Goal: Information Seeking & Learning: Learn about a topic

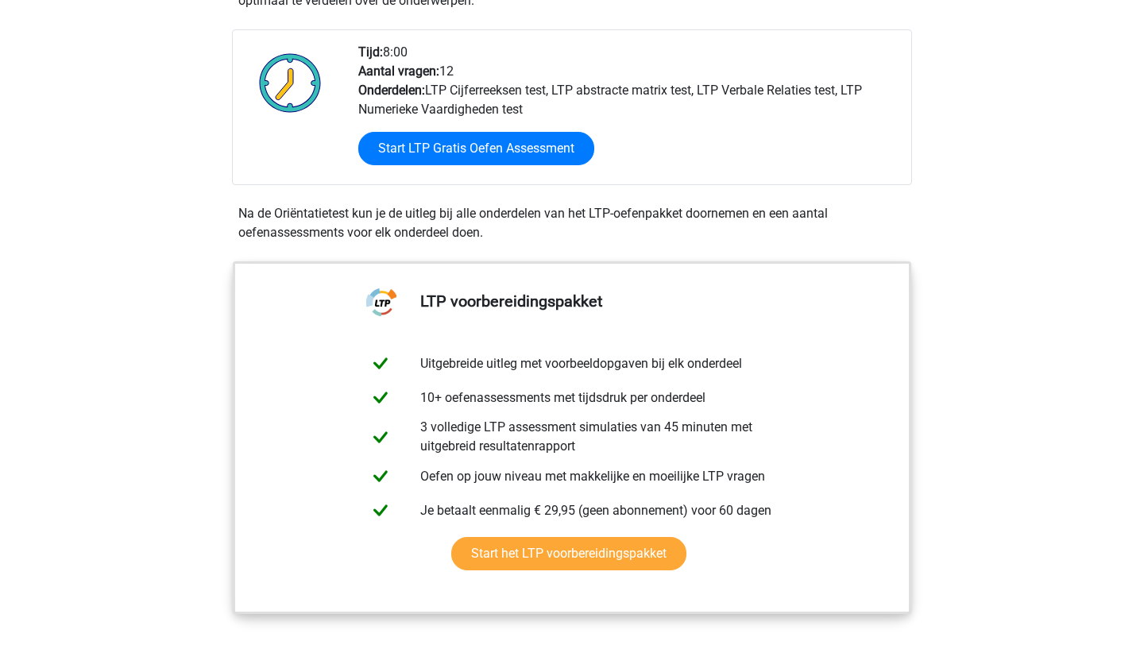
scroll to position [446, 0]
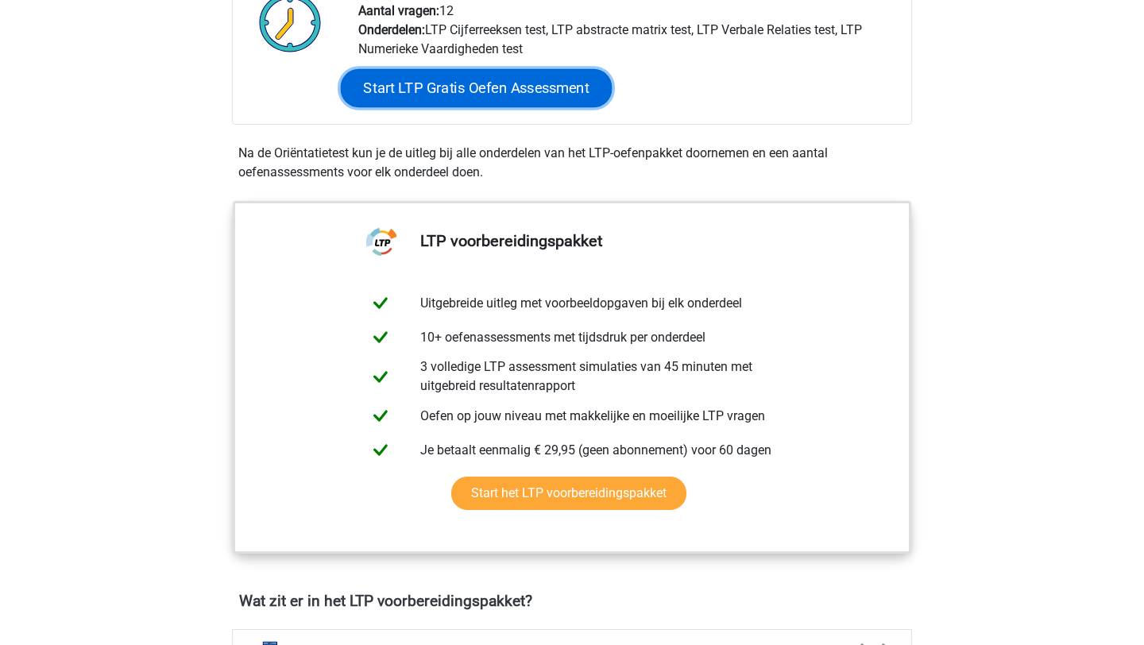
click at [541, 85] on link "Start LTP Gratis Oefen Assessment" at bounding box center [477, 88] width 272 height 38
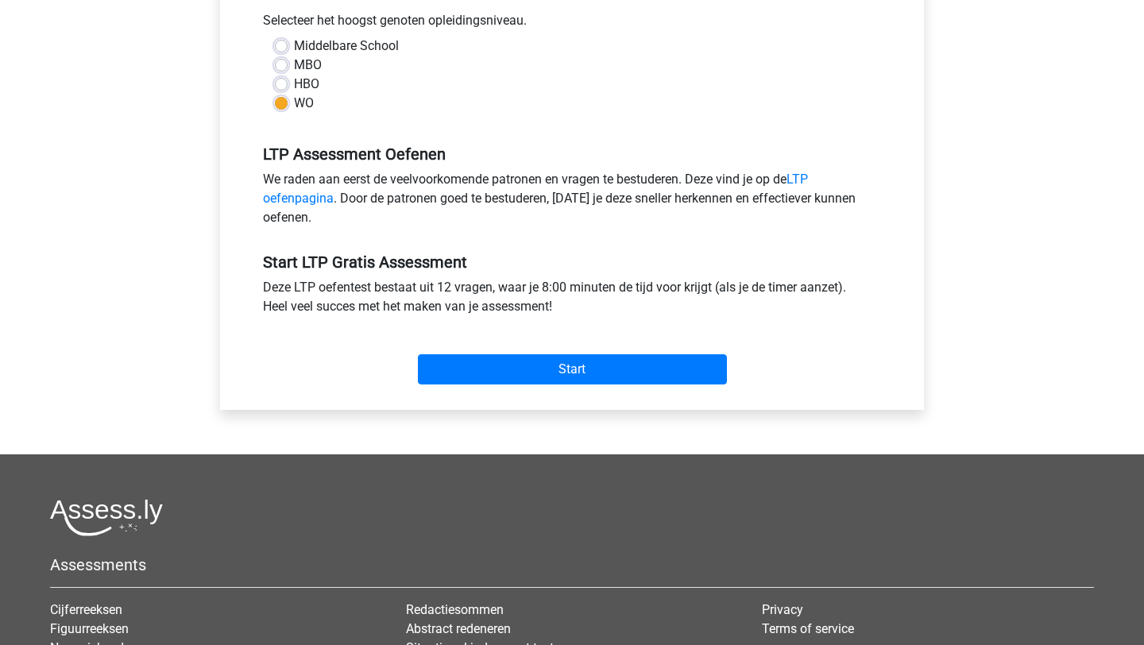
scroll to position [378, 0]
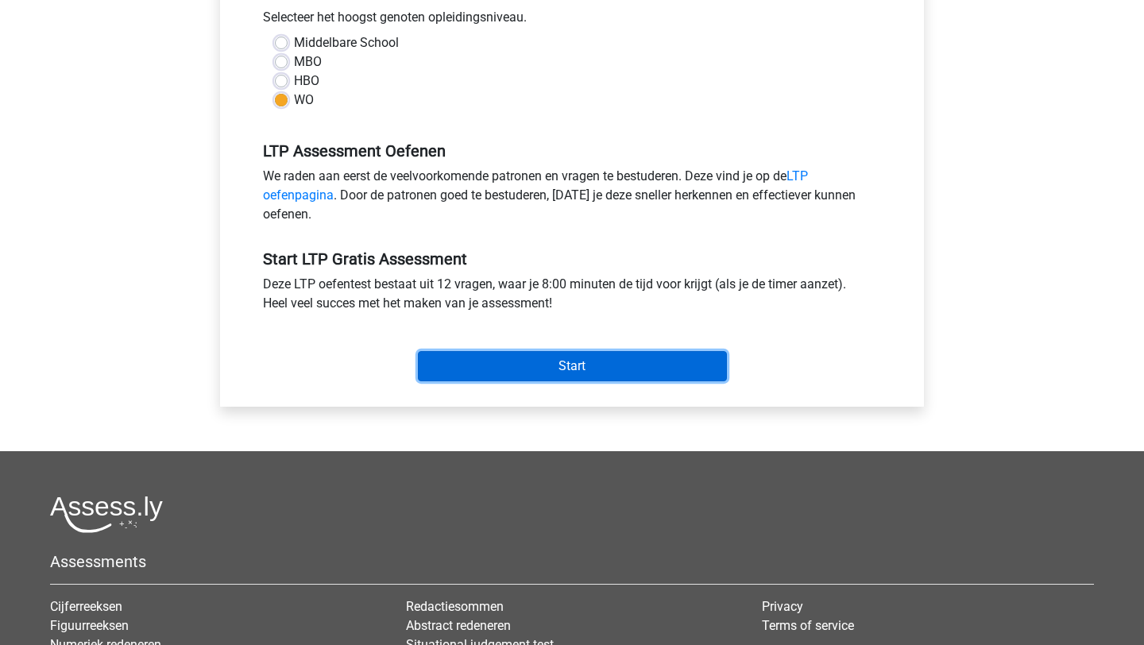
click at [520, 374] on input "Start" at bounding box center [572, 366] width 309 height 30
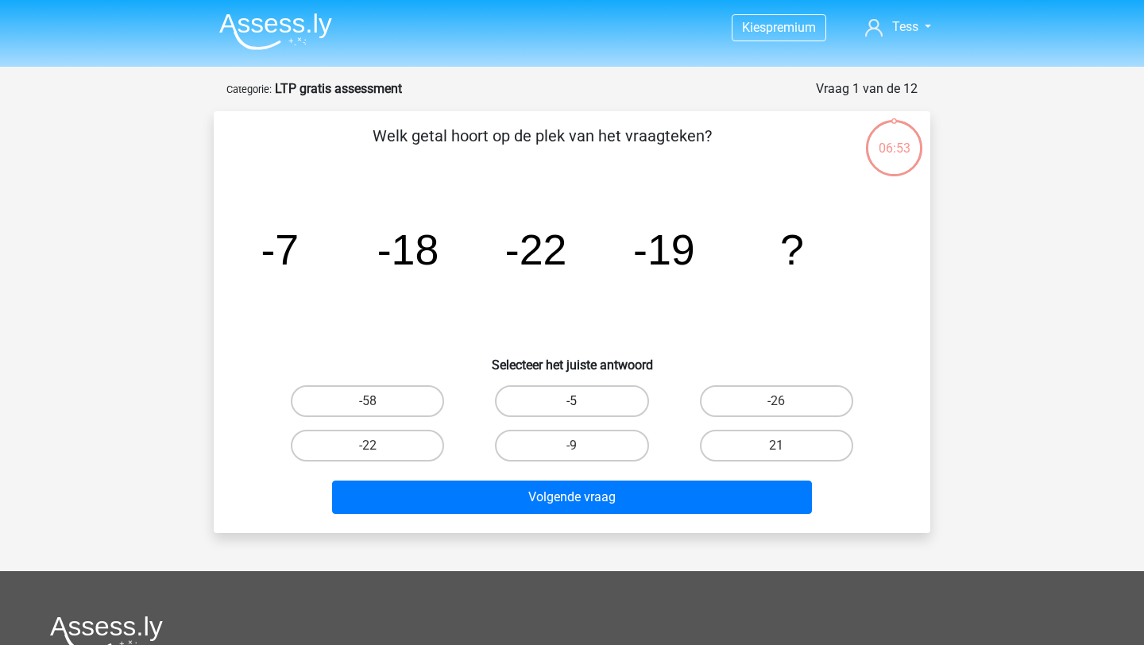
click at [598, 396] on label "-5" at bounding box center [571, 401] width 153 height 32
click at [582, 401] on input "-5" at bounding box center [577, 406] width 10 height 10
radio input "true"
click at [600, 454] on label "-9" at bounding box center [571, 446] width 153 height 32
click at [582, 454] on input "-9" at bounding box center [577, 451] width 10 height 10
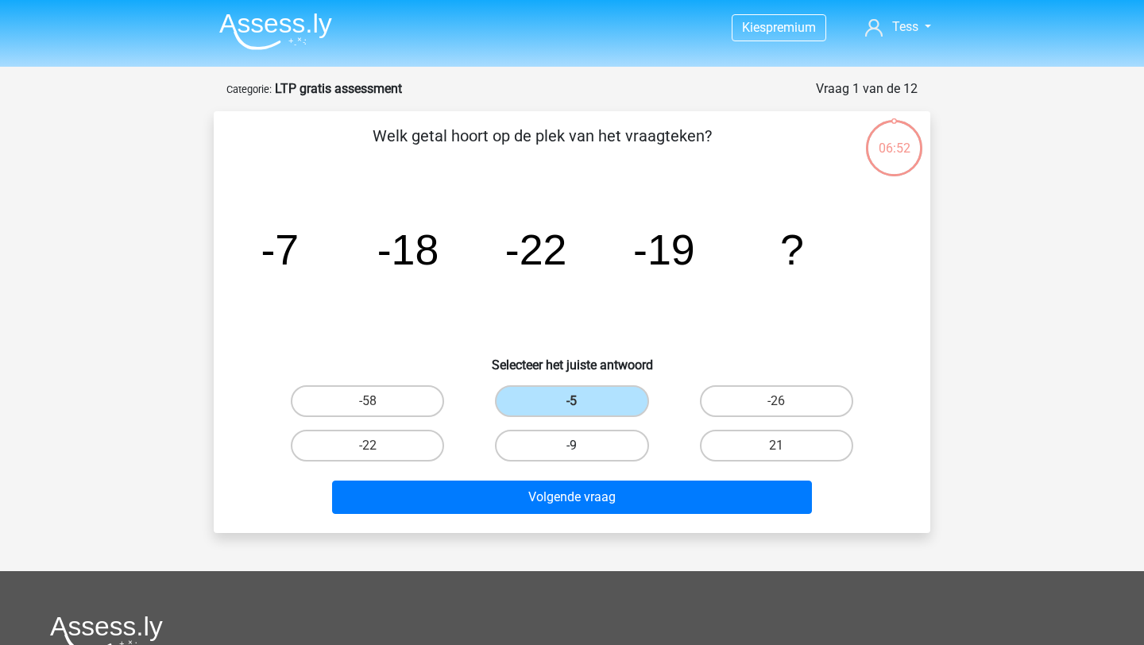
radio input "true"
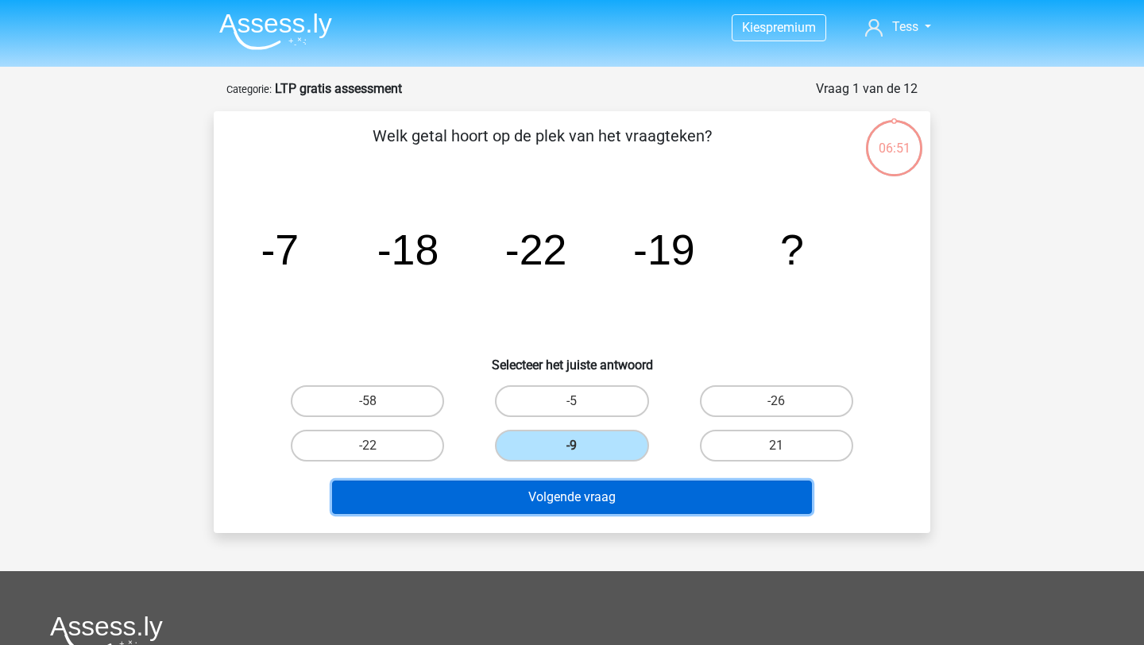
click at [597, 496] on button "Volgende vraag" at bounding box center [572, 497] width 481 height 33
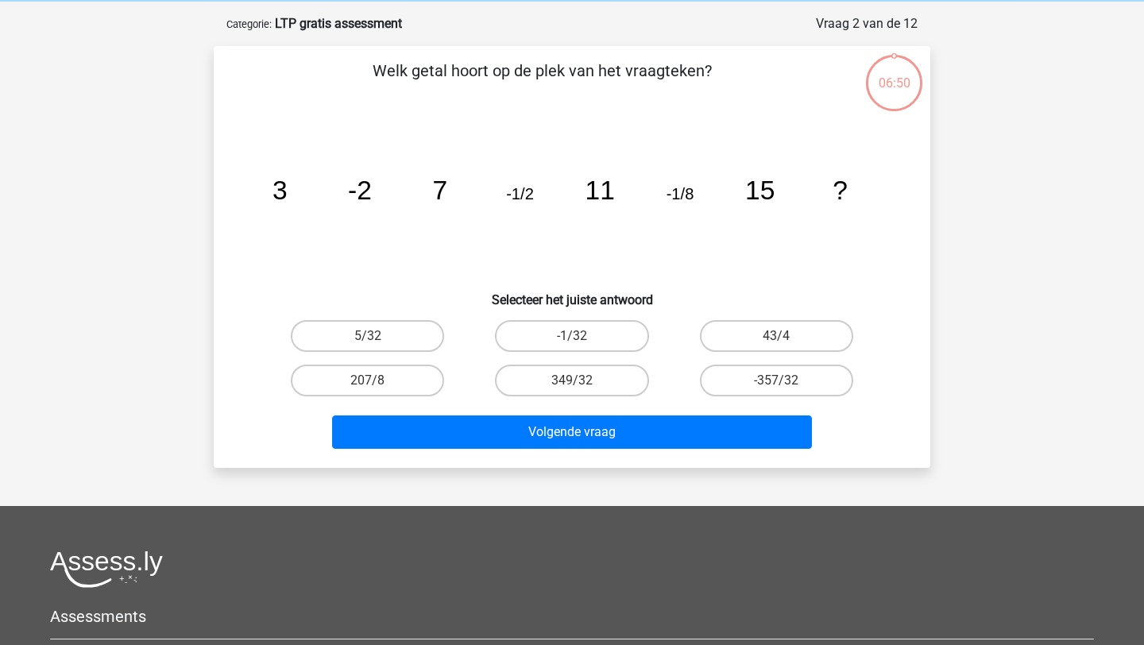
scroll to position [79, 0]
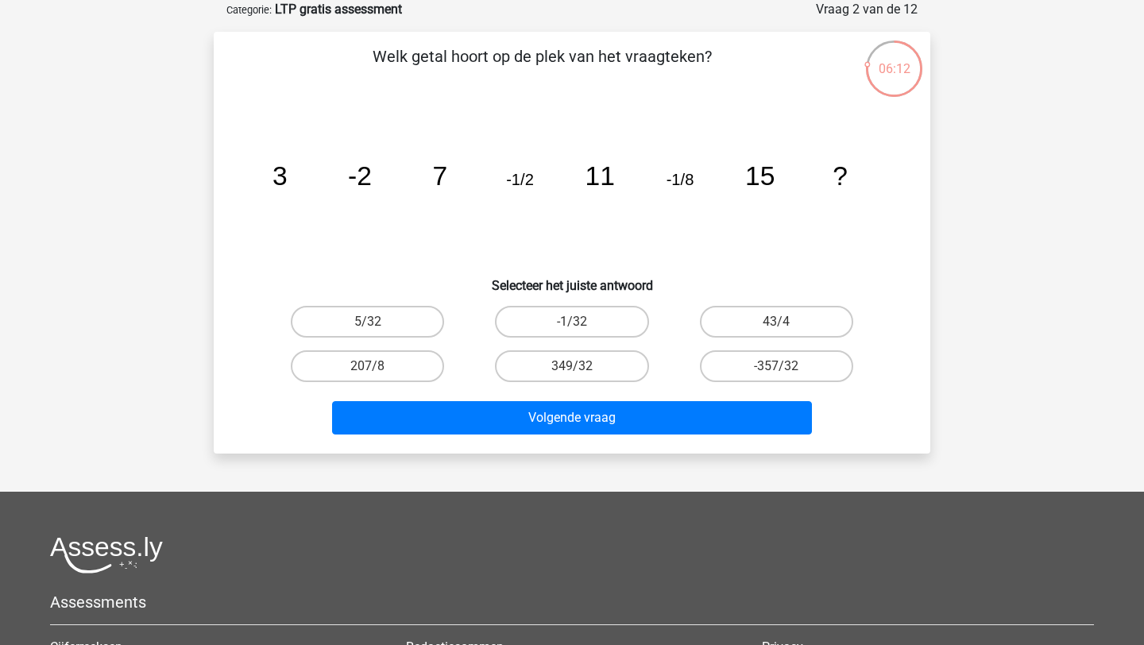
click at [579, 324] on input "-1/32" at bounding box center [577, 327] width 10 height 10
radio input "true"
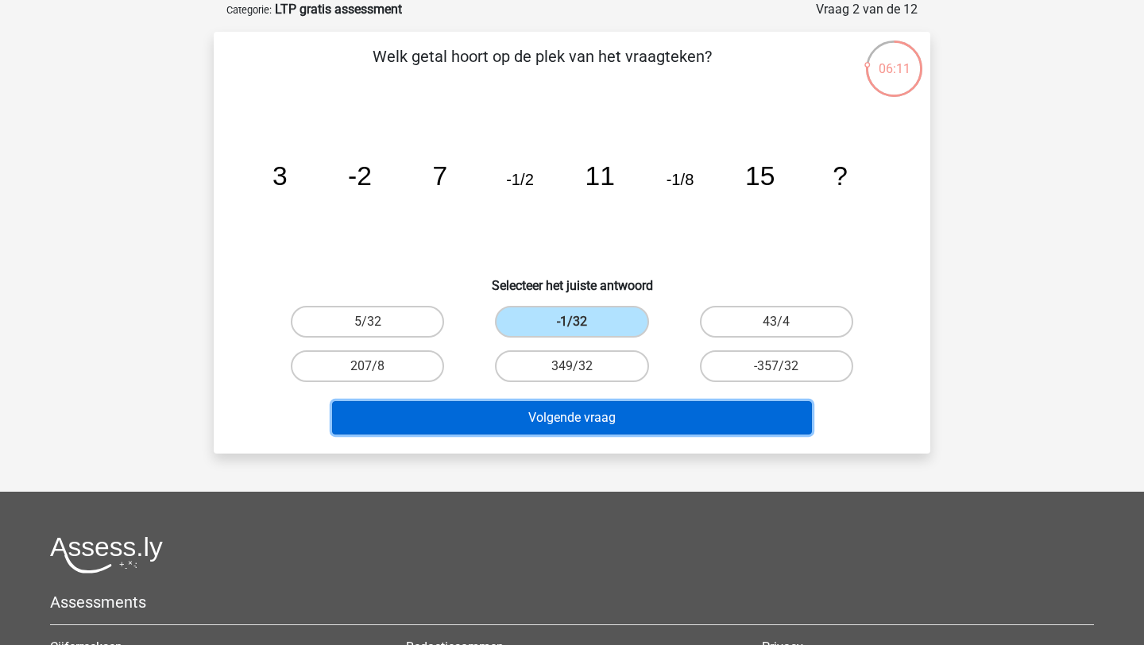
click at [589, 419] on button "Volgende vraag" at bounding box center [572, 417] width 481 height 33
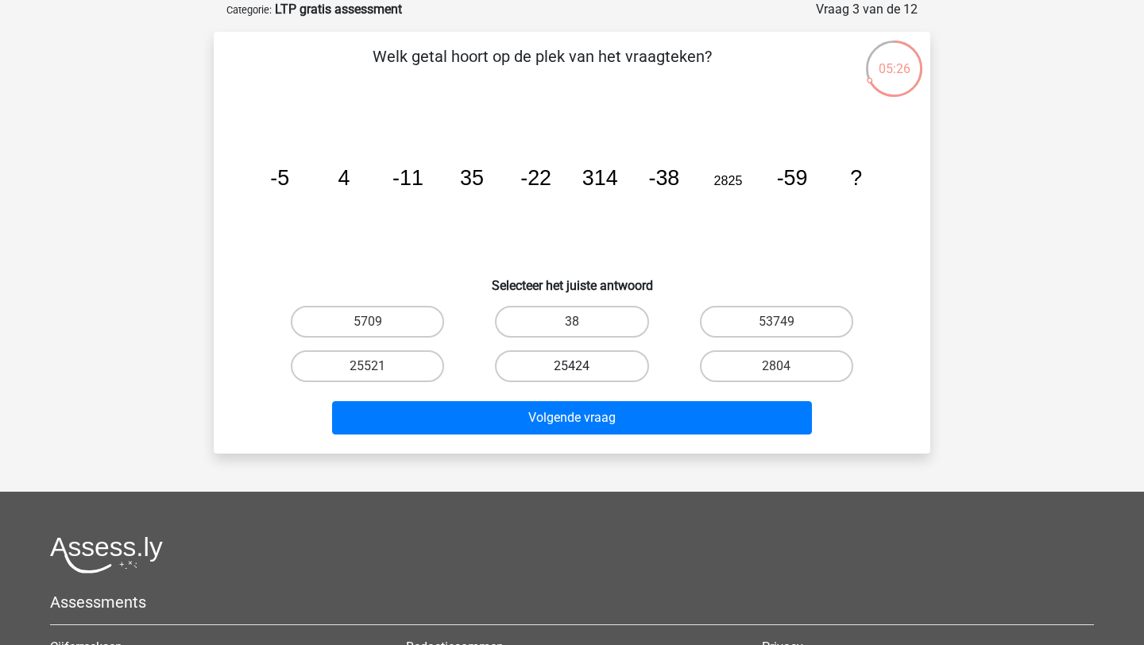
click at [583, 363] on label "25424" at bounding box center [571, 366] width 153 height 32
click at [582, 366] on input "25424" at bounding box center [577, 371] width 10 height 10
radio input "true"
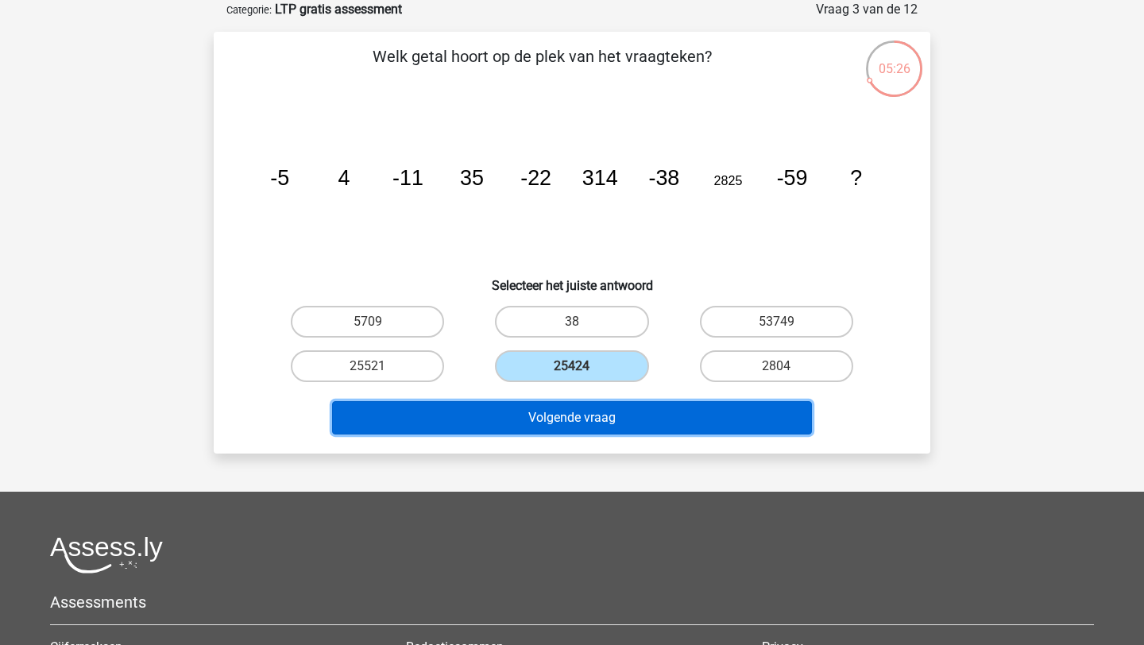
click at [591, 423] on button "Volgende vraag" at bounding box center [572, 417] width 481 height 33
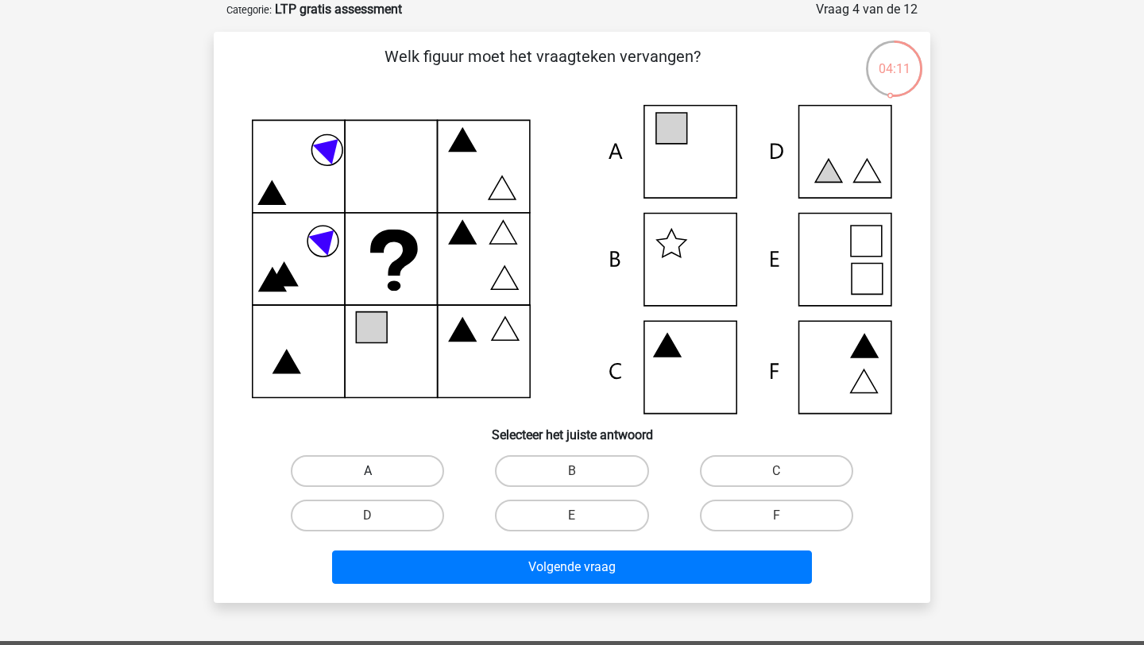
click at [365, 464] on label "A" at bounding box center [367, 471] width 153 height 32
click at [368, 471] on input "A" at bounding box center [373, 476] width 10 height 10
radio input "true"
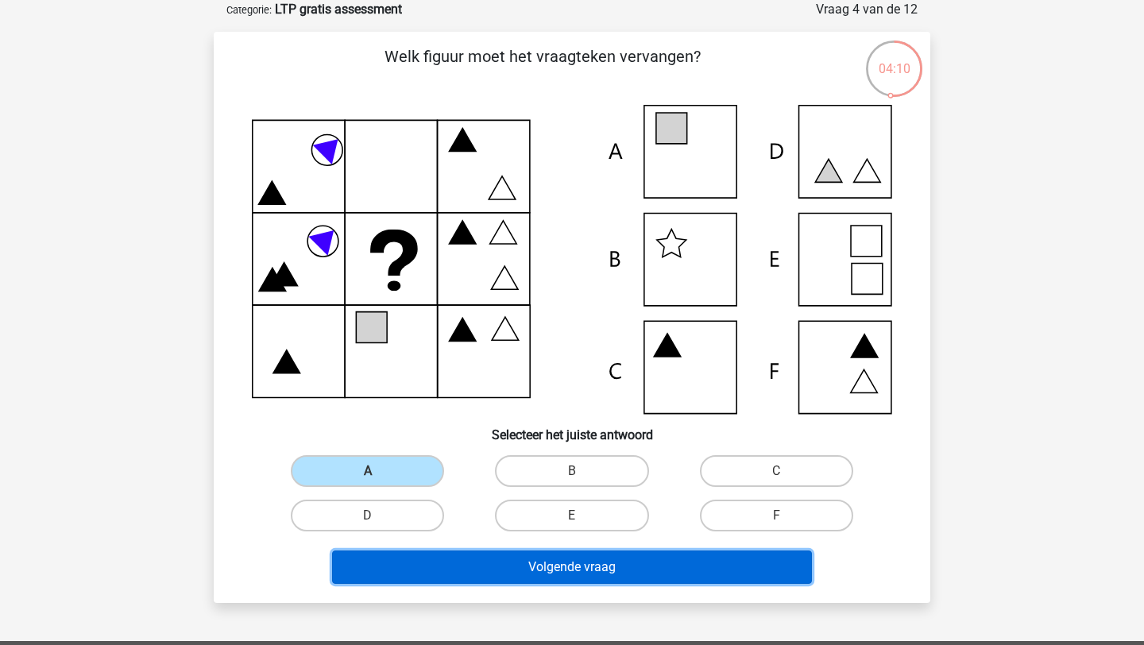
click at [562, 568] on button "Volgende vraag" at bounding box center [572, 567] width 481 height 33
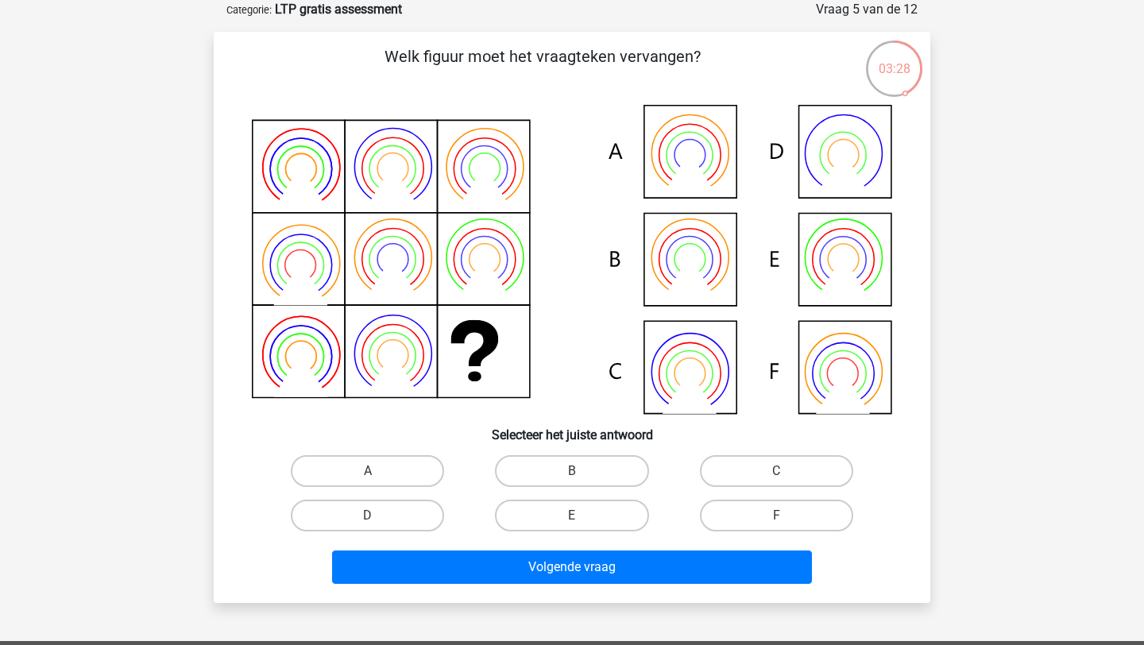
click at [674, 268] on icon at bounding box center [572, 259] width 640 height 309
click at [591, 472] on label "B" at bounding box center [571, 471] width 153 height 32
click at [582, 472] on input "B" at bounding box center [577, 476] width 10 height 10
radio input "true"
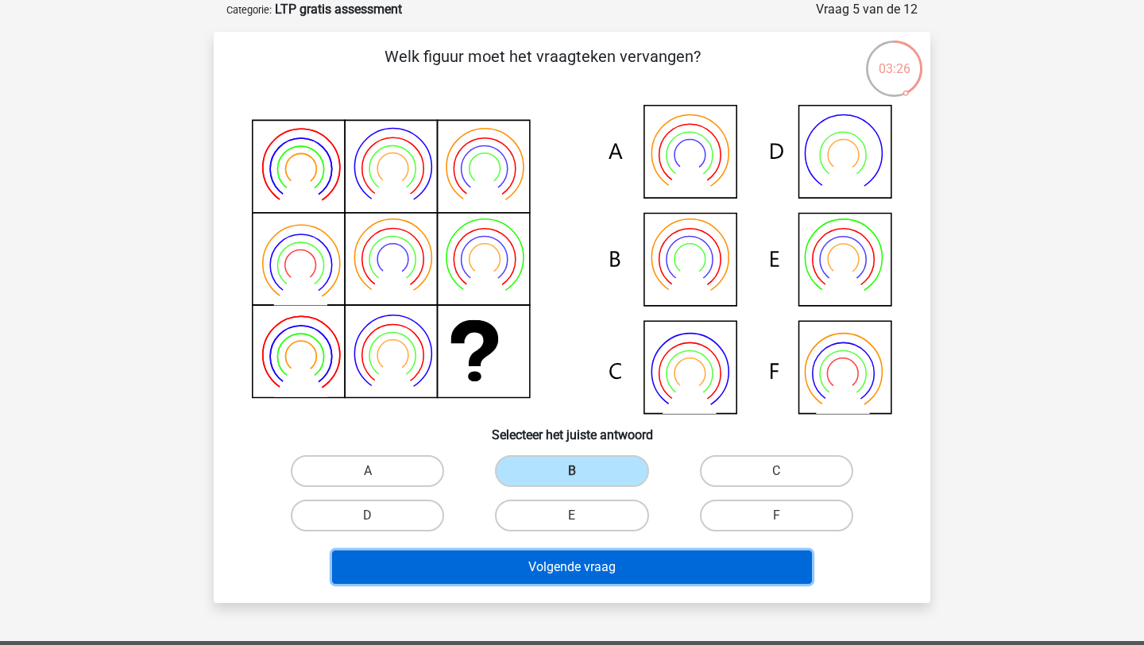
click at [543, 573] on button "Volgende vraag" at bounding box center [572, 567] width 481 height 33
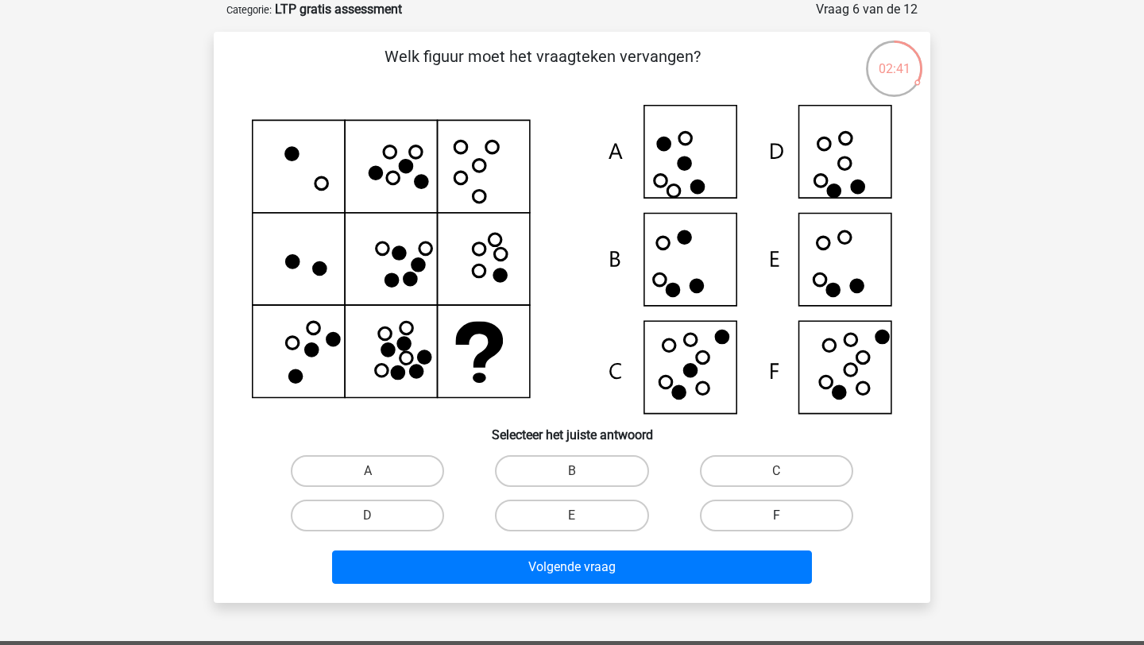
click at [767, 514] on label "F" at bounding box center [776, 516] width 153 height 32
click at [776, 516] on input "F" at bounding box center [781, 521] width 10 height 10
radio input "true"
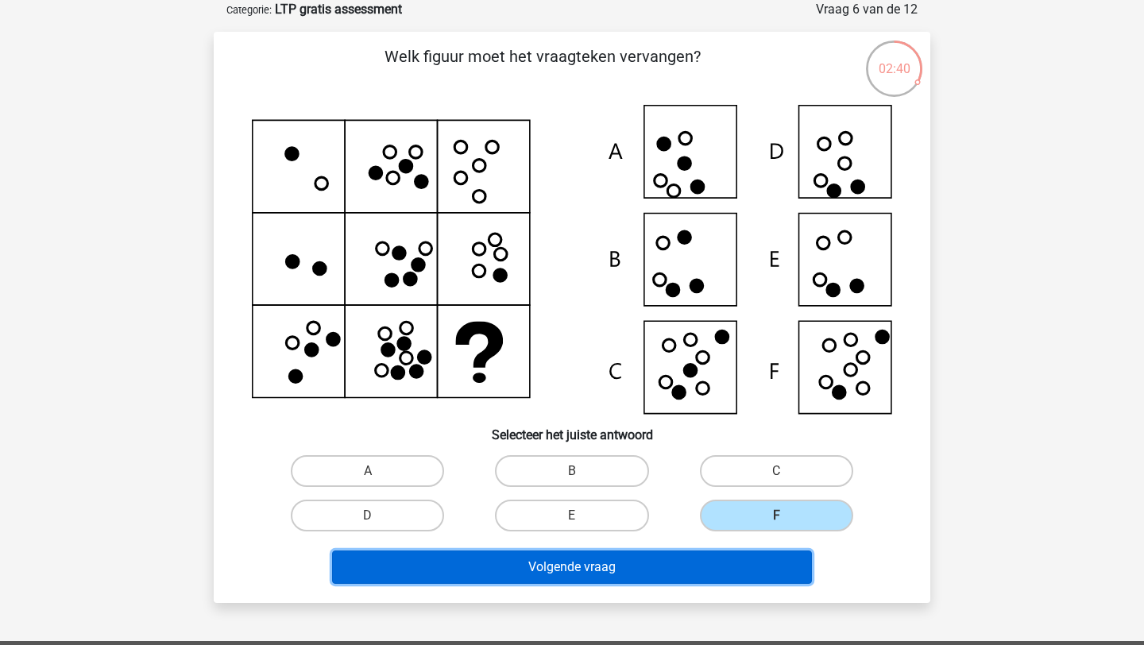
click at [639, 580] on button "Volgende vraag" at bounding box center [572, 567] width 481 height 33
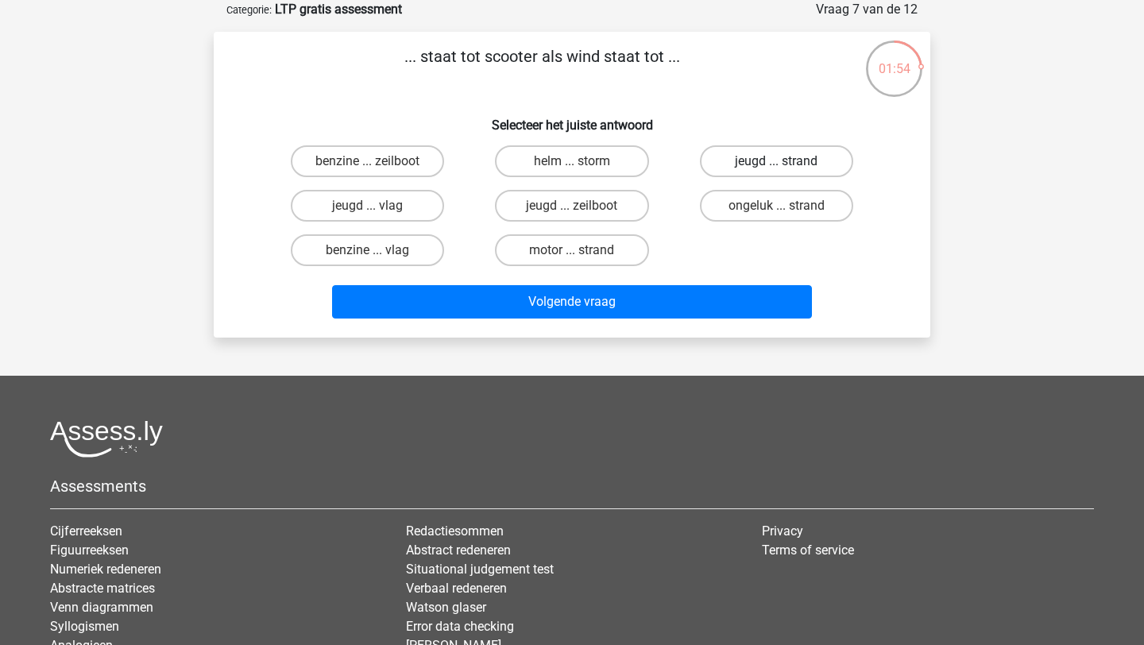
click at [748, 164] on label "jeugd ... strand" at bounding box center [776, 161] width 153 height 32
click at [776, 164] on input "jeugd ... strand" at bounding box center [781, 166] width 10 height 10
radio input "true"
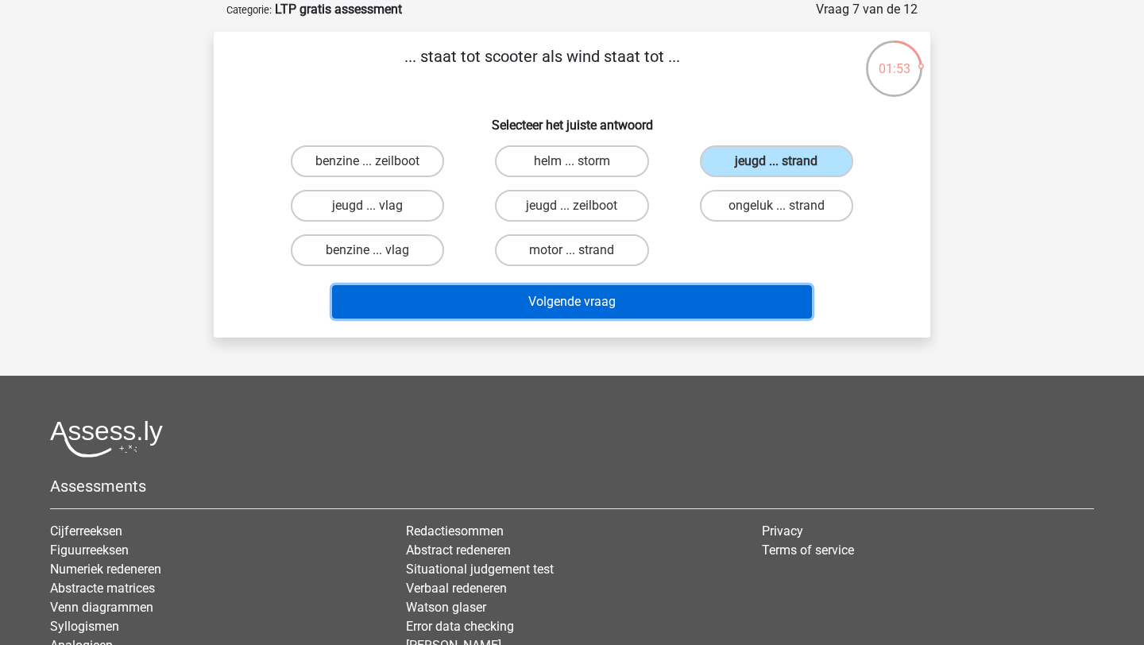
click at [585, 306] on button "Volgende vraag" at bounding box center [572, 301] width 481 height 33
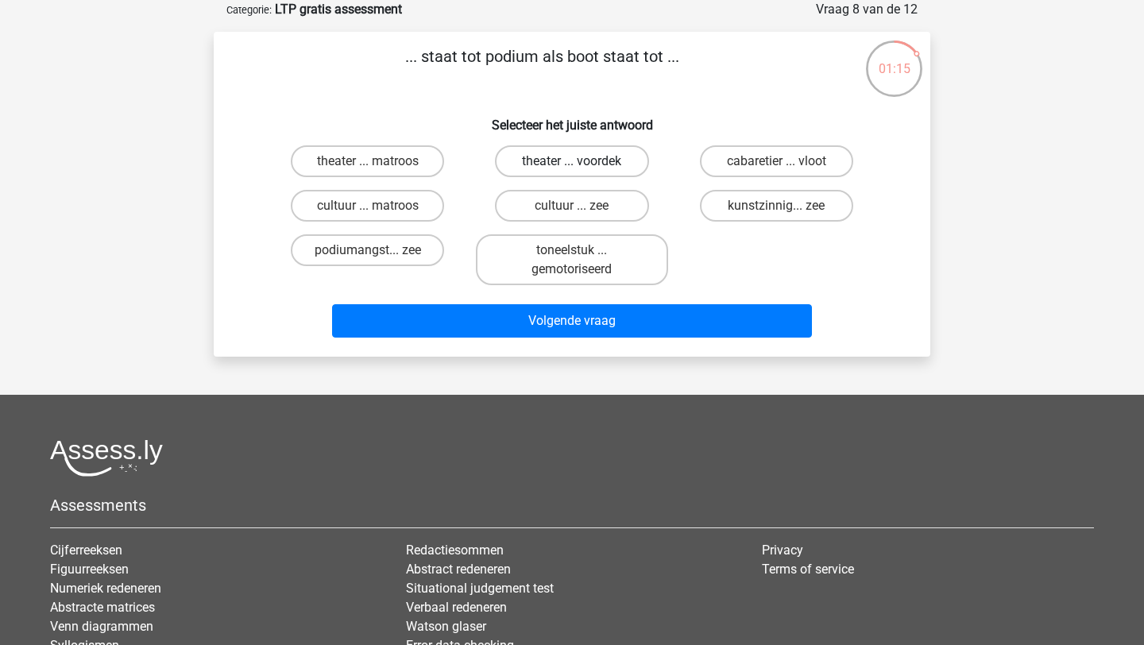
click at [540, 166] on label "theater ... voordek" at bounding box center [571, 161] width 153 height 32
click at [572, 166] on input "theater ... voordek" at bounding box center [577, 166] width 10 height 10
radio input "true"
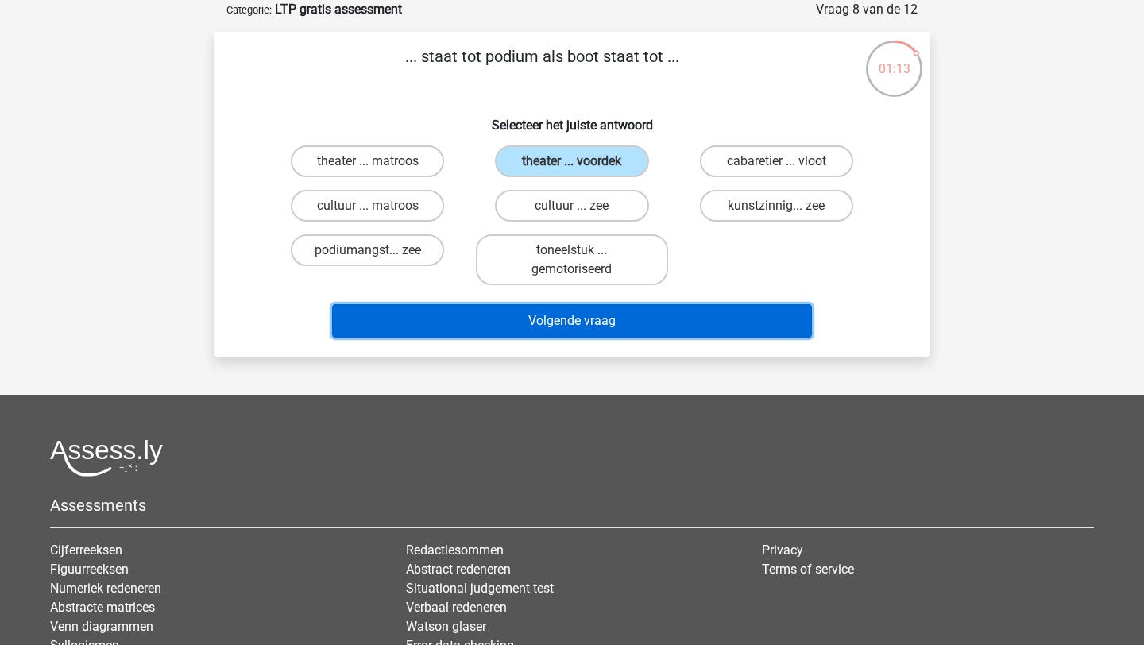
click at [611, 326] on button "Volgende vraag" at bounding box center [572, 320] width 481 height 33
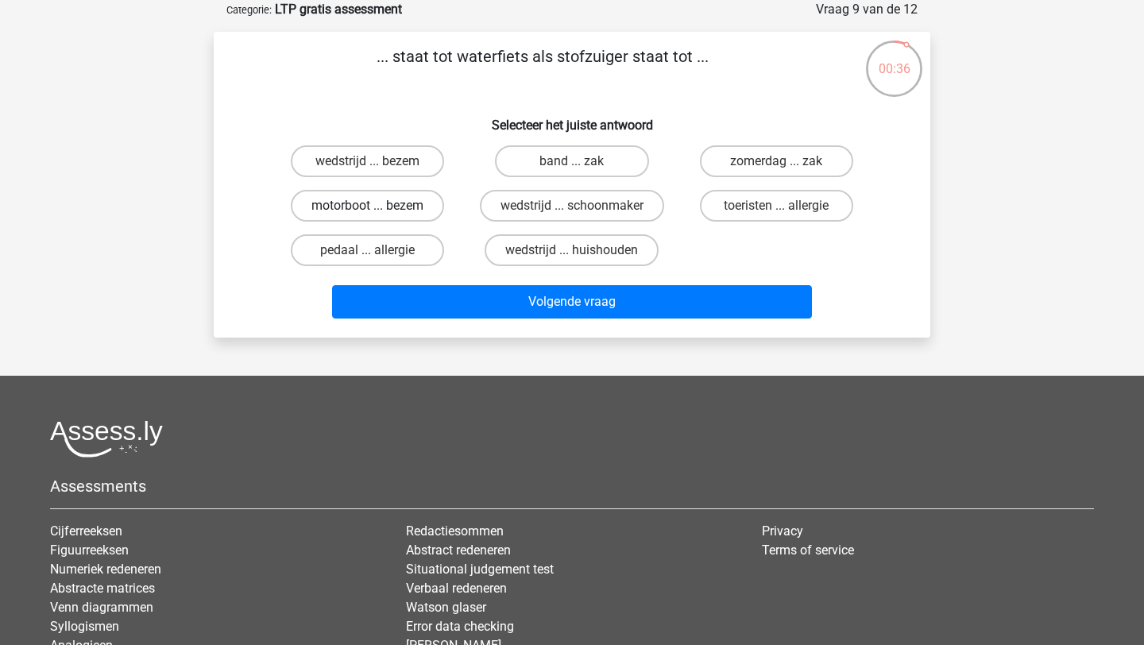
click at [403, 202] on label "motorboot ... bezem" at bounding box center [367, 206] width 153 height 32
click at [378, 206] on input "motorboot ... bezem" at bounding box center [373, 211] width 10 height 10
radio input "true"
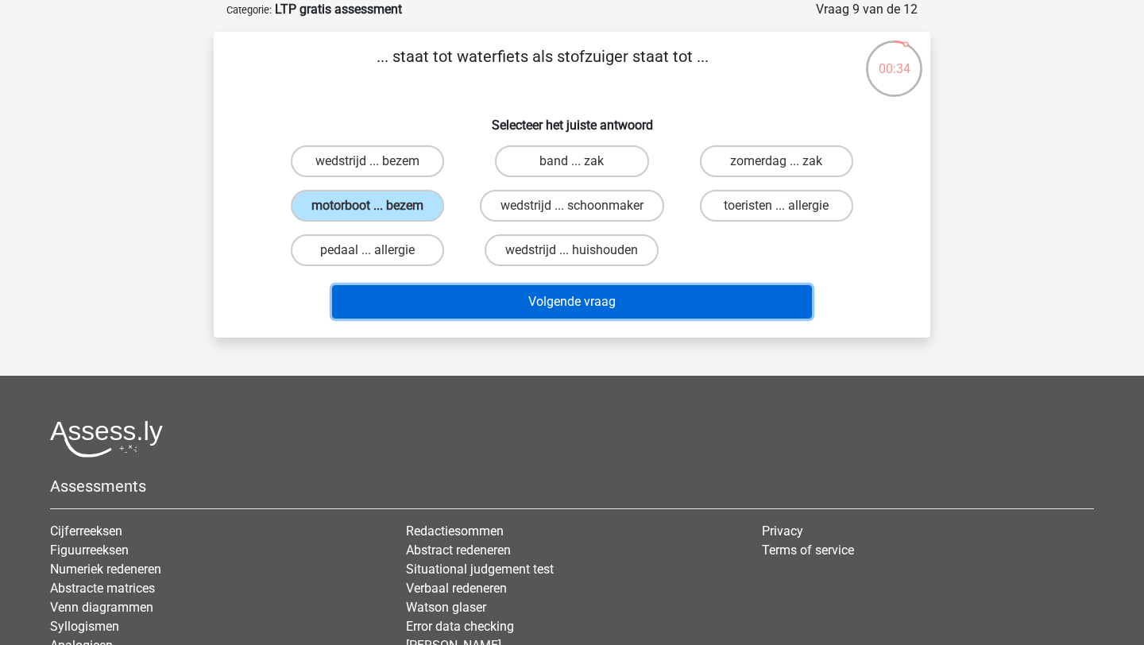
click at [606, 312] on button "Volgende vraag" at bounding box center [572, 301] width 481 height 33
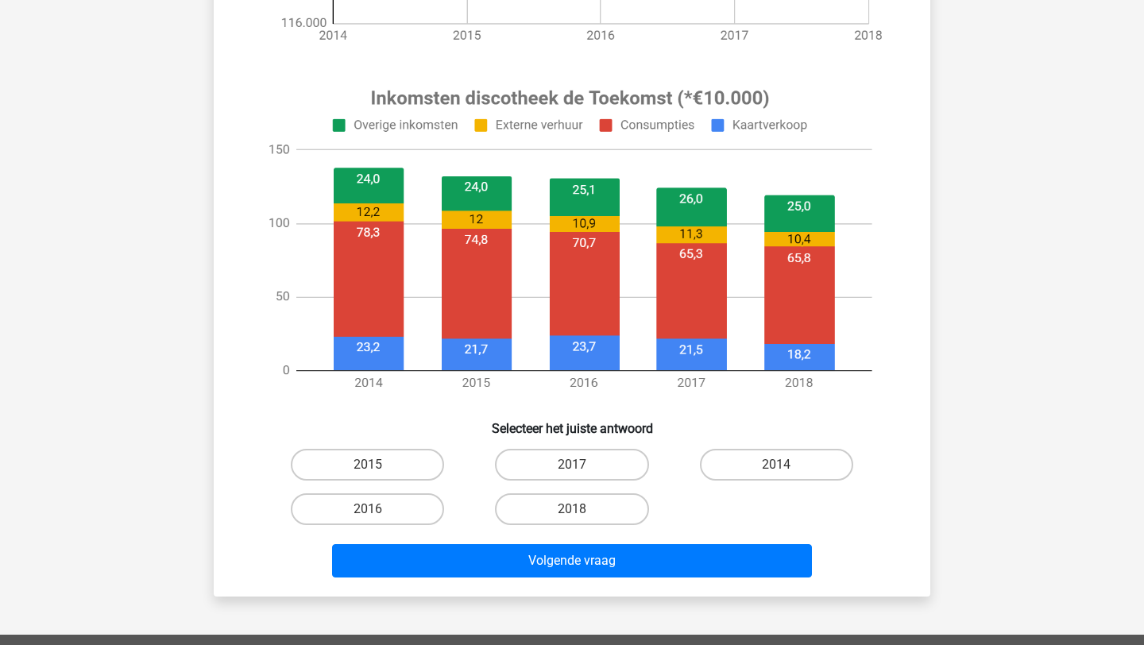
scroll to position [562, 0]
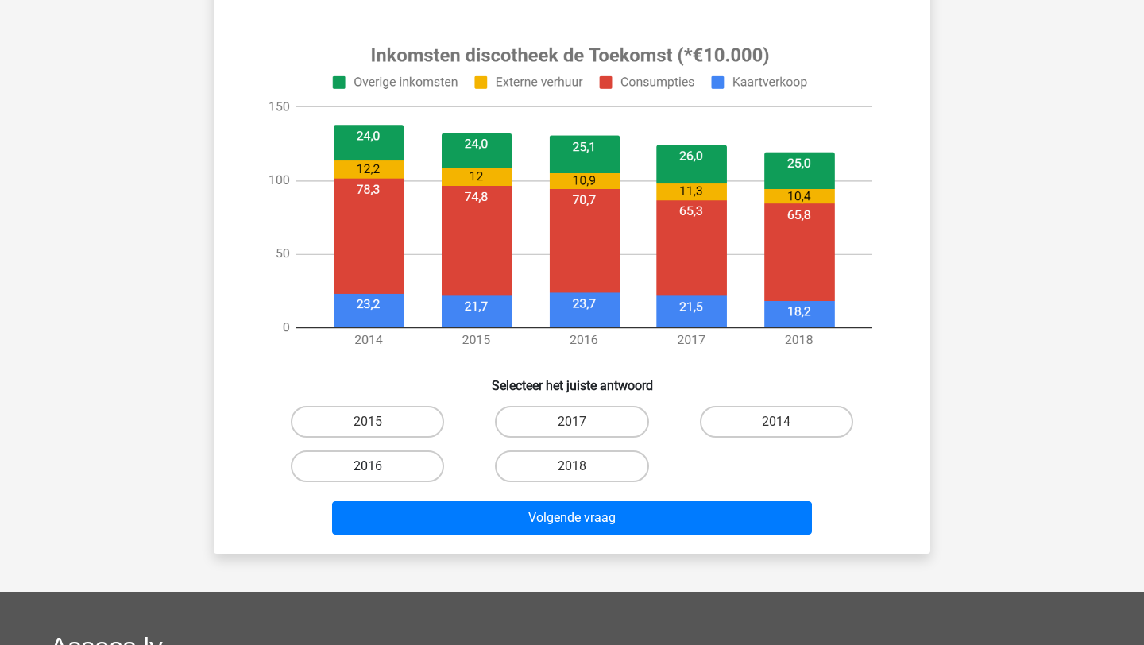
click at [363, 465] on label "2016" at bounding box center [367, 466] width 153 height 32
click at [368, 466] on input "2016" at bounding box center [373, 471] width 10 height 10
radio input "true"
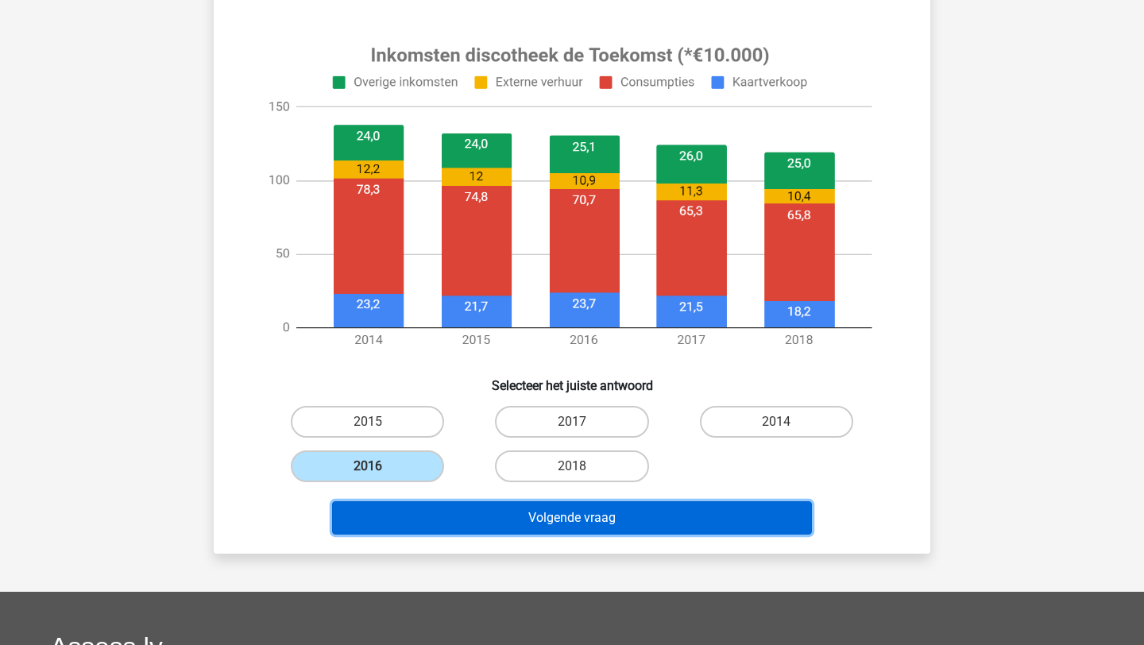
click at [471, 518] on button "Volgende vraag" at bounding box center [572, 517] width 481 height 33
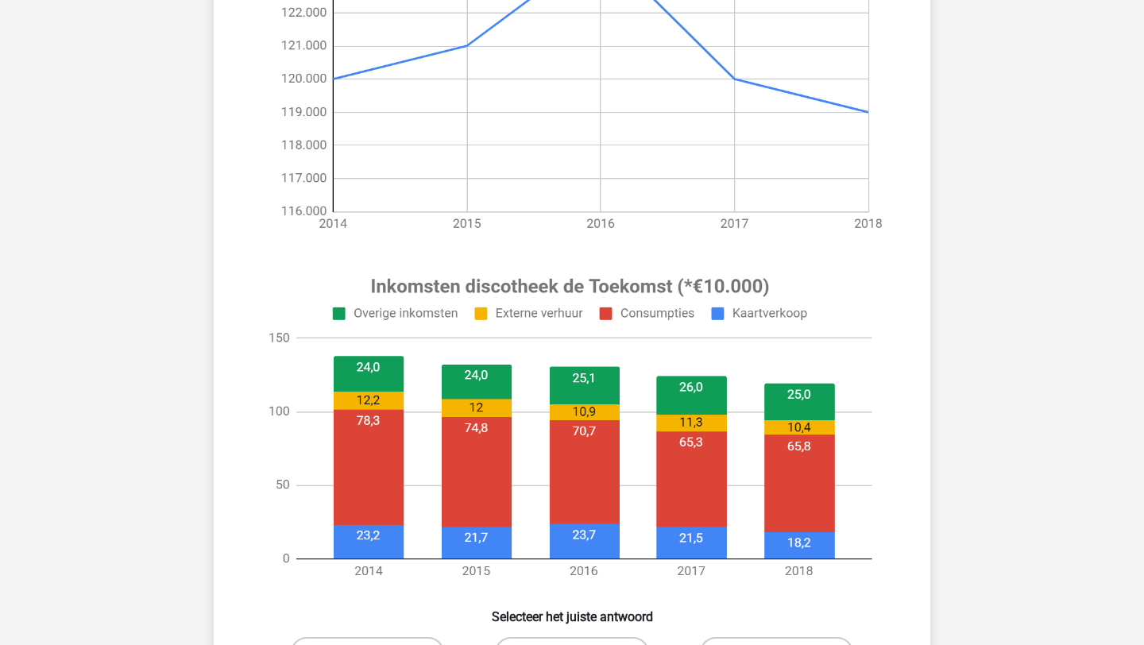
scroll to position [79, 0]
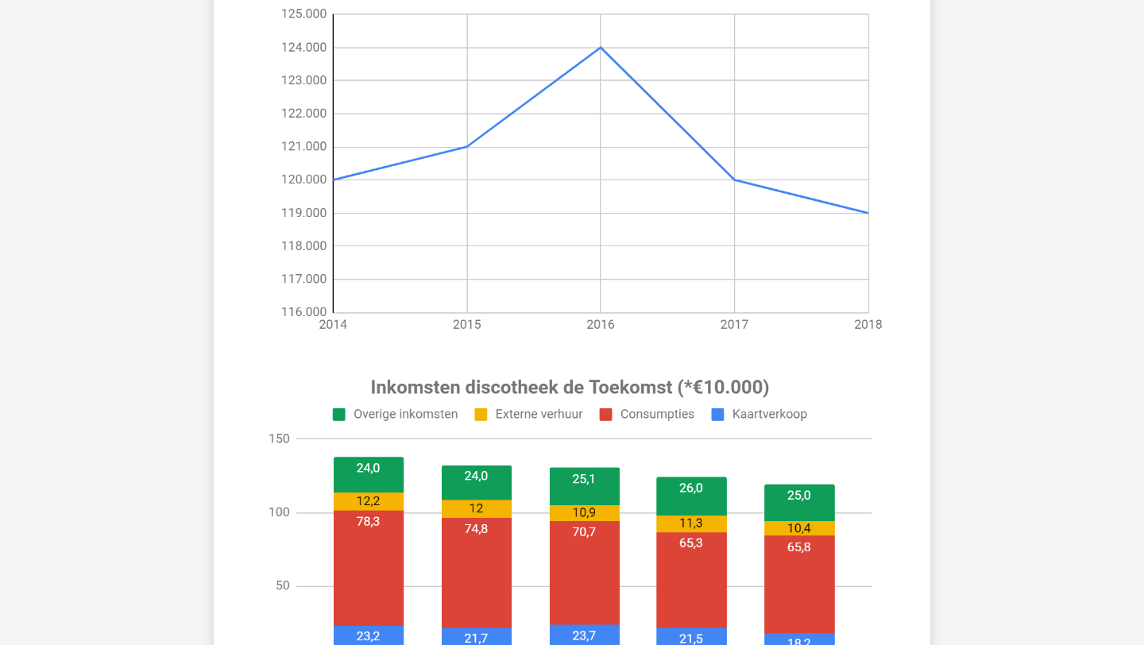
scroll to position [233, 0]
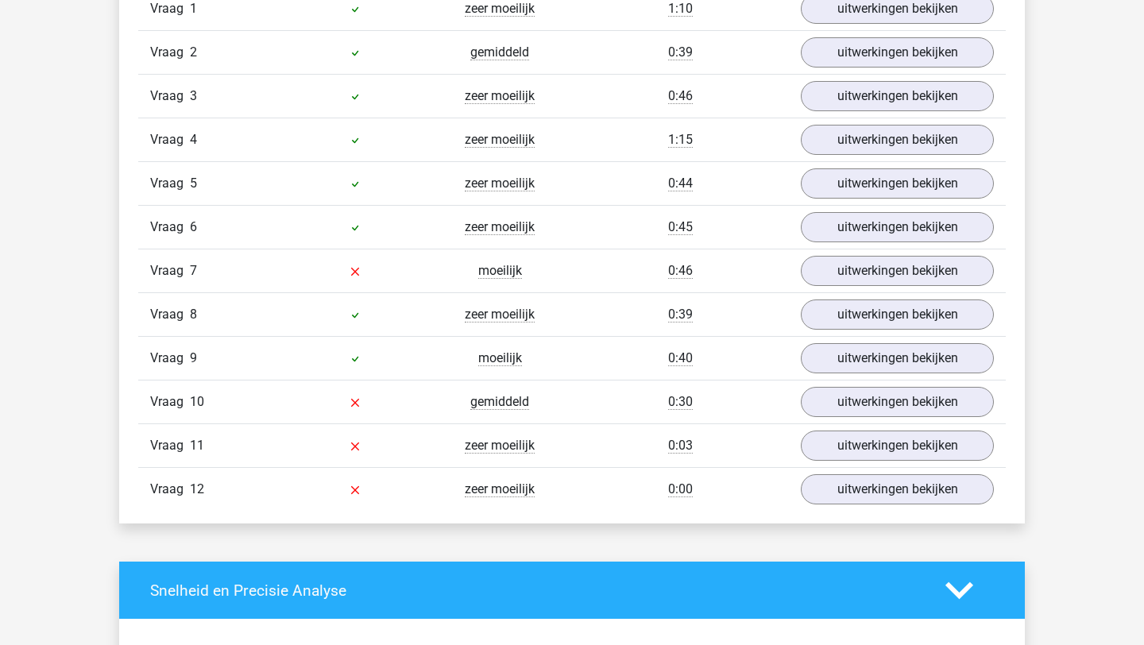
scroll to position [1832, 0]
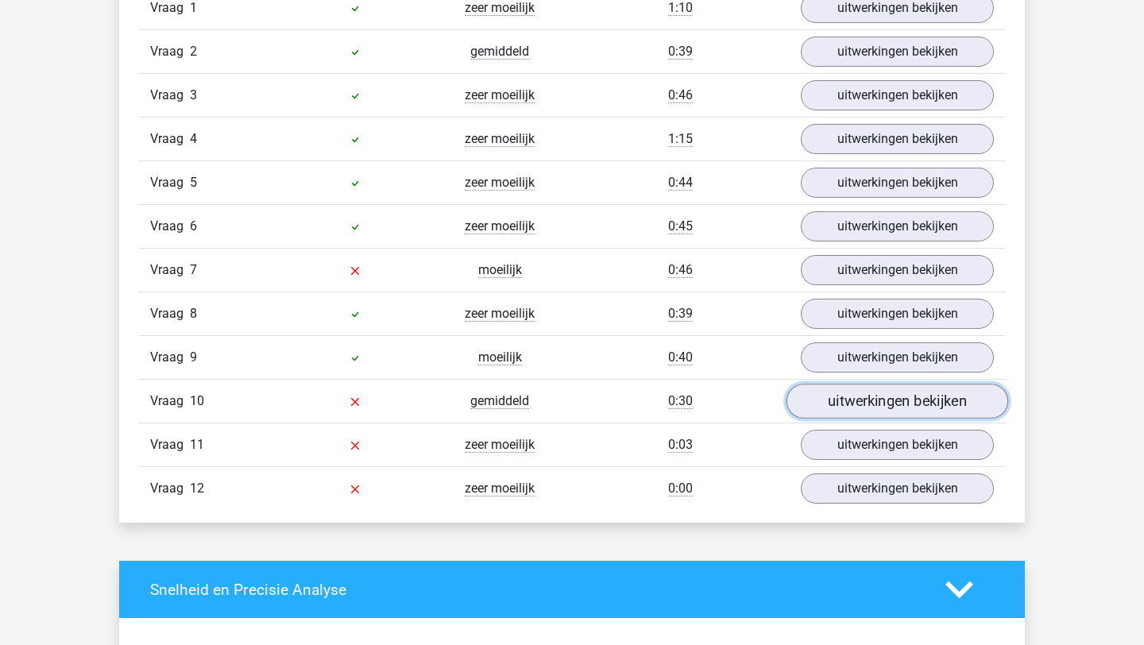
click at [885, 401] on link "uitwerkingen bekijken" at bounding box center [897, 402] width 222 height 35
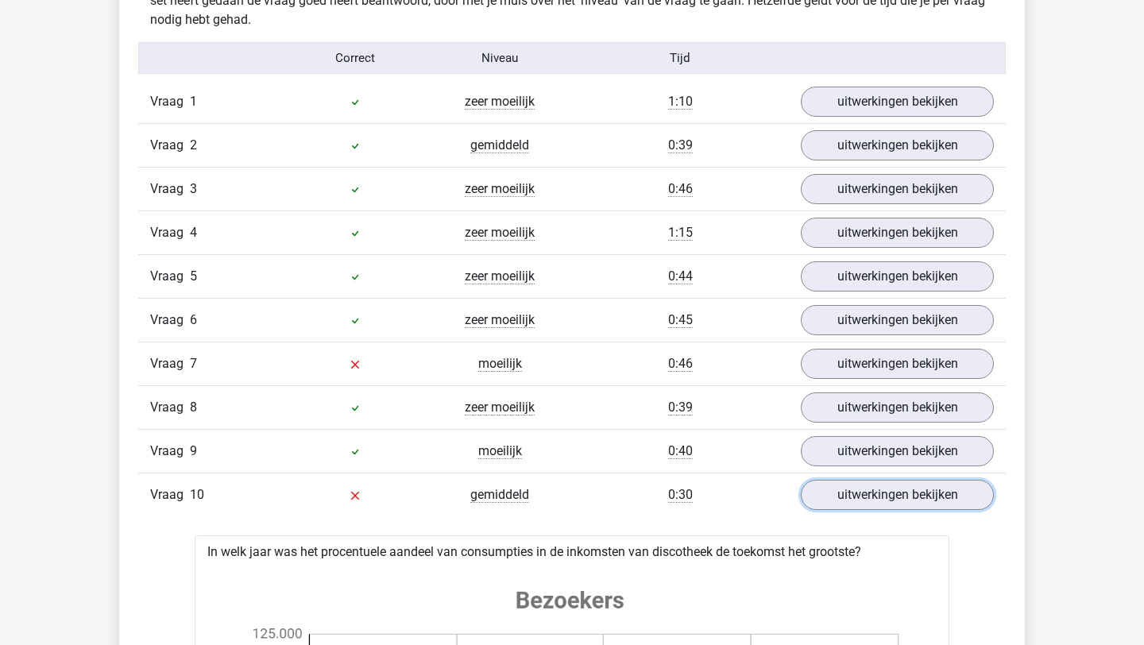
scroll to position [1766, 0]
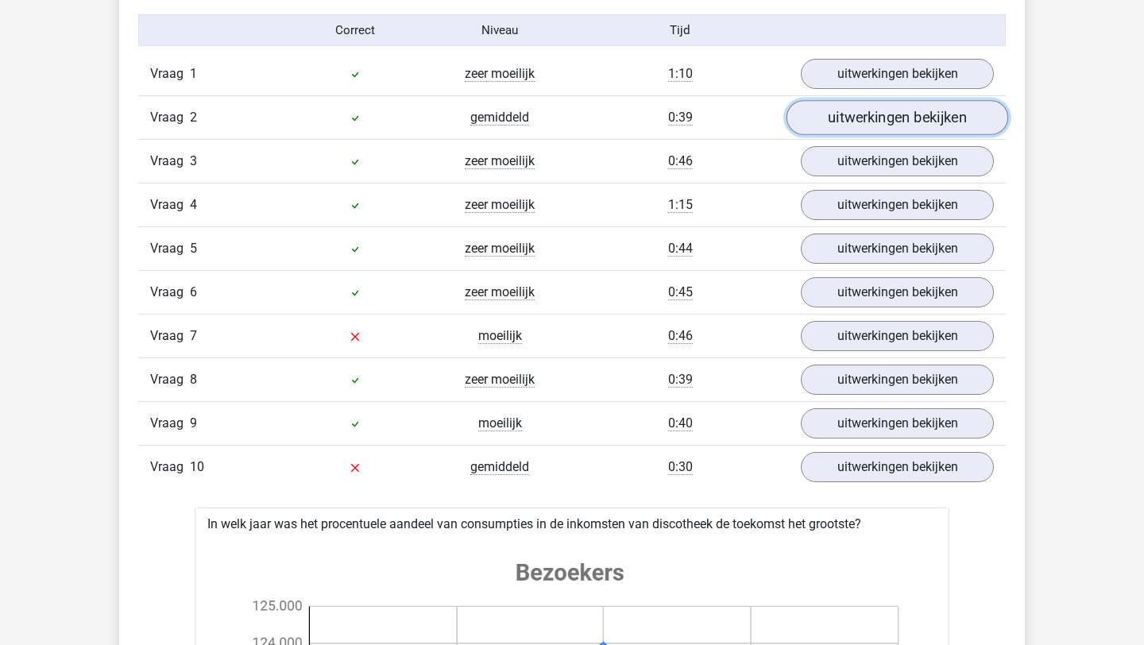
click at [879, 118] on link "uitwerkingen bekijken" at bounding box center [897, 118] width 222 height 35
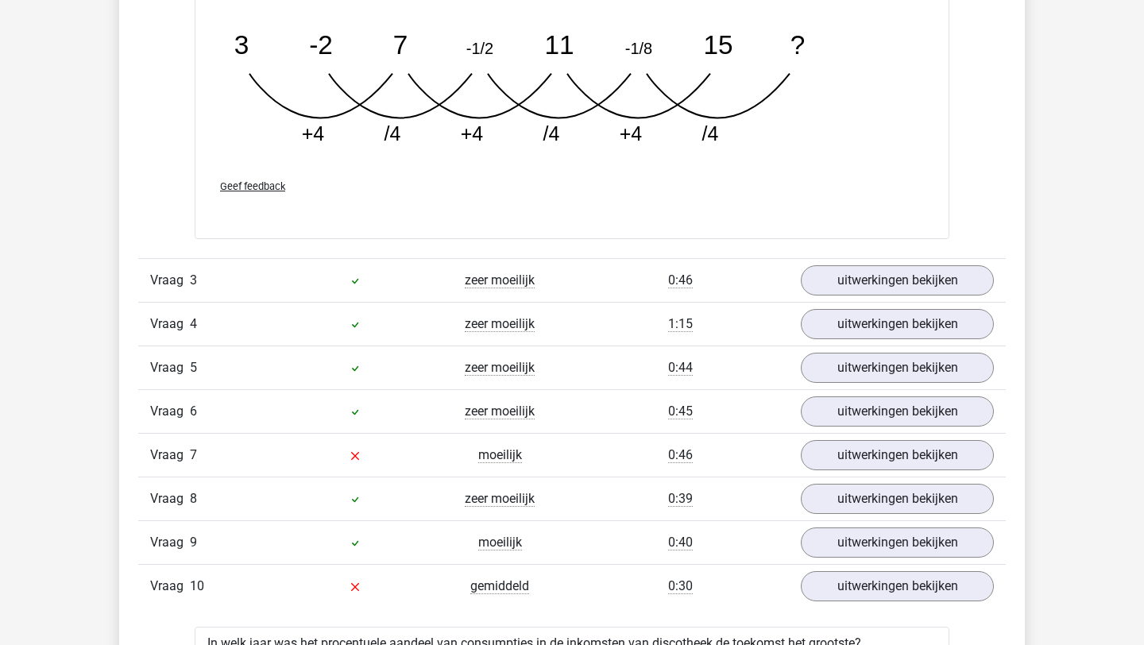
scroll to position [2434, 0]
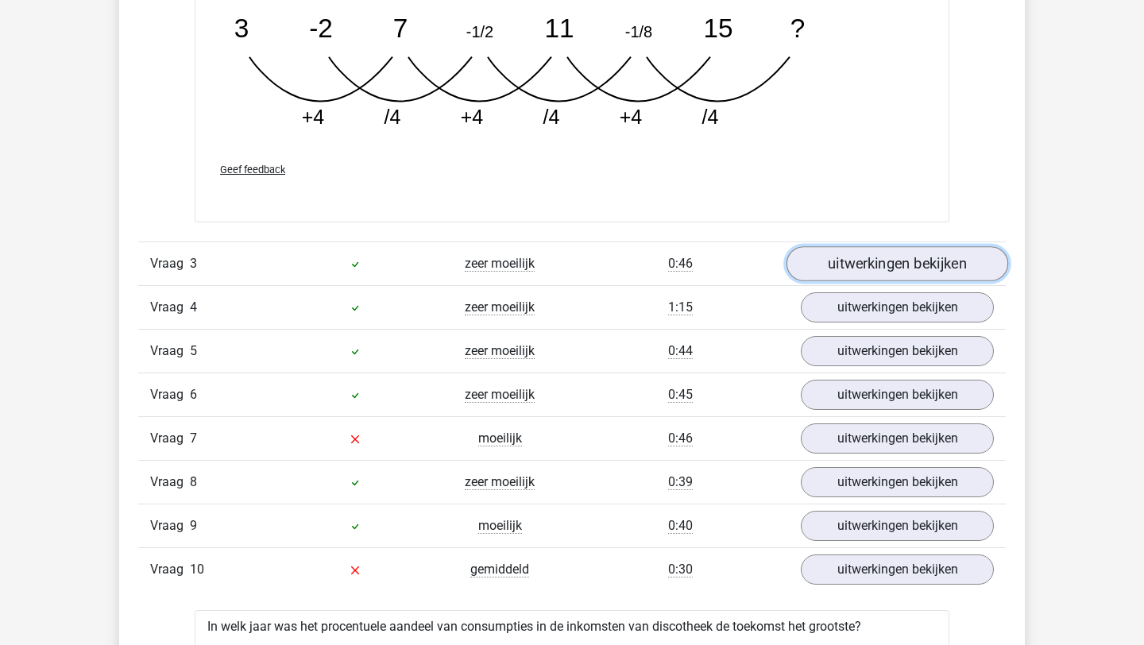
click at [926, 263] on link "uitwerkingen bekijken" at bounding box center [897, 263] width 222 height 35
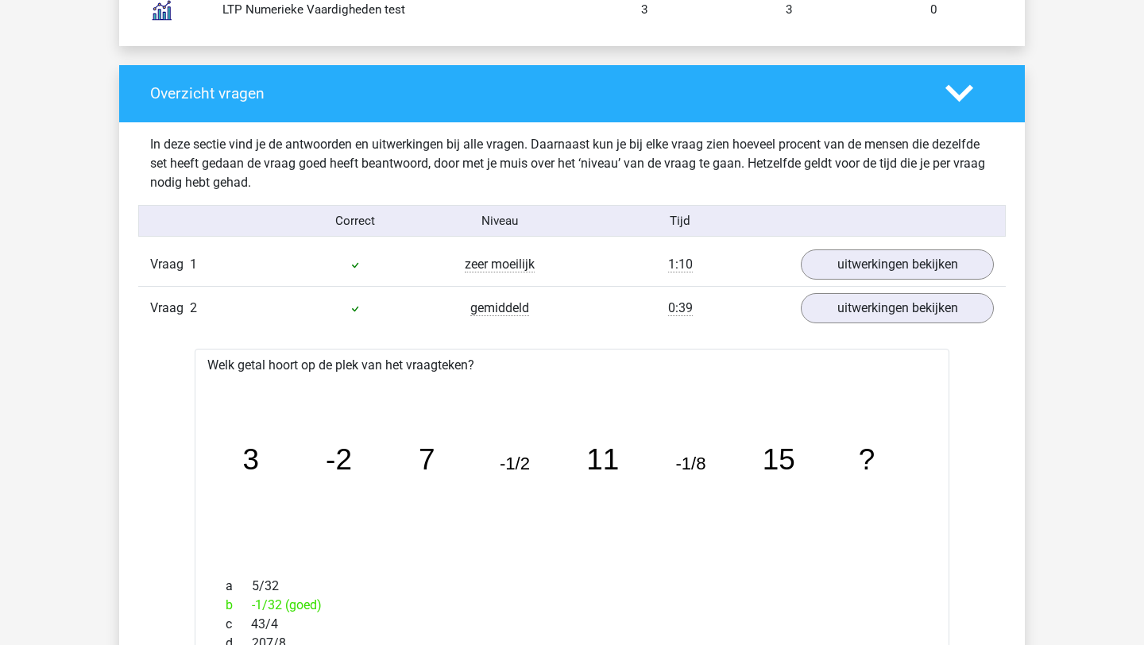
scroll to position [1576, 0]
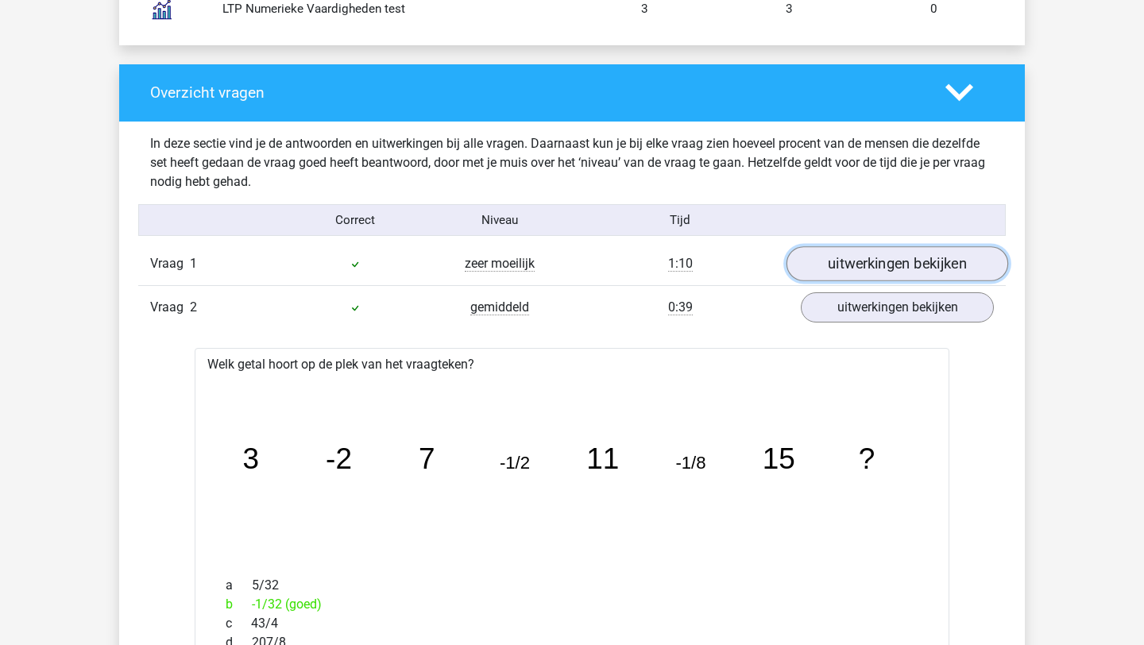
click at [932, 256] on link "uitwerkingen bekijken" at bounding box center [897, 264] width 222 height 35
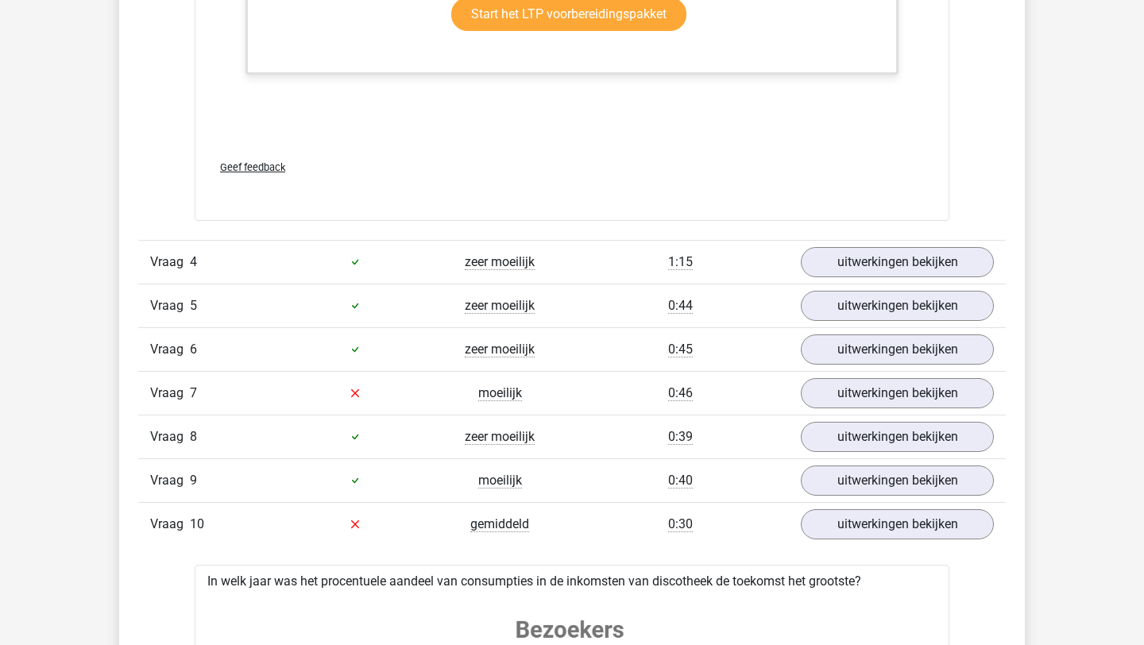
scroll to position [4260, 0]
click at [908, 246] on link "uitwerkingen bekijken" at bounding box center [897, 261] width 222 height 35
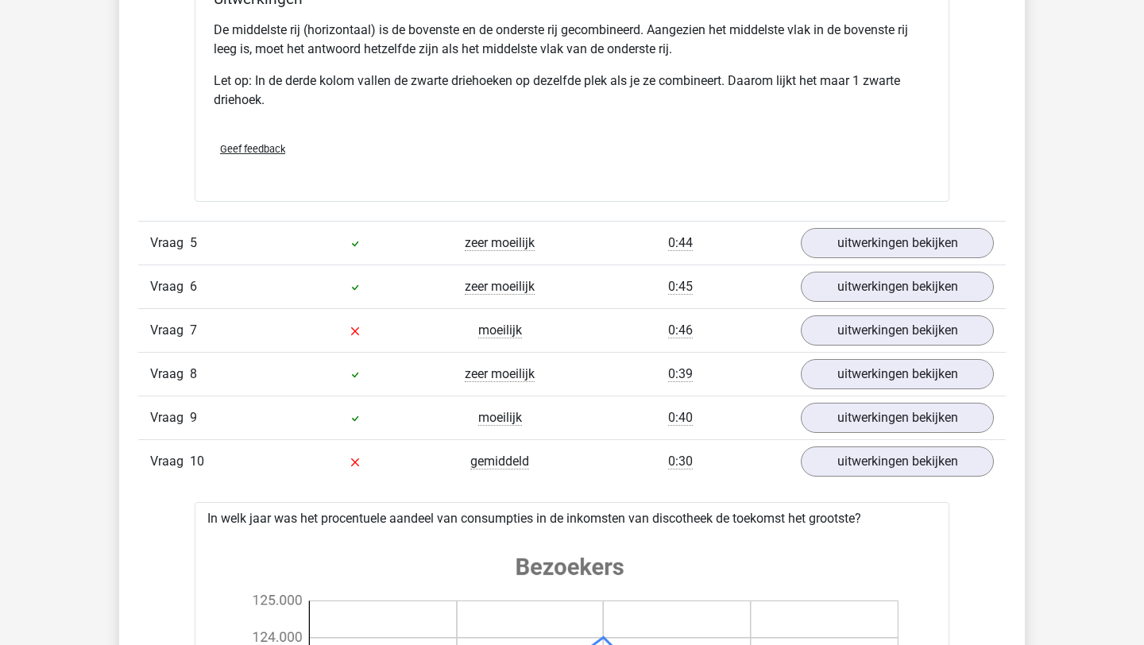
scroll to position [5092, 0]
click at [871, 231] on link "uitwerkingen bekijken" at bounding box center [897, 242] width 222 height 35
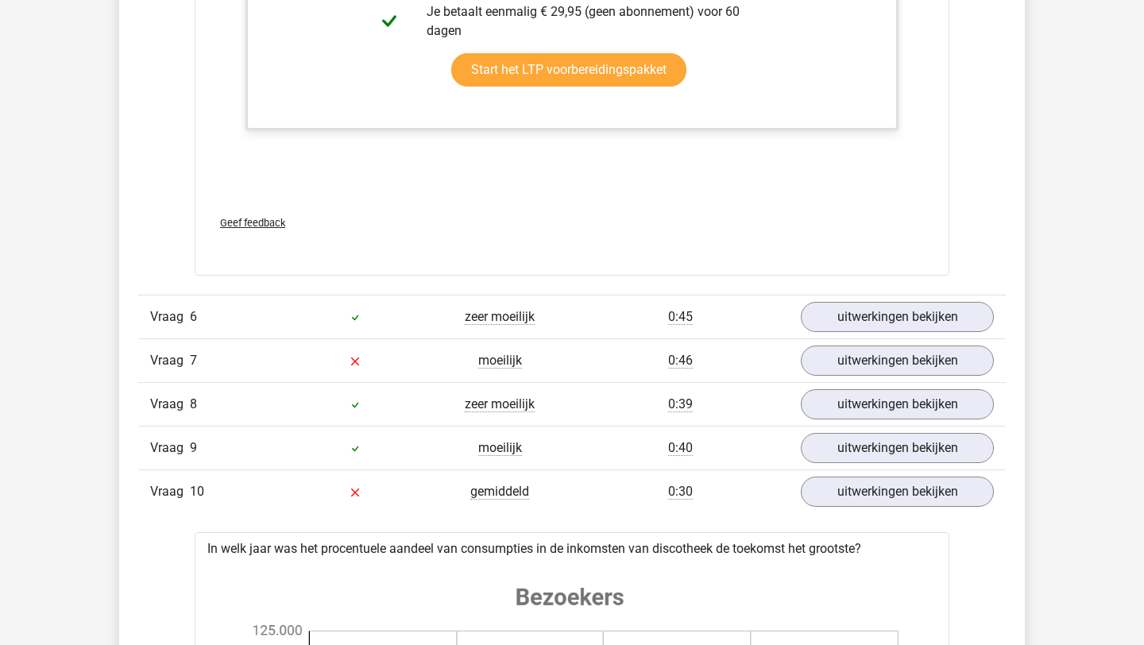
scroll to position [6201, 0]
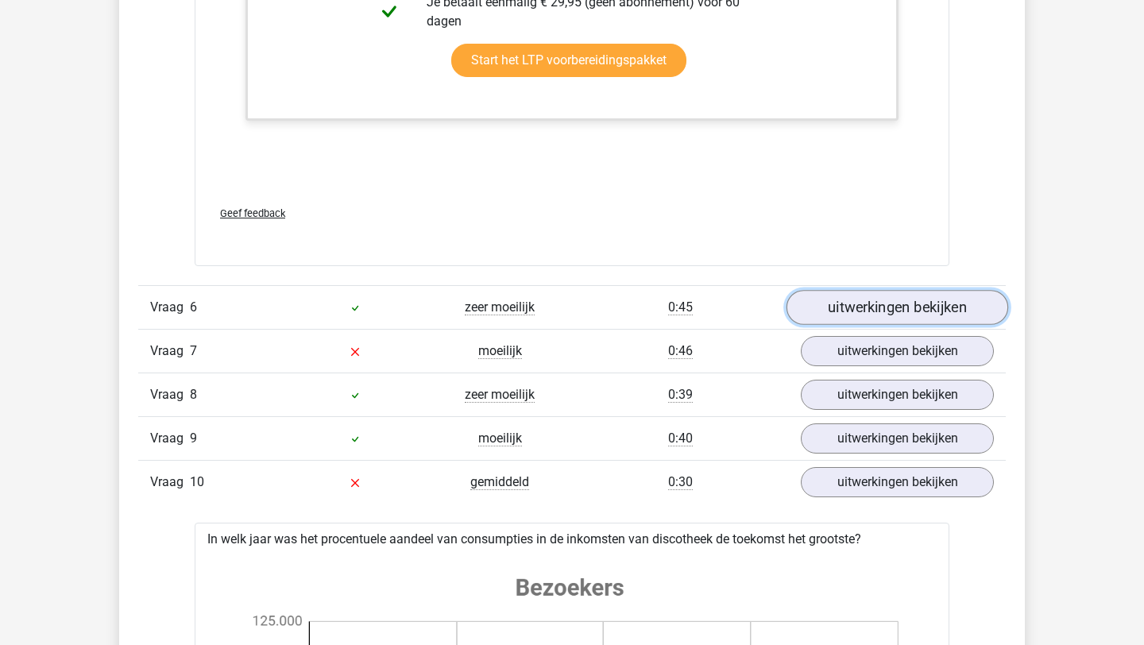
click at [944, 301] on link "uitwerkingen bekijken" at bounding box center [897, 307] width 222 height 35
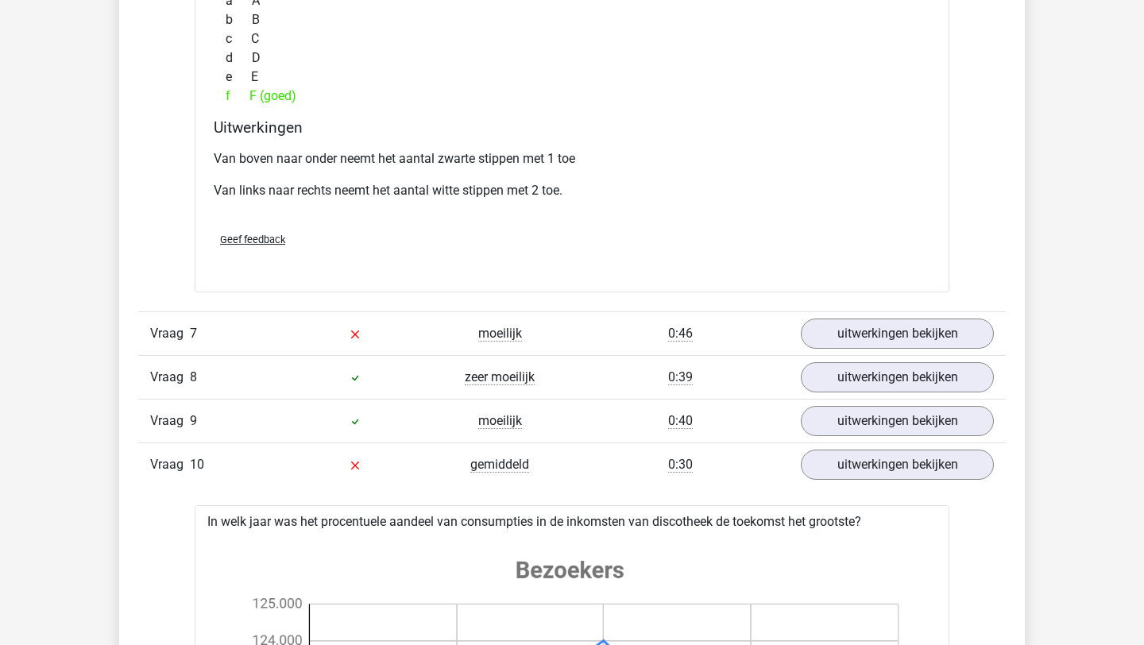
scroll to position [6954, 0]
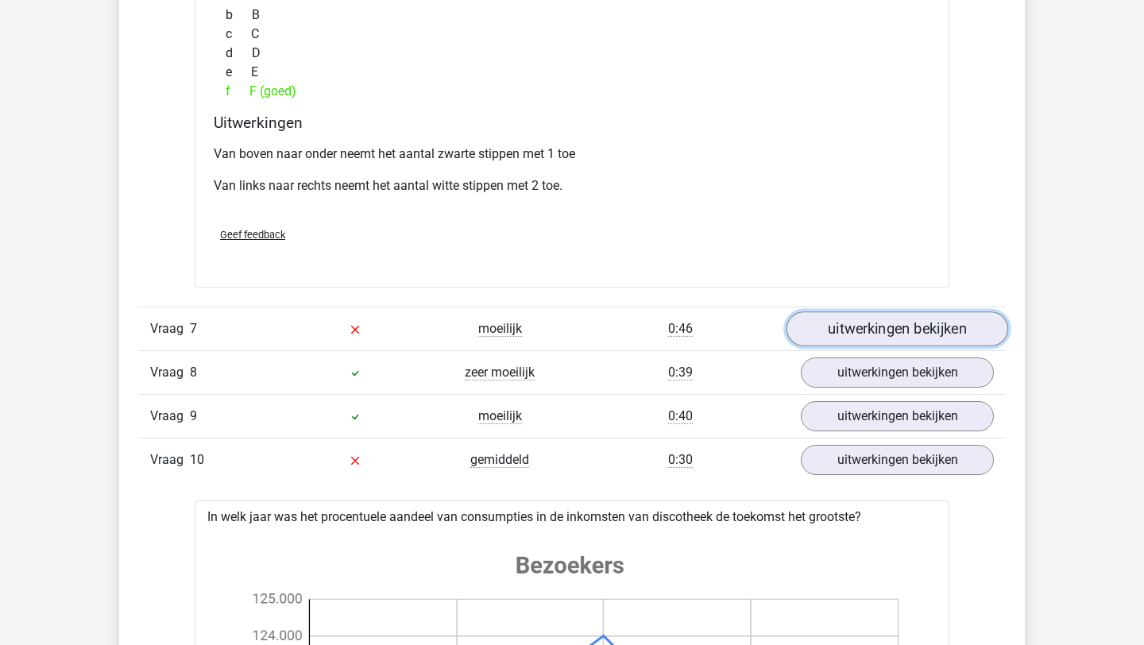
click at [986, 327] on link "uitwerkingen bekijken" at bounding box center [897, 329] width 222 height 35
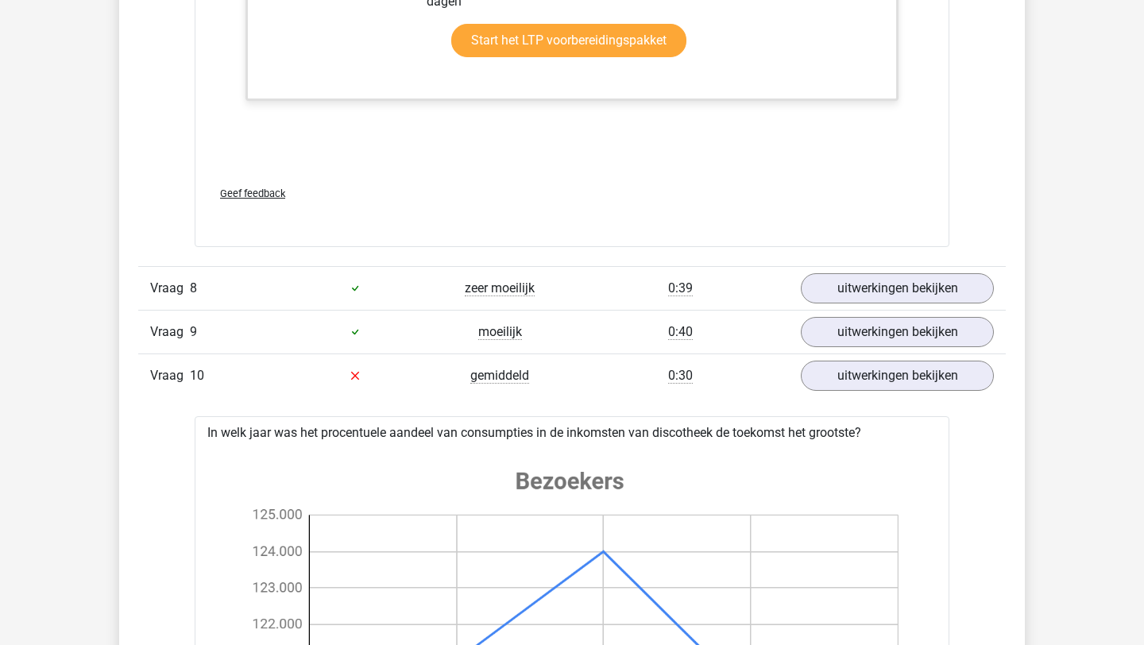
scroll to position [7874, 0]
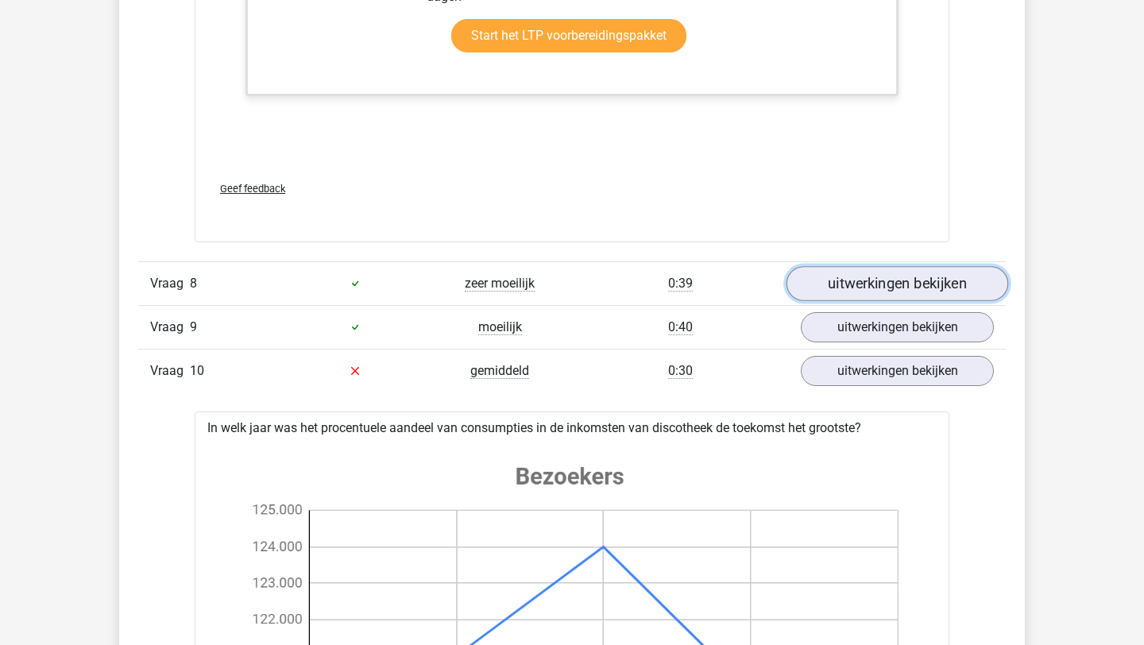
click at [862, 280] on link "uitwerkingen bekijken" at bounding box center [897, 283] width 222 height 35
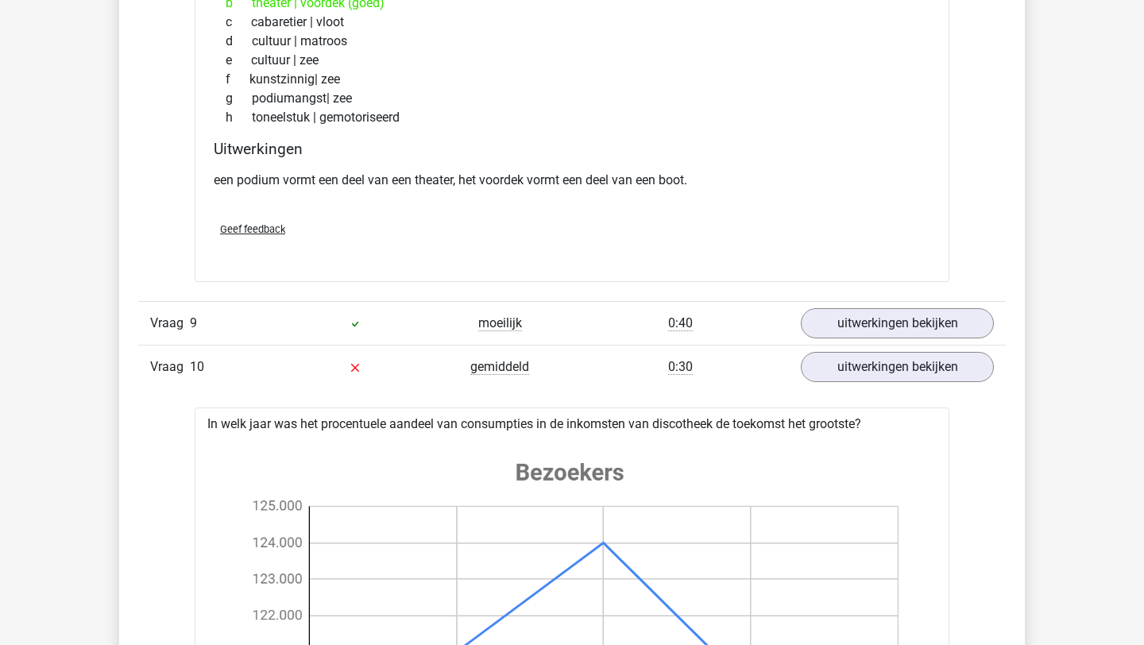
scroll to position [8298, 0]
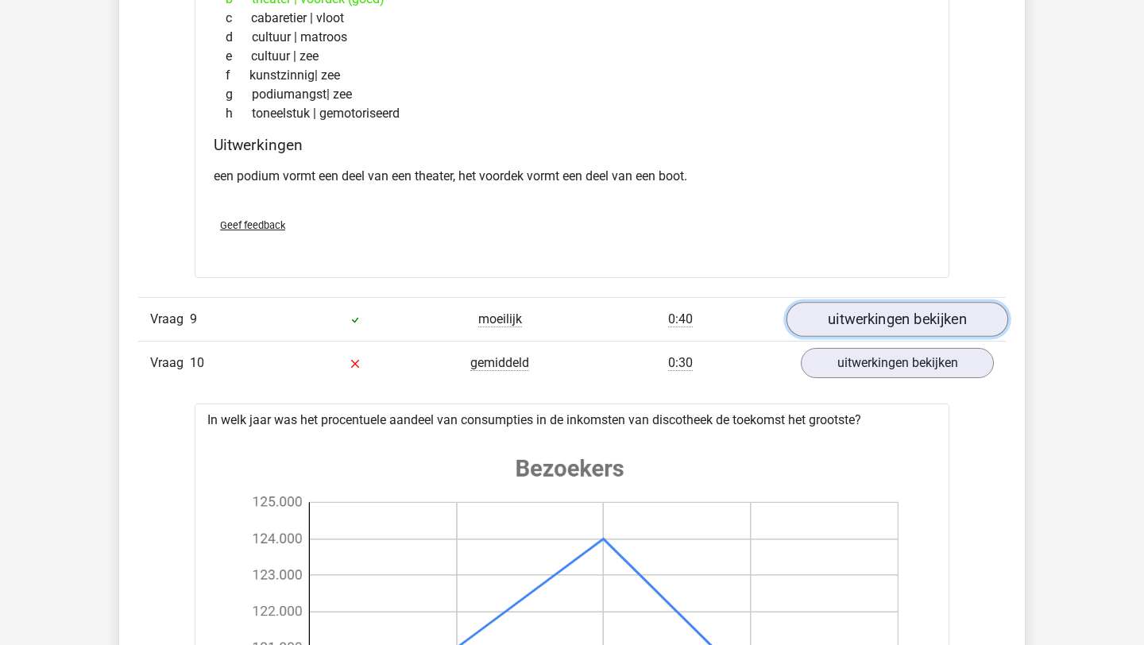
click at [867, 317] on link "uitwerkingen bekijken" at bounding box center [897, 319] width 222 height 35
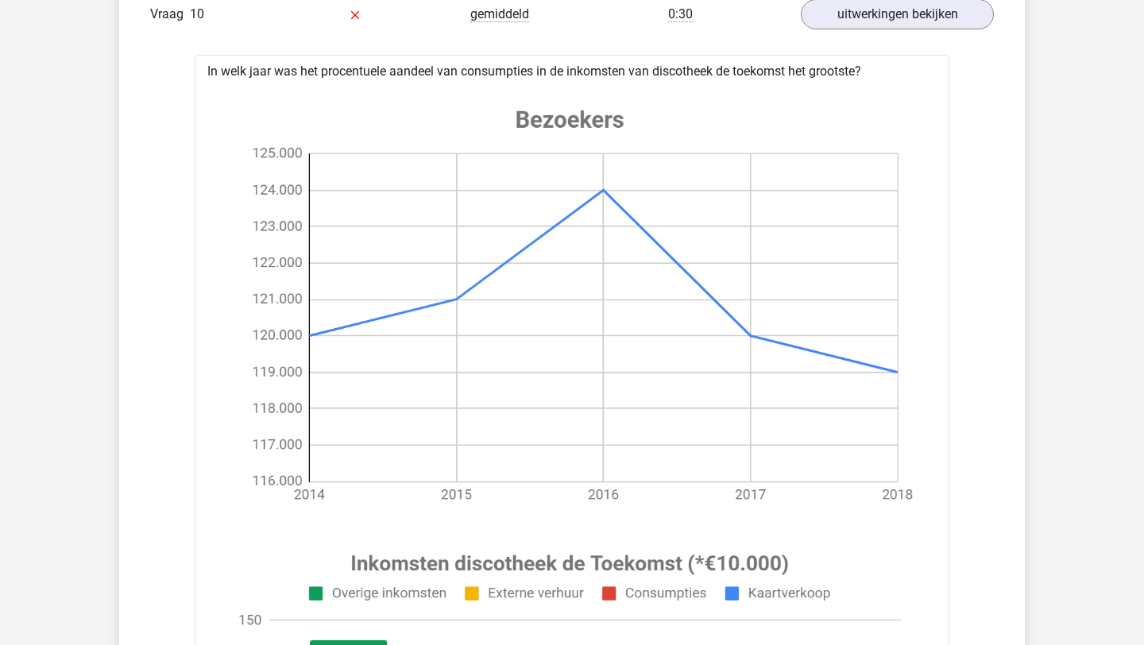
scroll to position [9407, 0]
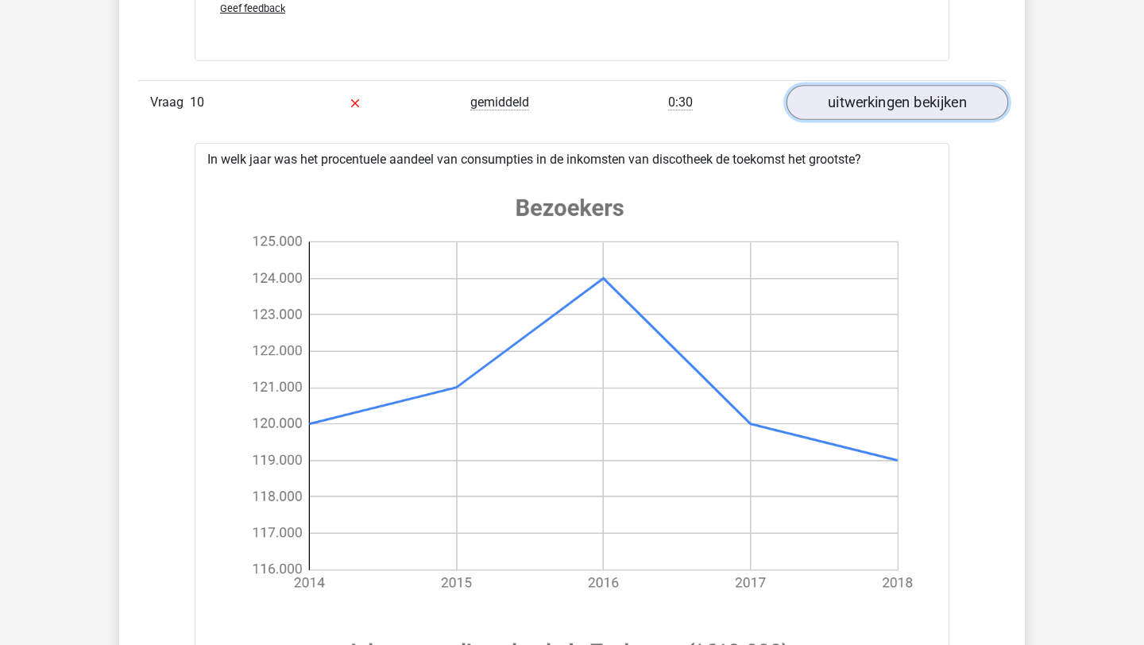
click at [891, 108] on link "uitwerkingen bekijken" at bounding box center [897, 102] width 222 height 35
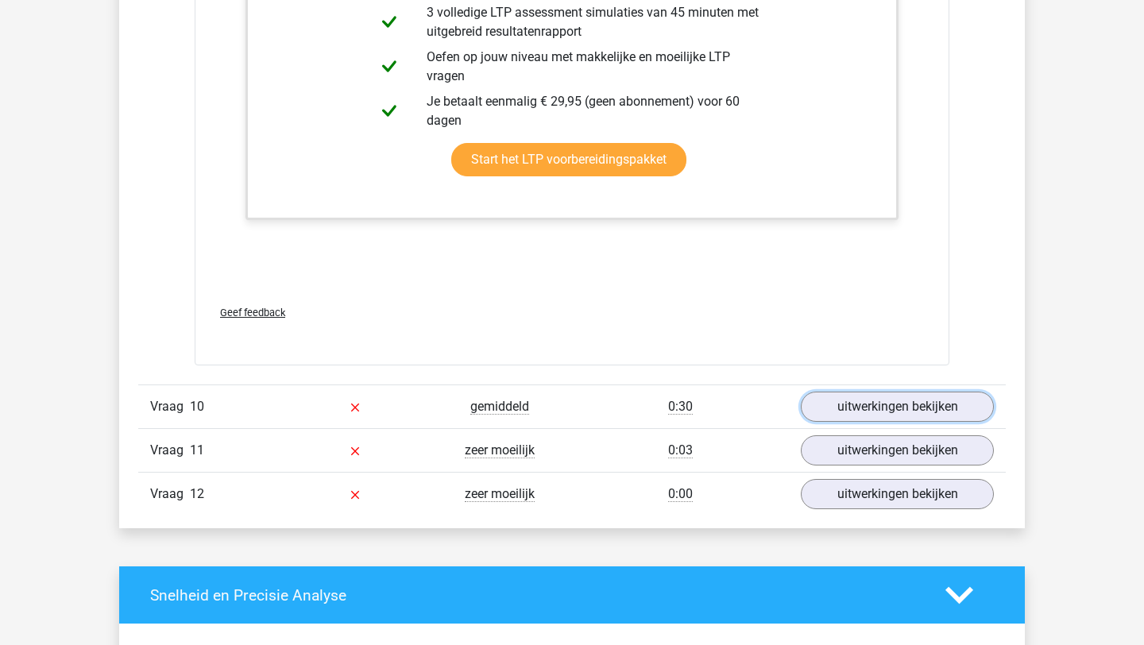
scroll to position [9165, 0]
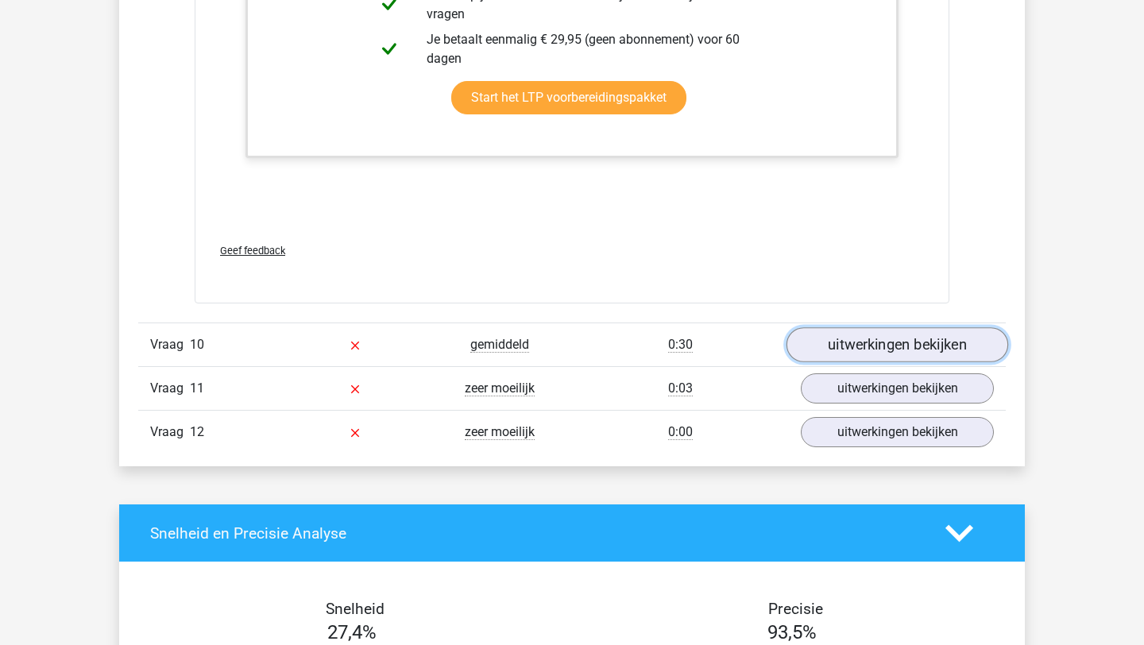
click at [914, 342] on link "uitwerkingen bekijken" at bounding box center [897, 344] width 222 height 35
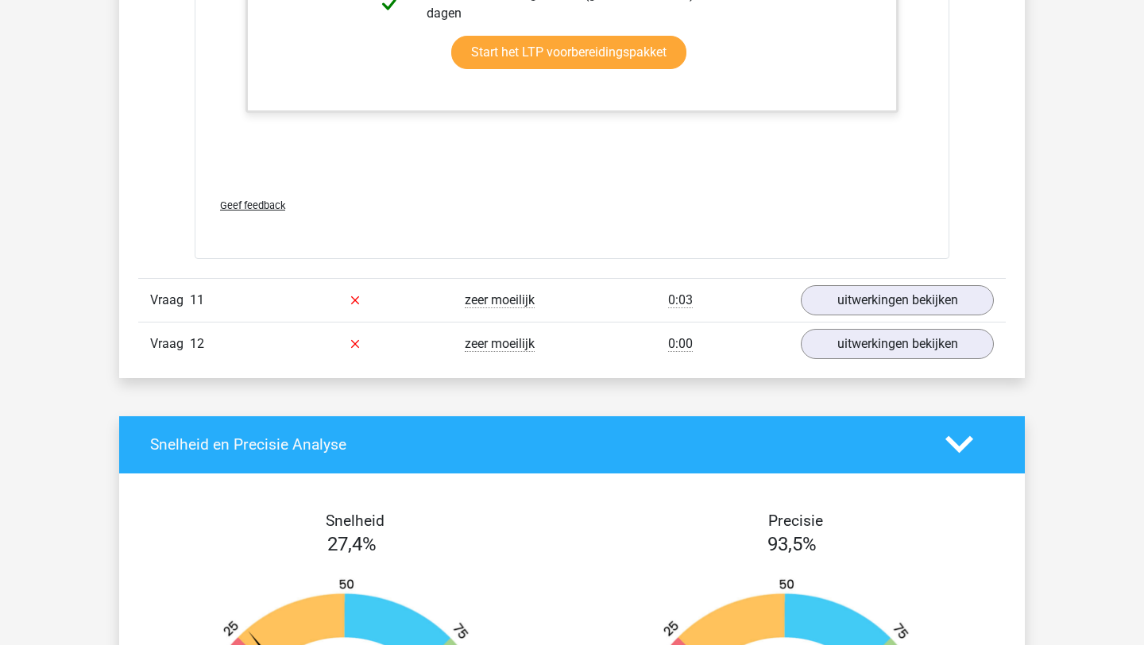
scroll to position [10842, 0]
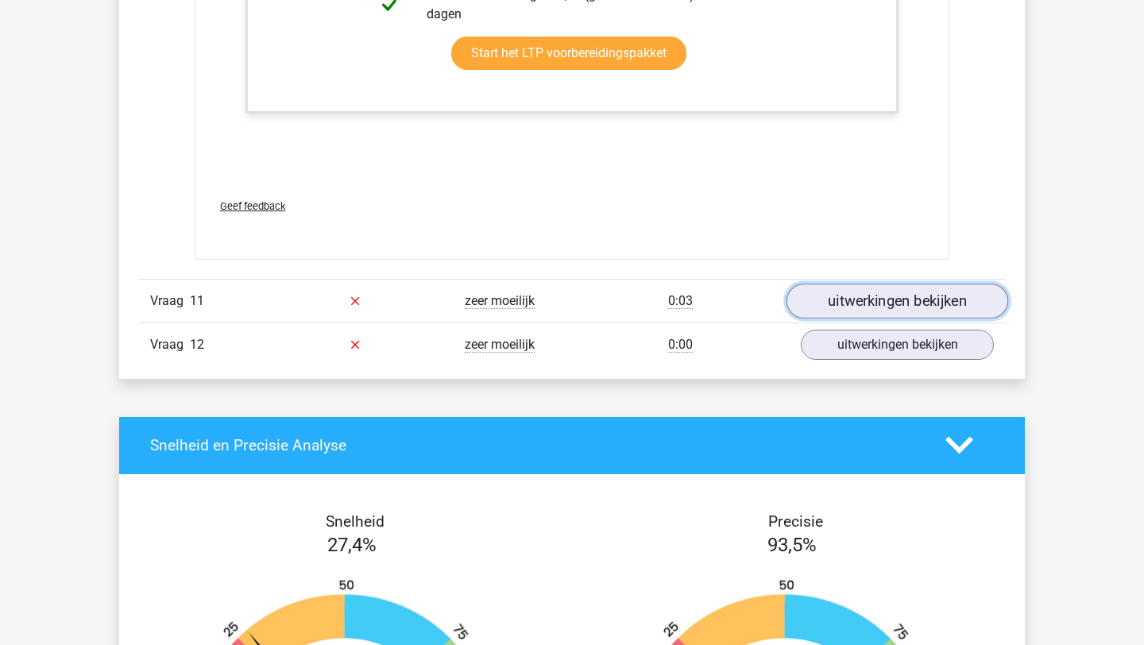
click at [878, 302] on link "uitwerkingen bekijken" at bounding box center [897, 301] width 222 height 35
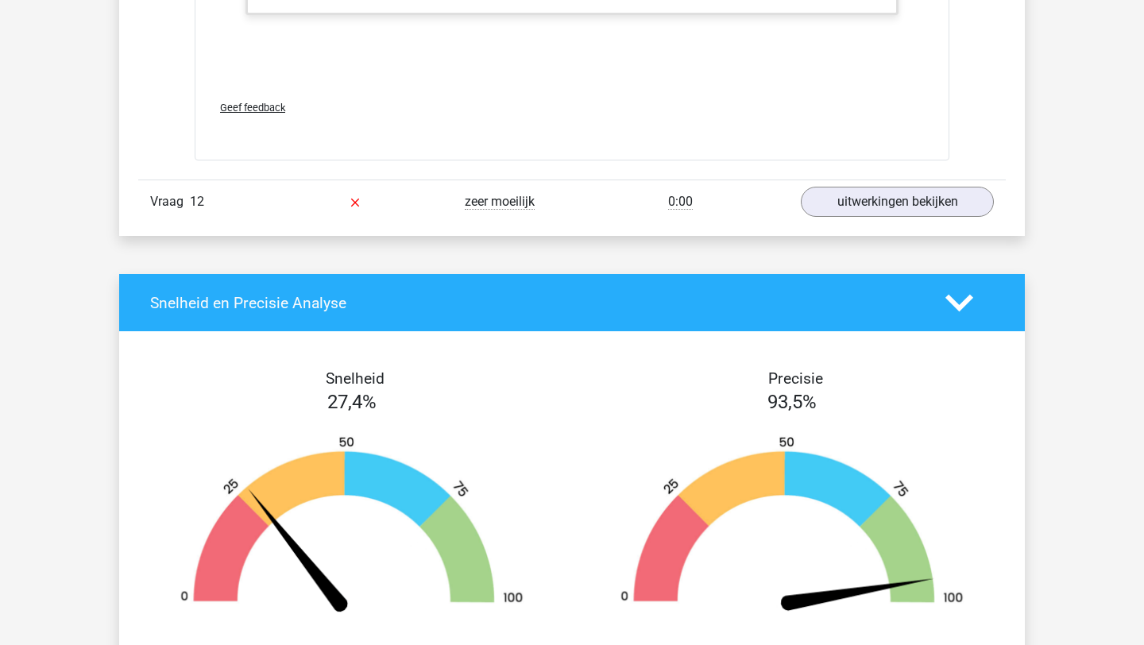
scroll to position [12574, 0]
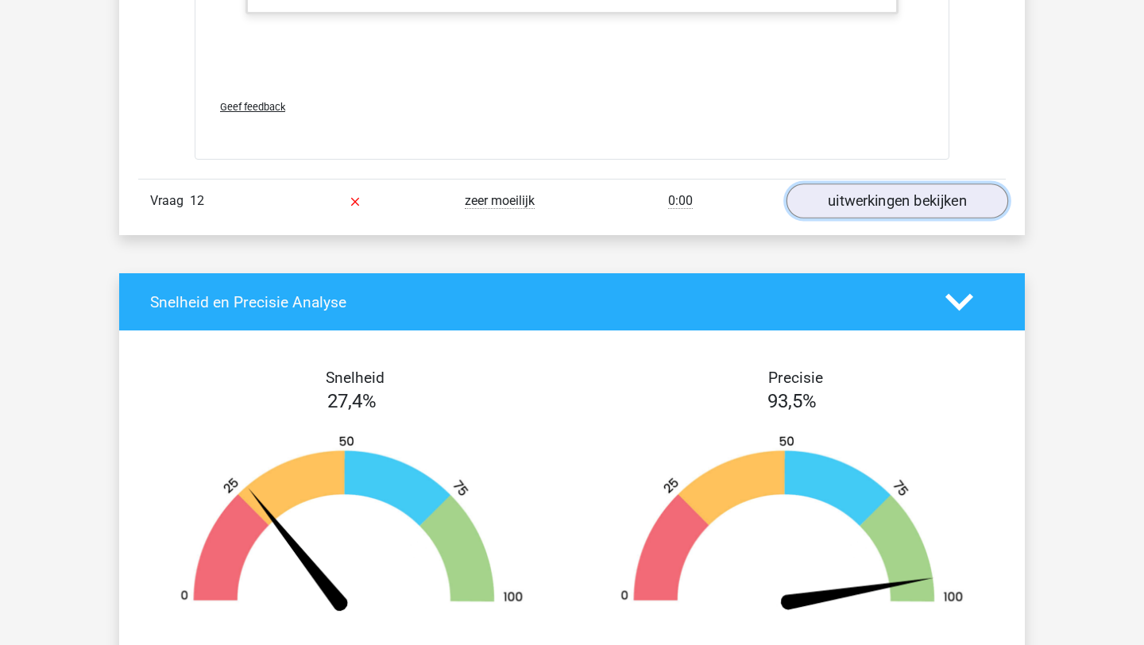
click at [870, 200] on link "uitwerkingen bekijken" at bounding box center [897, 201] width 222 height 35
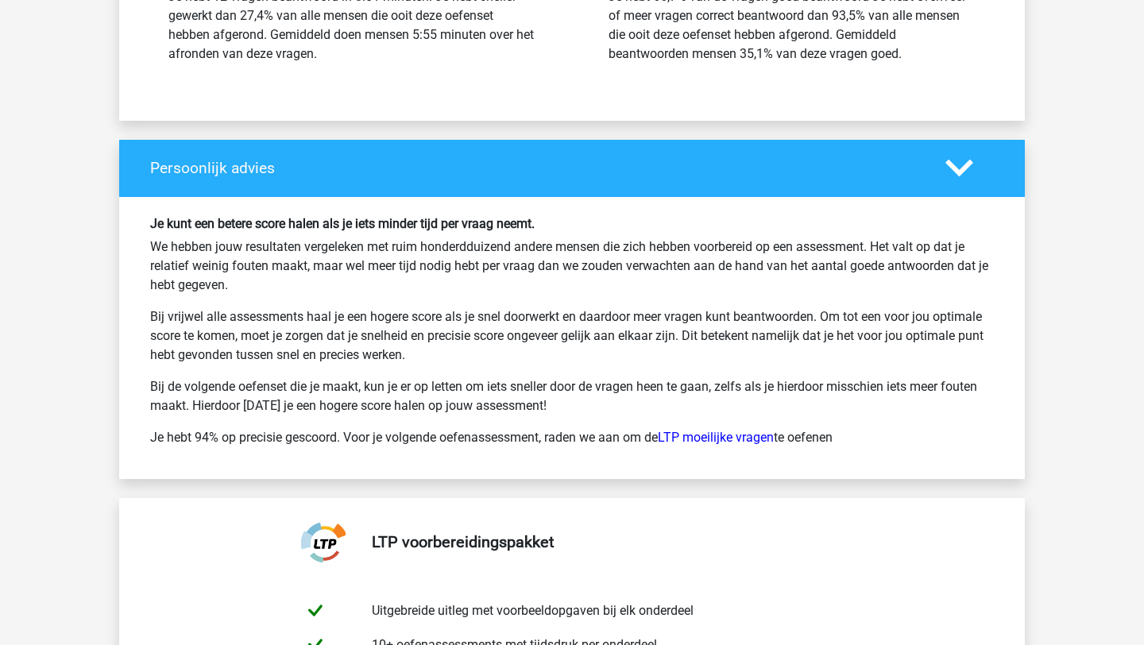
scroll to position [14400, 0]
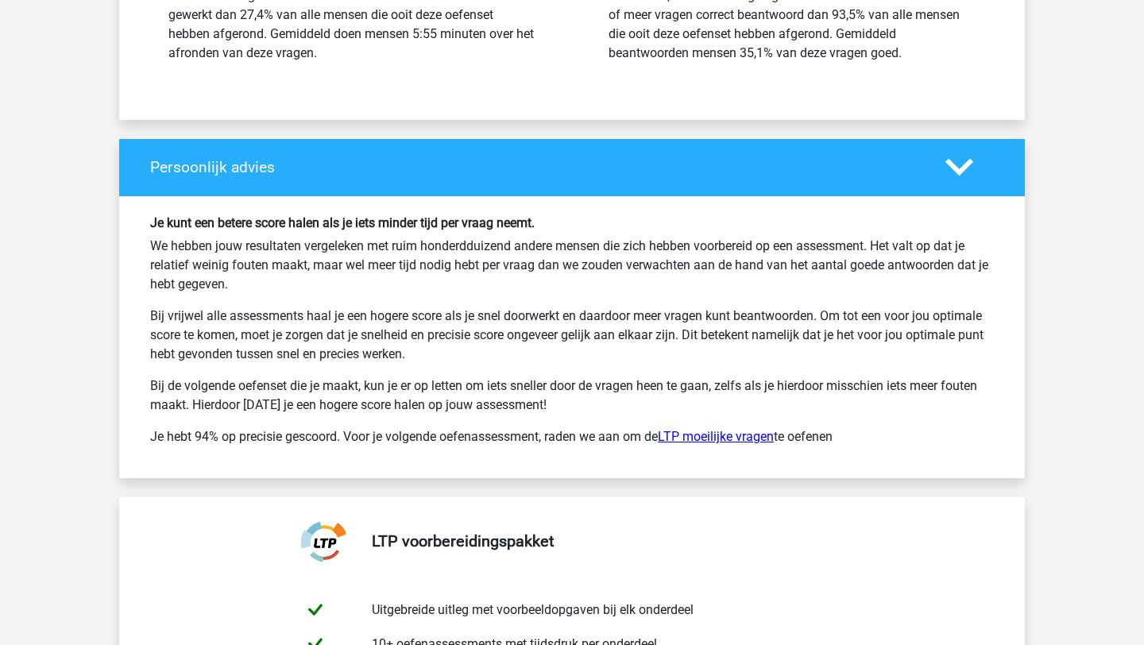
click at [739, 436] on link "LTP moeilijke vragen" at bounding box center [716, 436] width 116 height 15
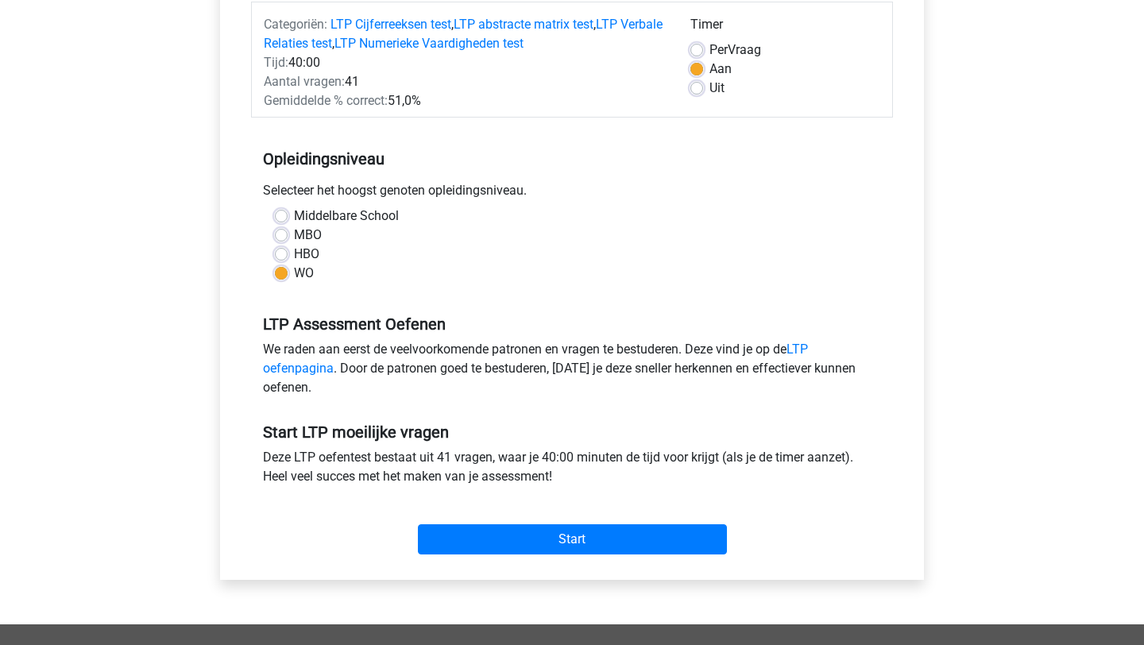
scroll to position [207, 0]
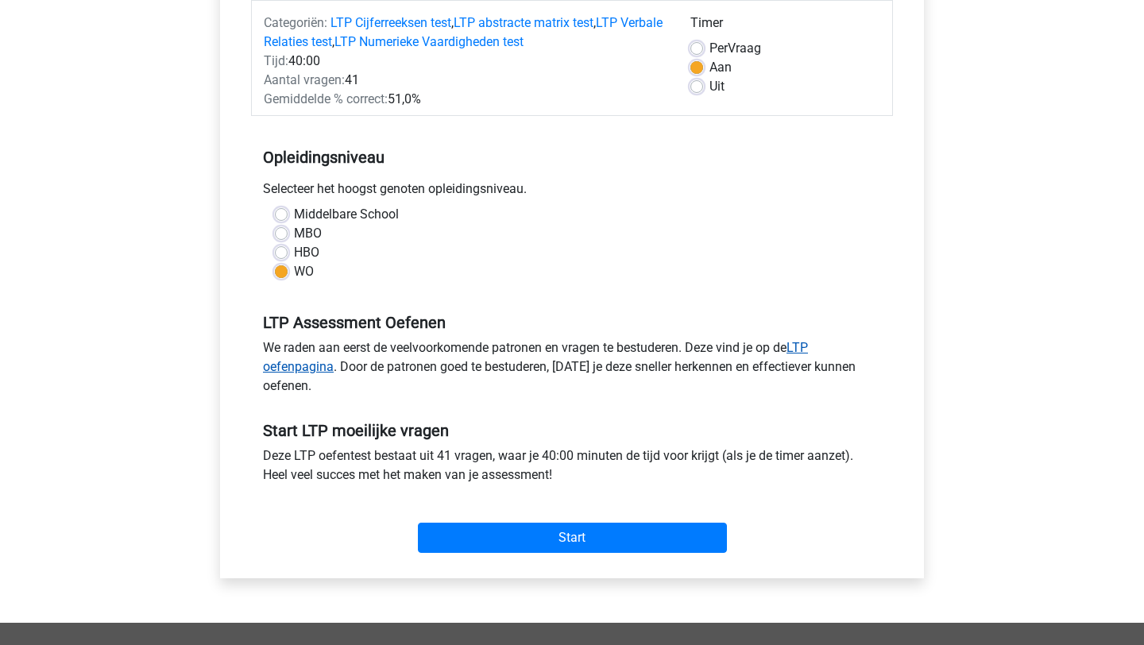
click at [808, 346] on link "LTP oefenpagina" at bounding box center [535, 357] width 545 height 34
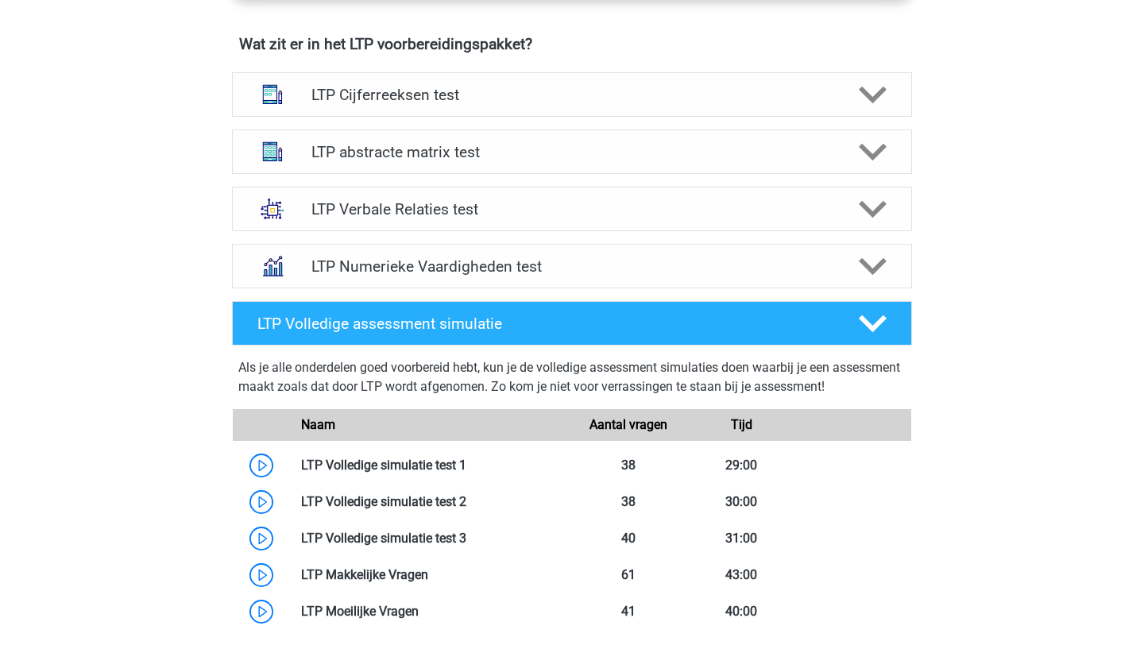
scroll to position [1006, 0]
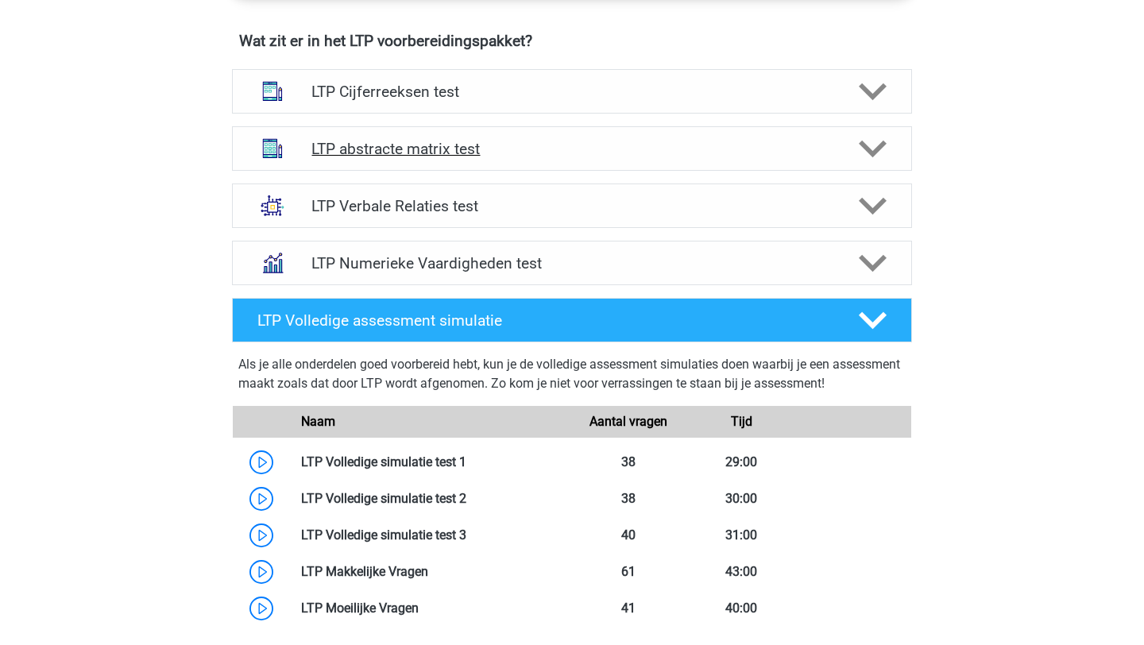
click at [871, 155] on polygon at bounding box center [873, 148] width 28 height 17
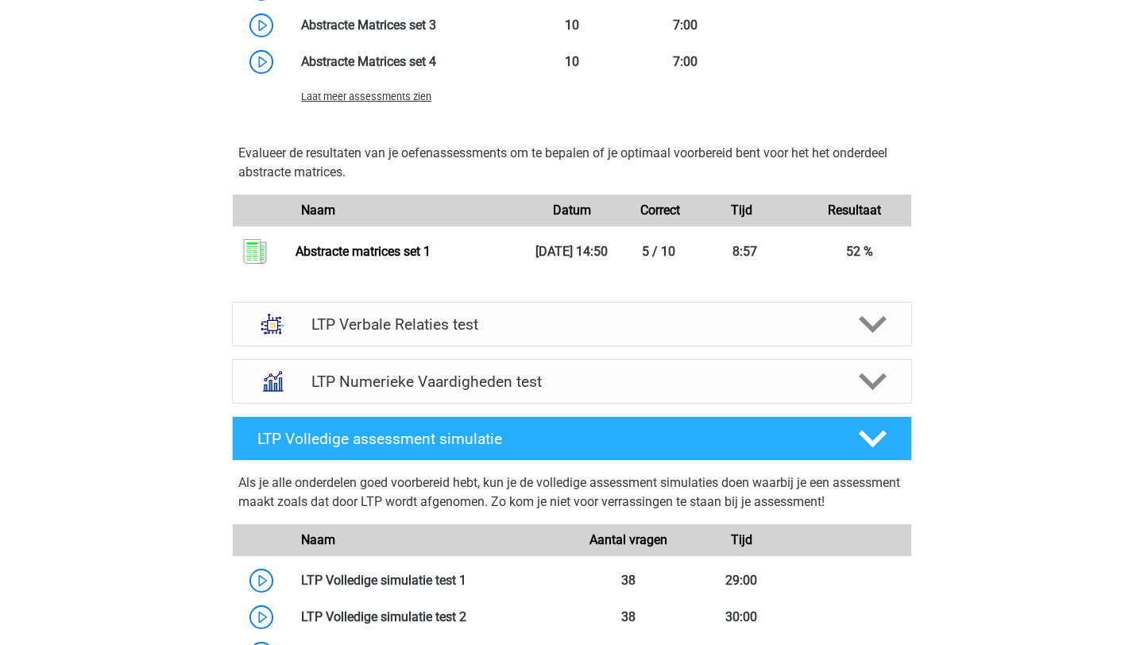
scroll to position [1810, 0]
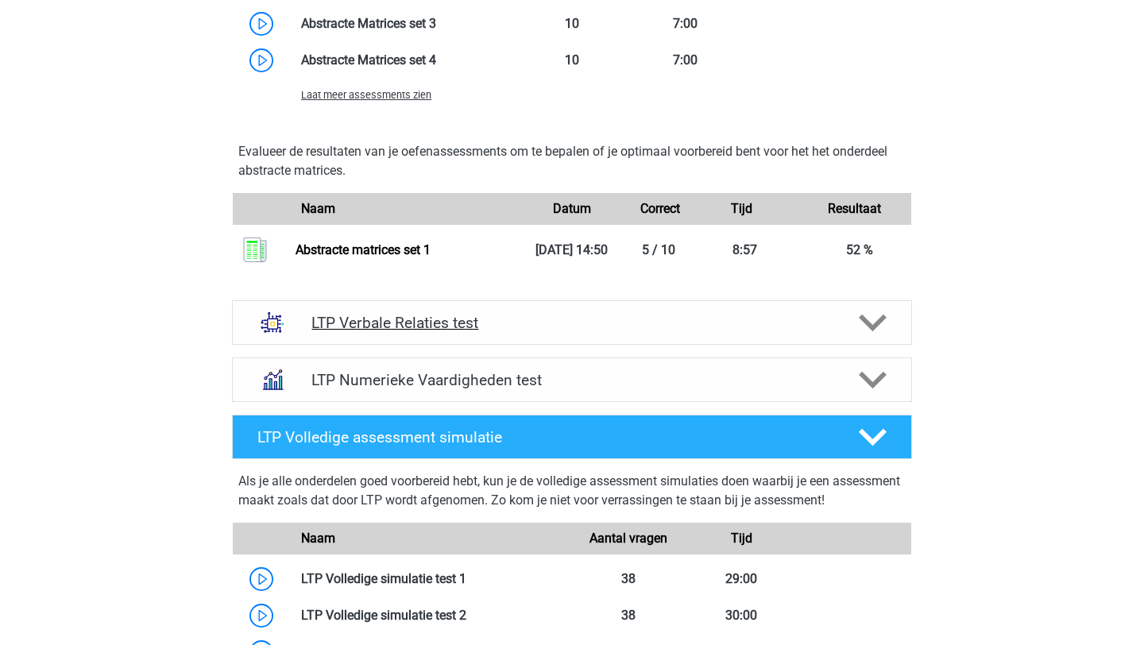
click at [880, 323] on polygon at bounding box center [873, 322] width 28 height 17
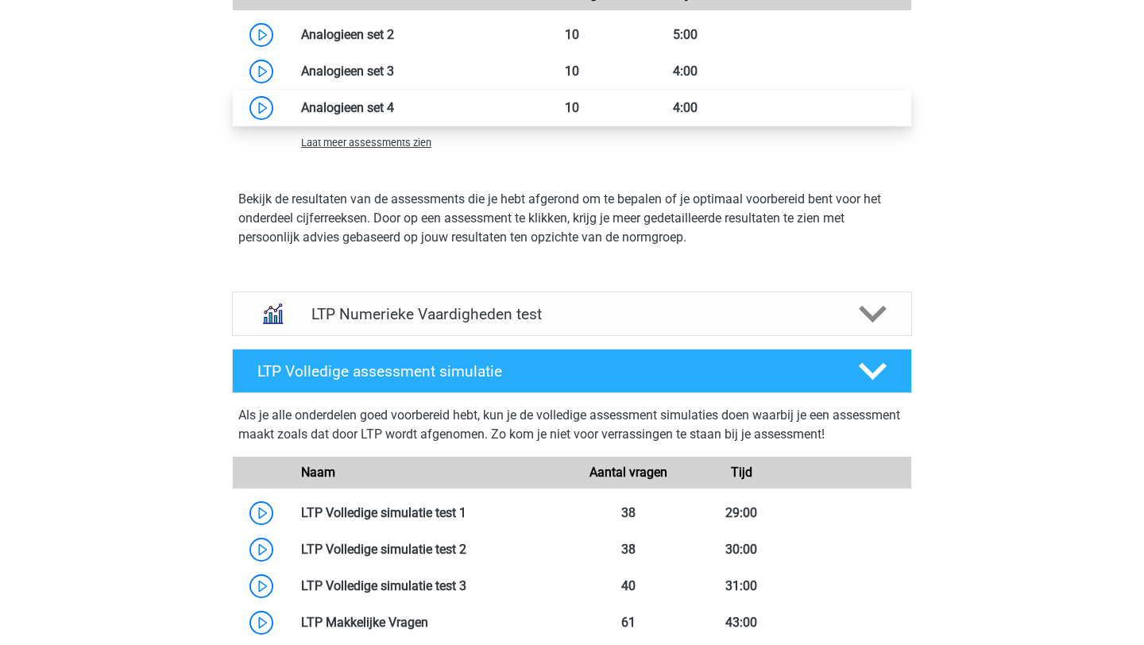
scroll to position [2930, 0]
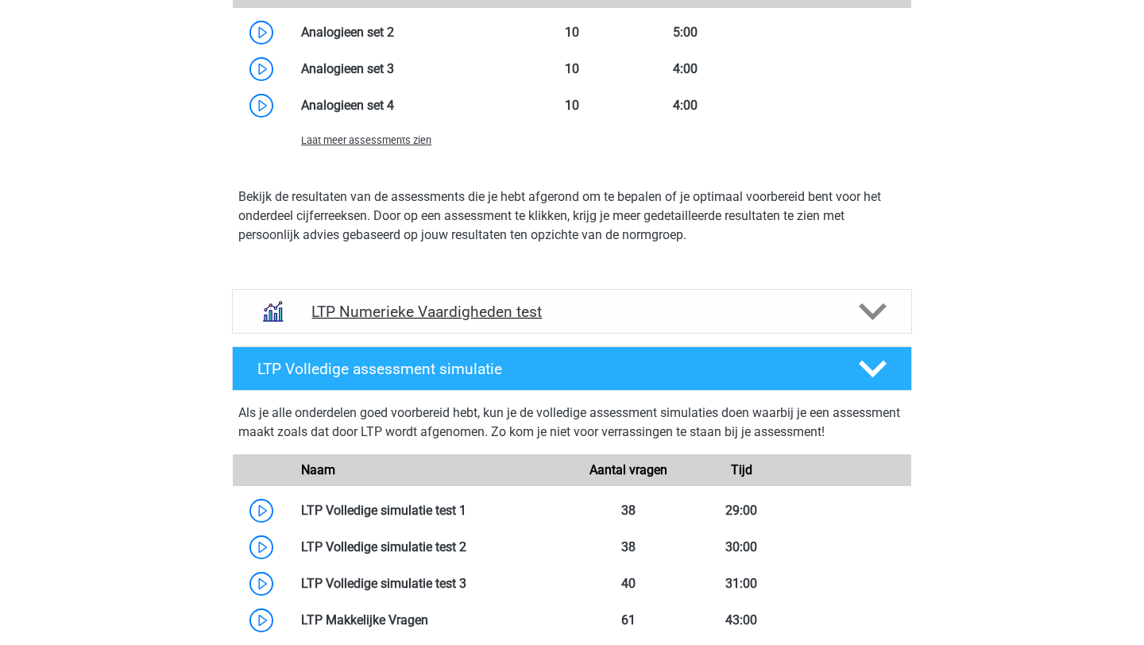
click at [876, 311] on polygon at bounding box center [873, 311] width 28 height 17
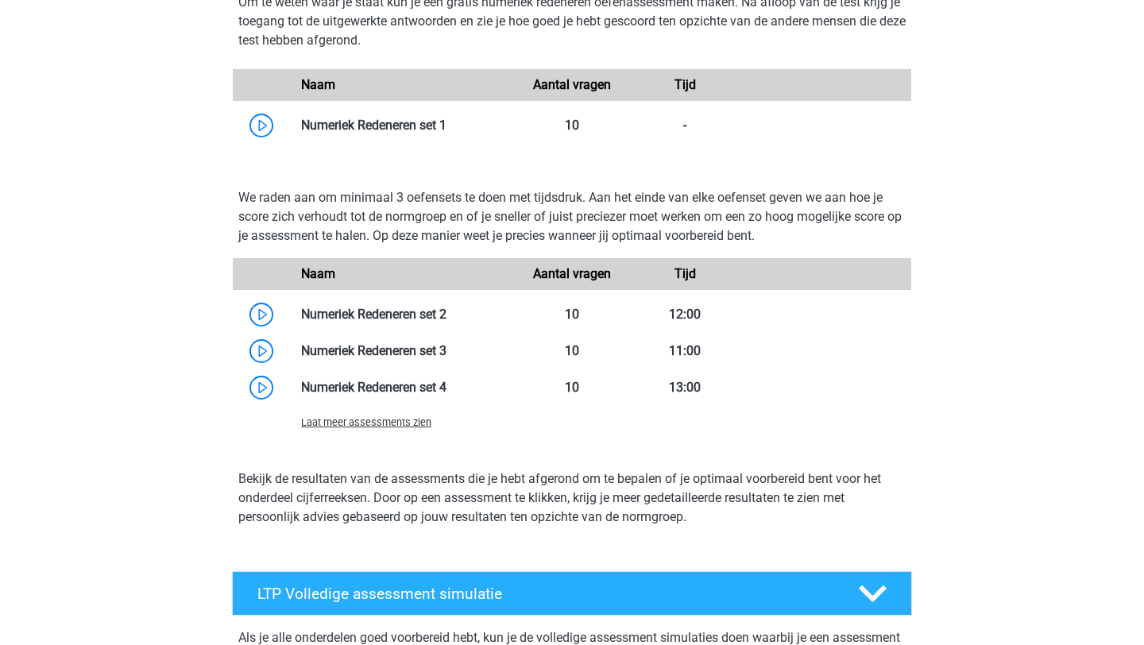
scroll to position [3376, 0]
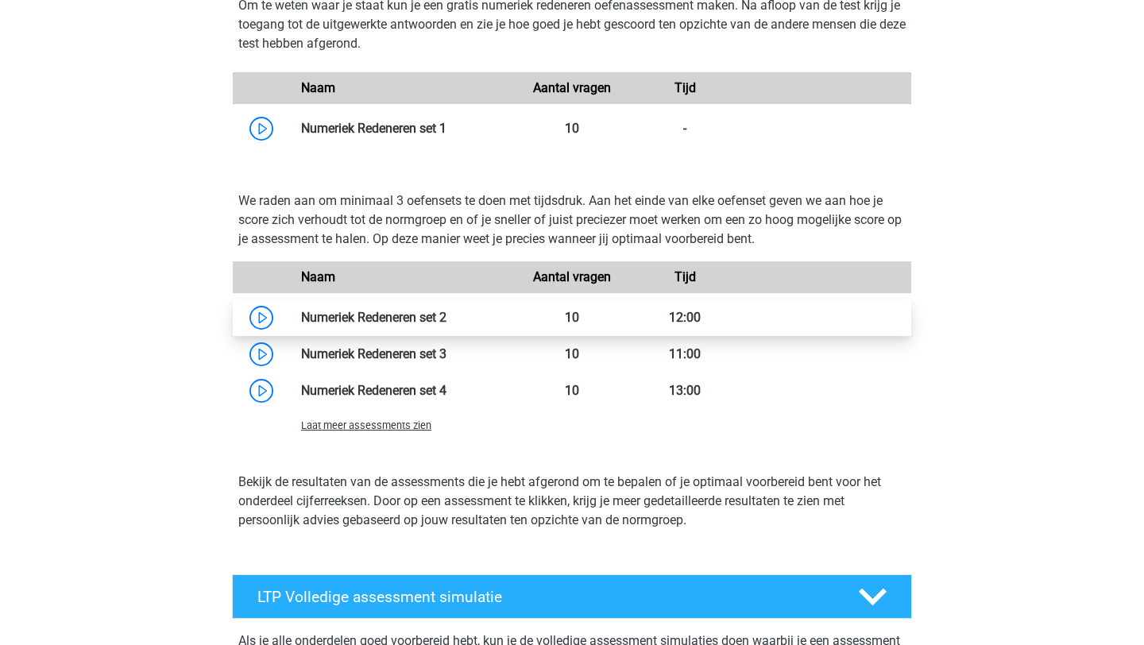
click at [446, 319] on link at bounding box center [446, 317] width 0 height 15
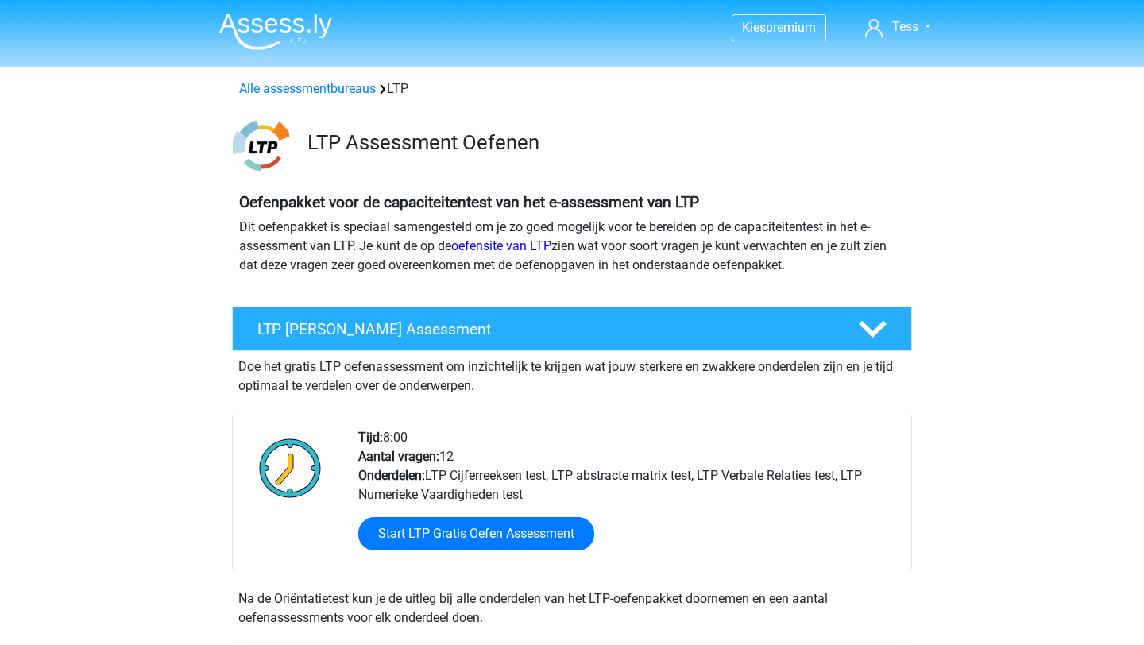
scroll to position [2018, 0]
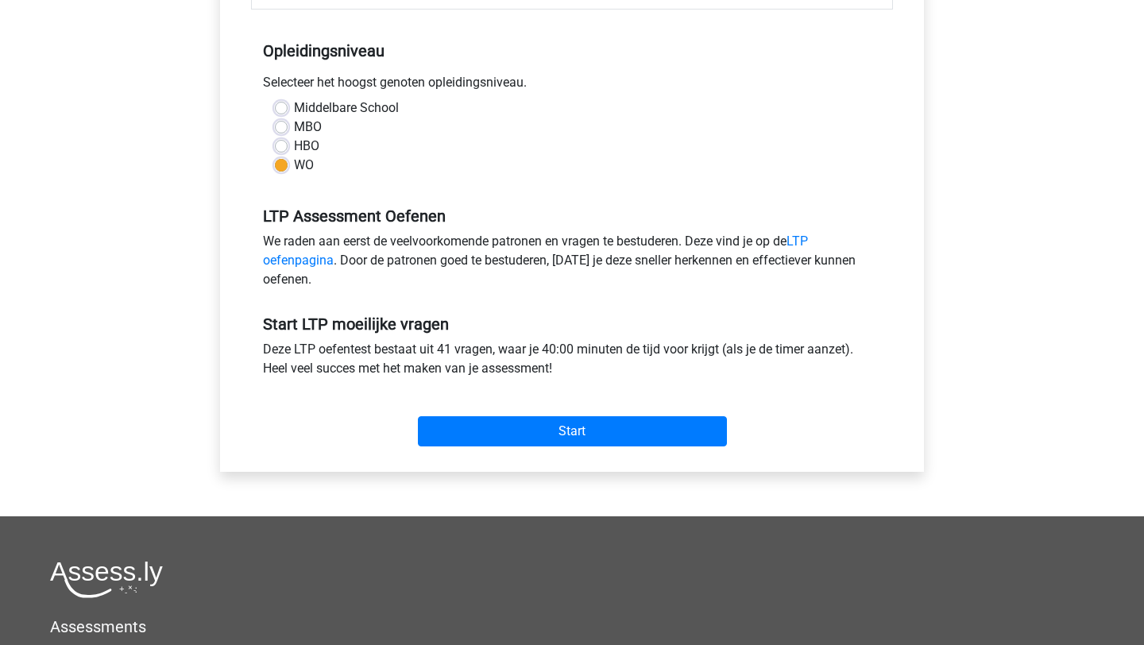
scroll to position [320, 0]
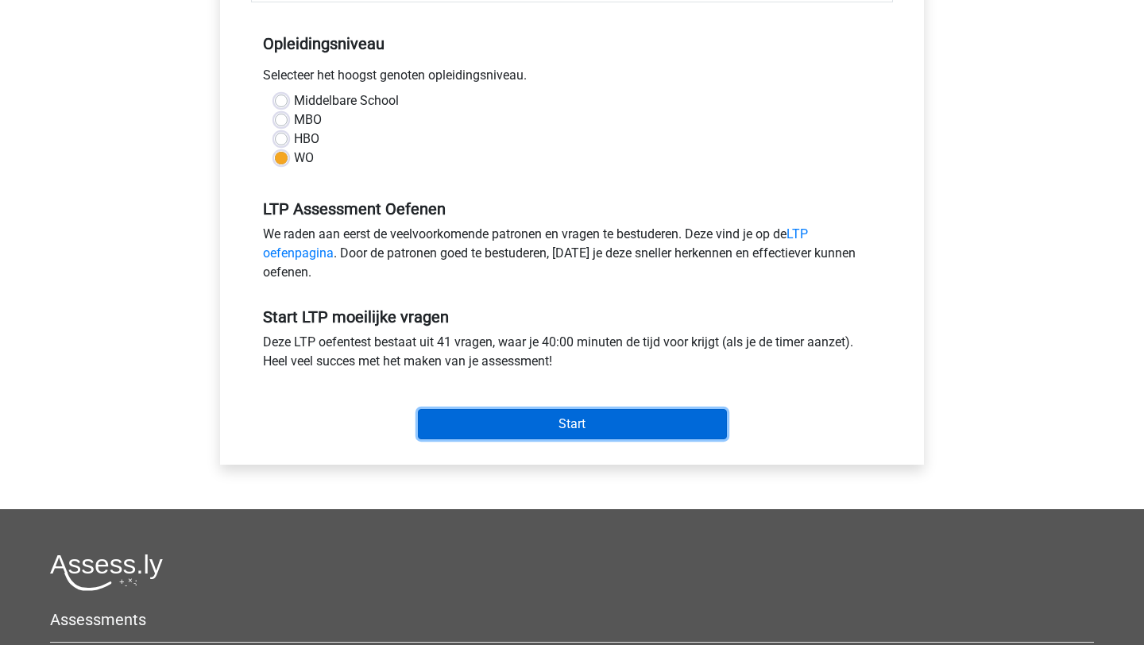
click at [602, 419] on input "Start" at bounding box center [572, 424] width 309 height 30
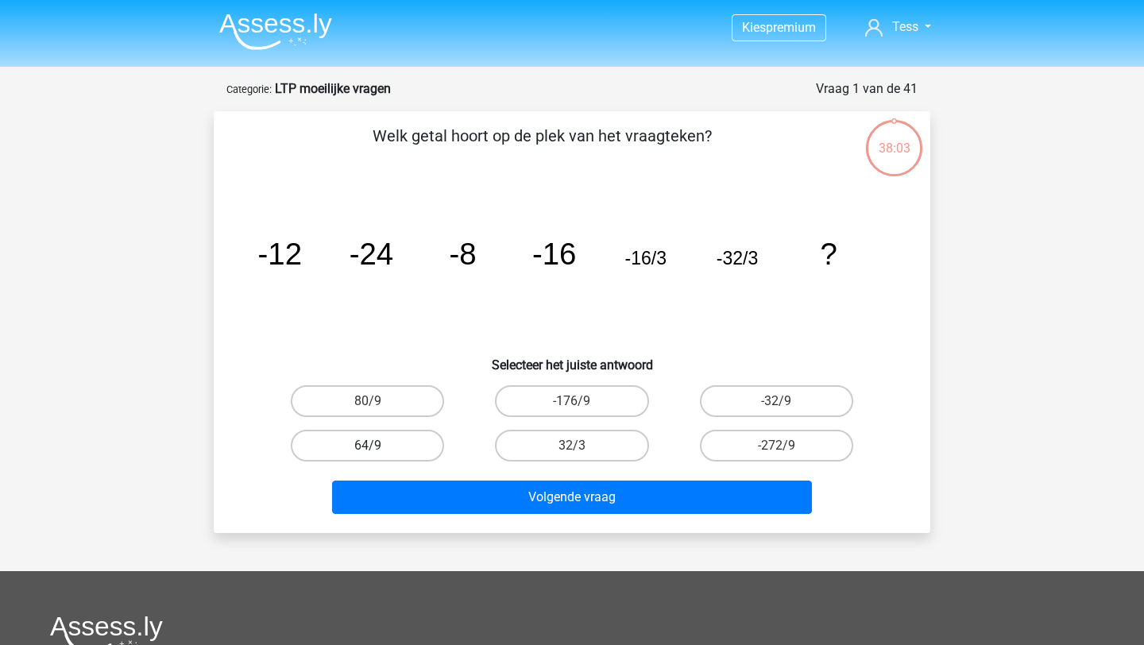
click at [406, 434] on label "64/9" at bounding box center [367, 446] width 153 height 32
click at [378, 446] on input "64/9" at bounding box center [373, 451] width 10 height 10
radio input "true"
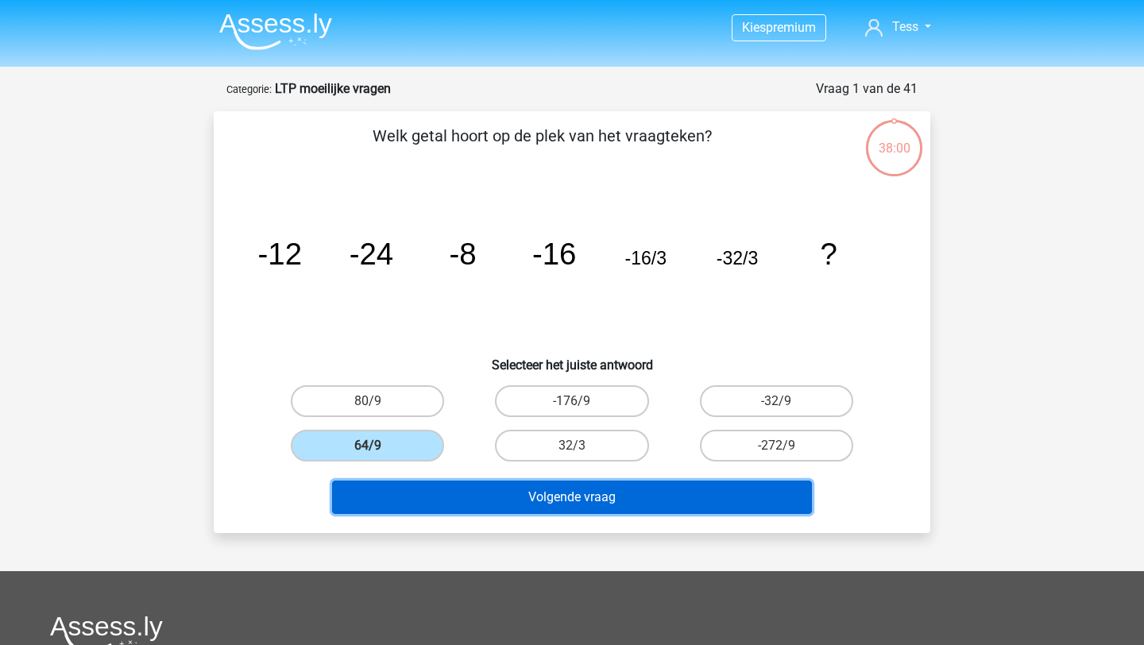
click at [481, 512] on button "Volgende vraag" at bounding box center [572, 497] width 481 height 33
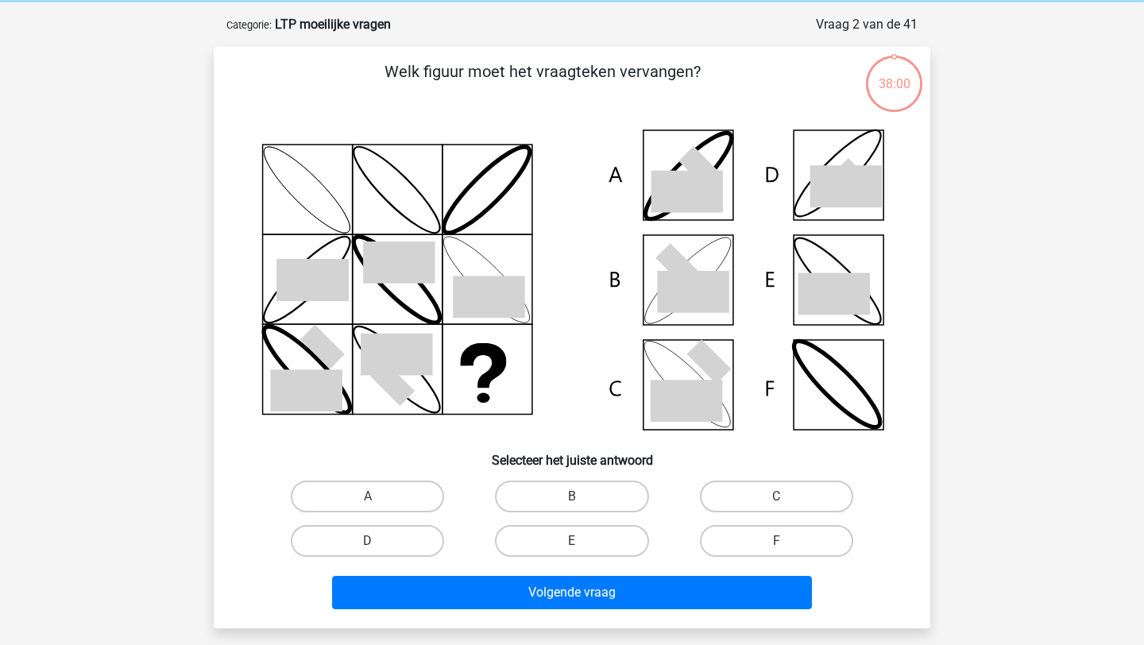
scroll to position [79, 0]
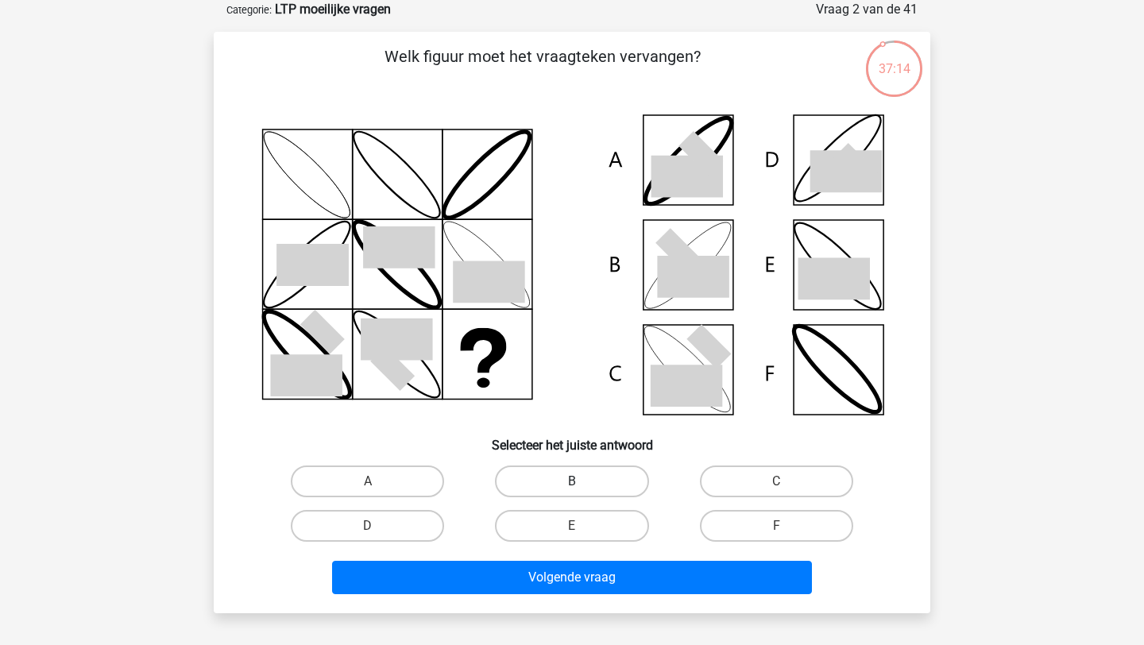
click at [545, 483] on label "B" at bounding box center [571, 482] width 153 height 32
click at [572, 483] on input "B" at bounding box center [577, 486] width 10 height 10
radio input "true"
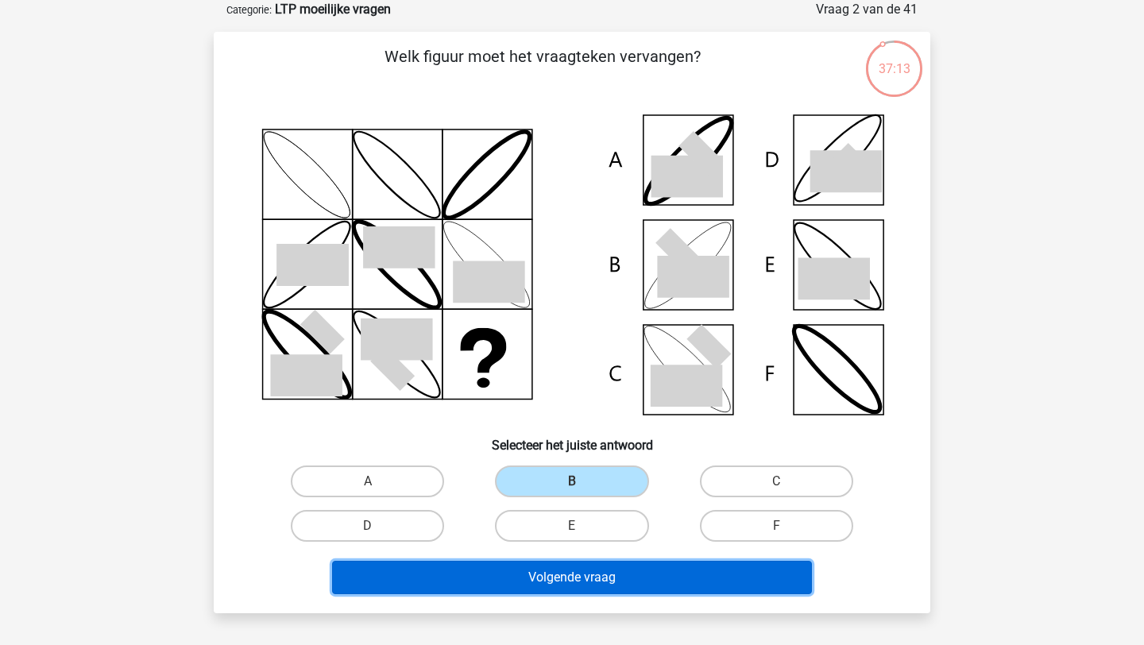
click at [547, 586] on button "Volgende vraag" at bounding box center [572, 577] width 481 height 33
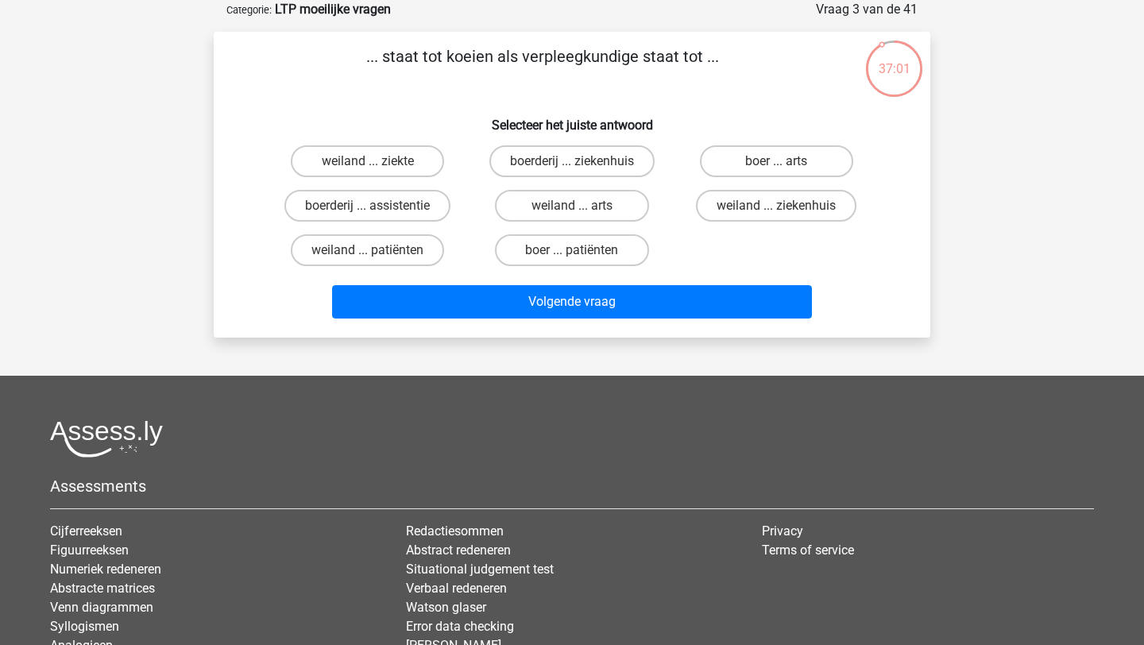
click at [779, 209] on input "weiland ... ziekenhuis" at bounding box center [781, 211] width 10 height 10
radio input "true"
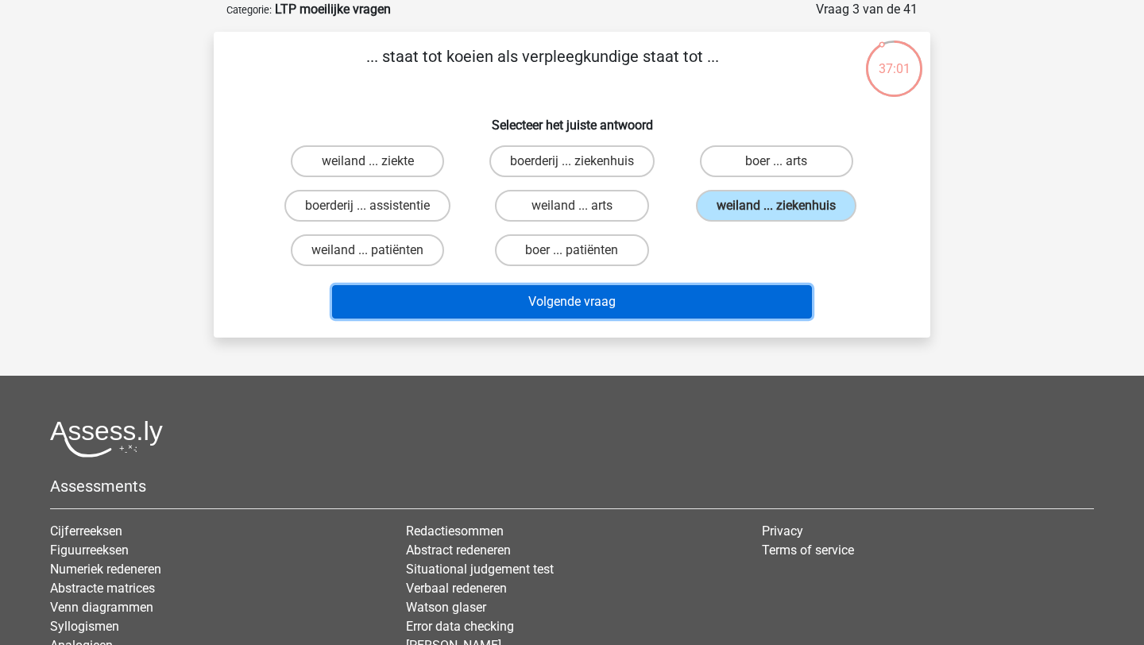
click at [647, 301] on button "Volgende vraag" at bounding box center [572, 301] width 481 height 33
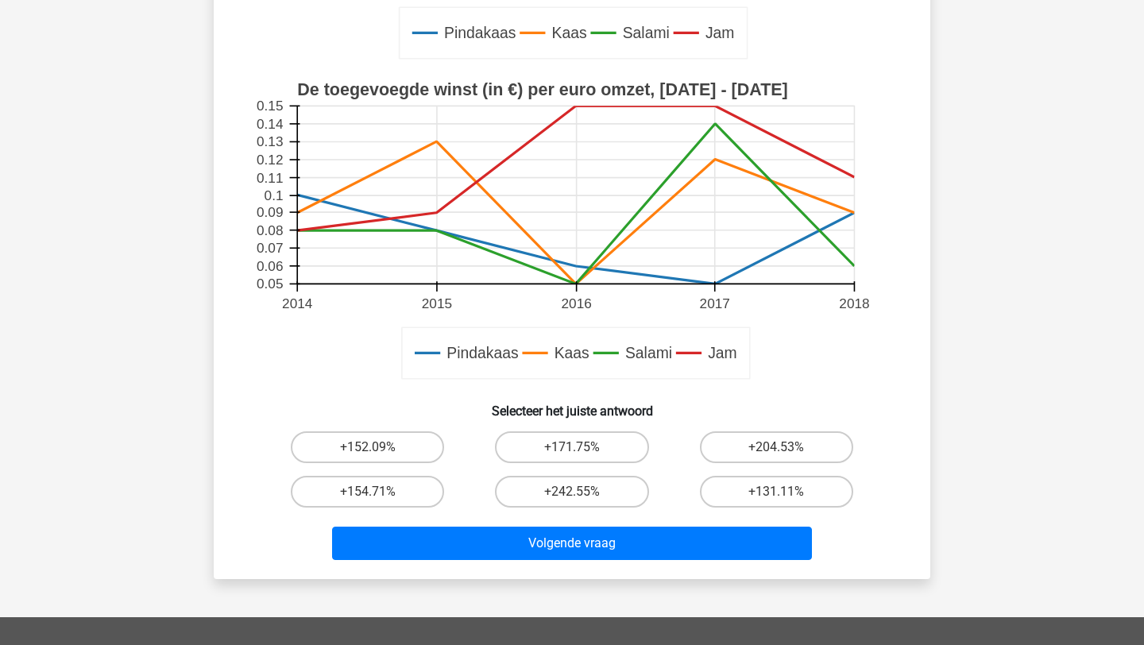
scroll to position [436, 0]
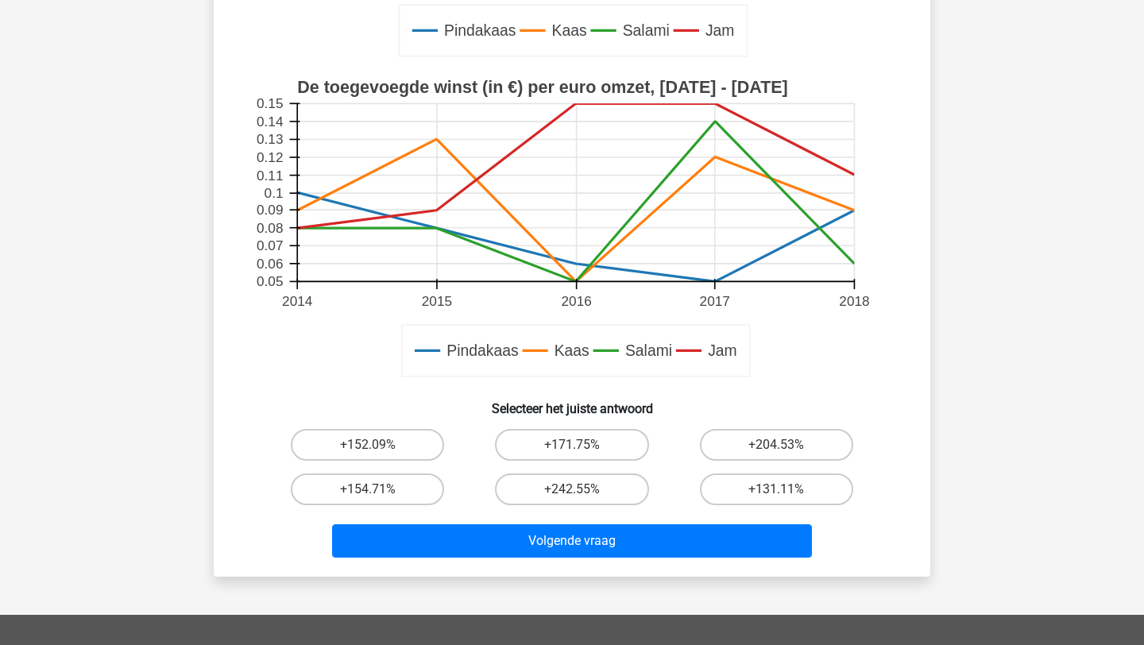
click at [368, 493] on input "+154.71%" at bounding box center [373, 494] width 10 height 10
radio input "true"
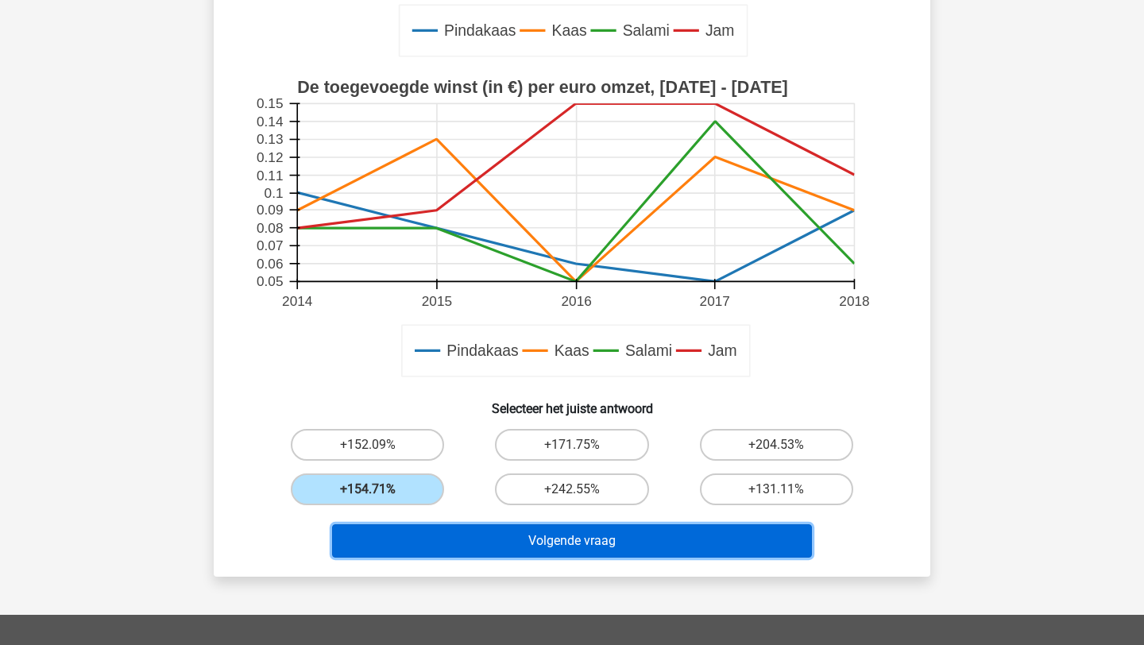
click at [477, 546] on button "Volgende vraag" at bounding box center [572, 540] width 481 height 33
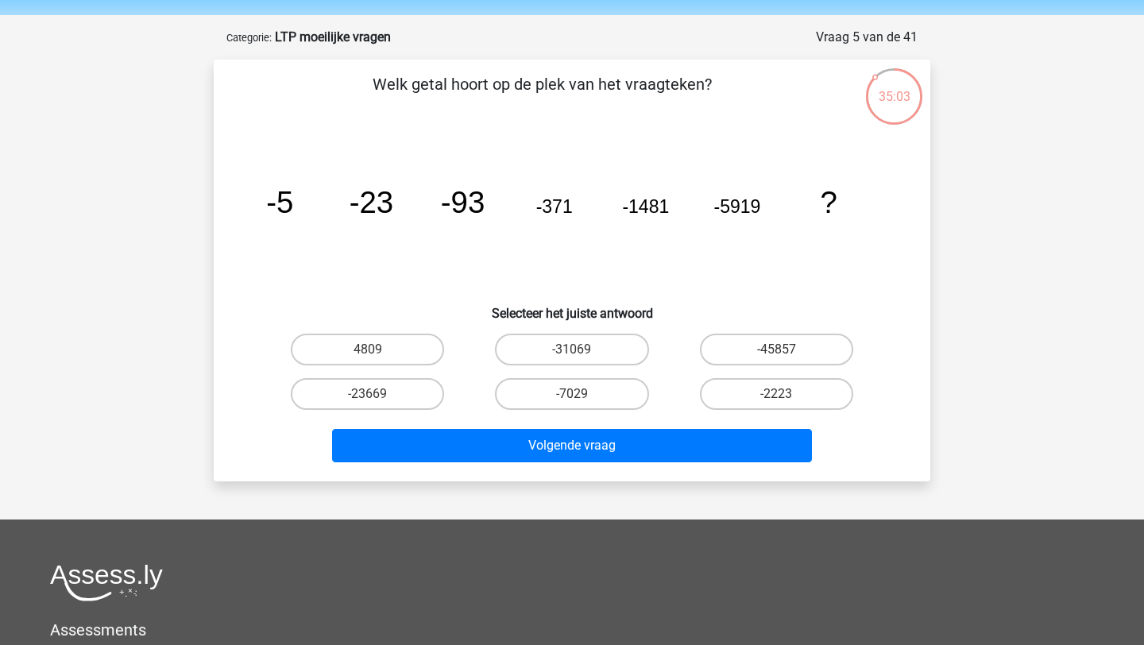
scroll to position [0, 0]
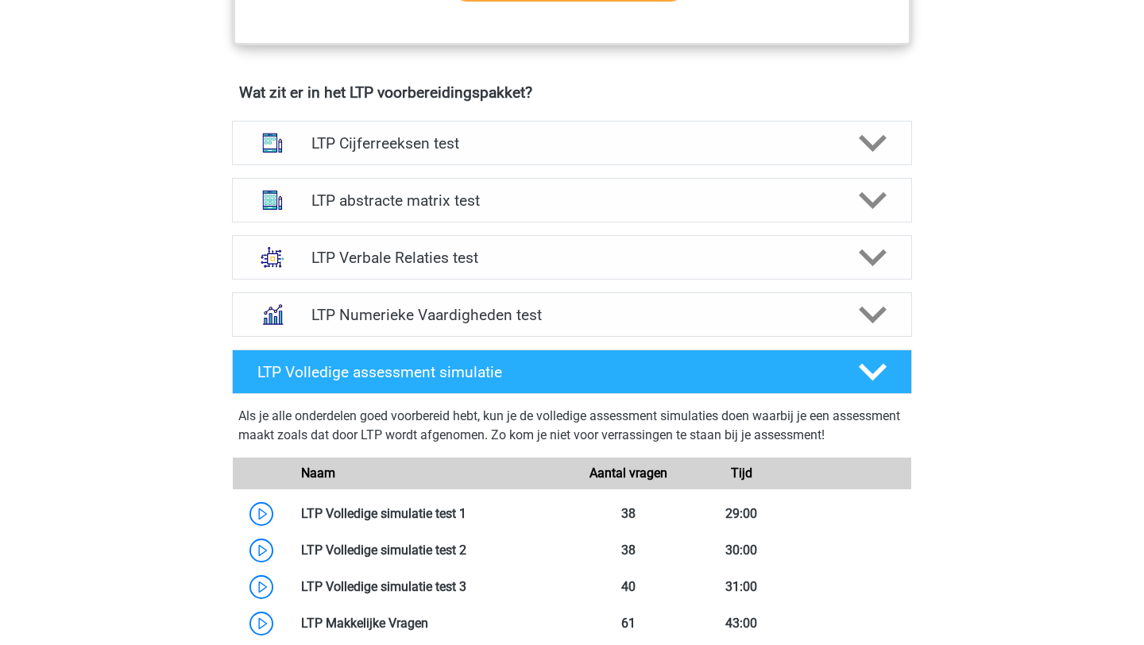
scroll to position [953, 0]
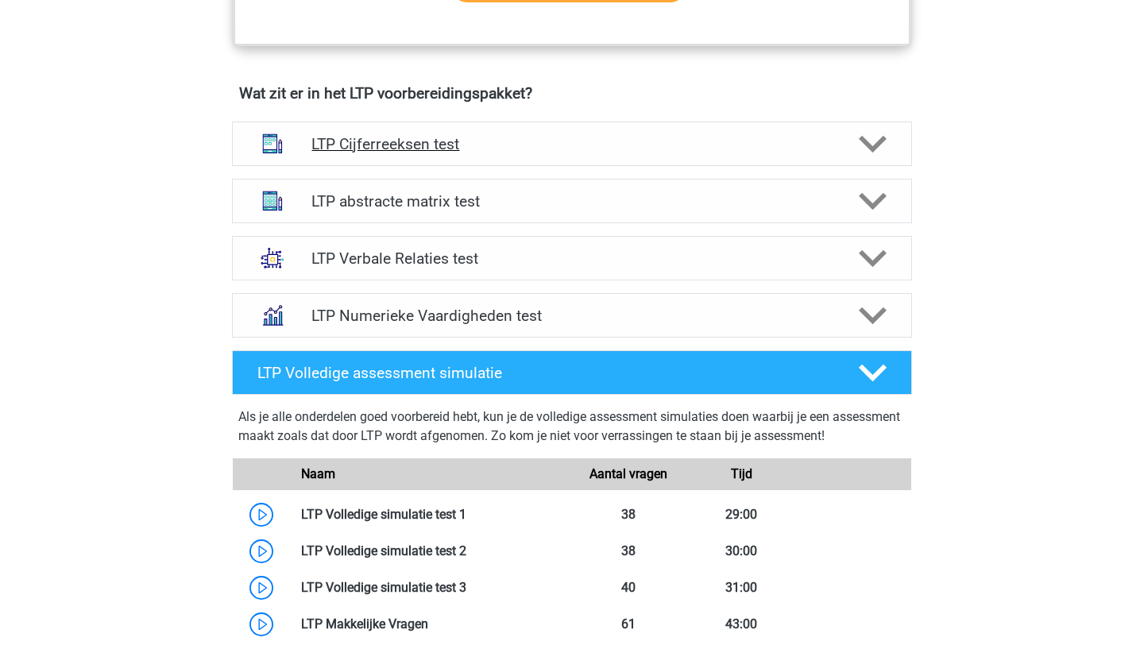
click at [479, 139] on h4 "LTP Cijferreeksen test" at bounding box center [571, 144] width 520 height 18
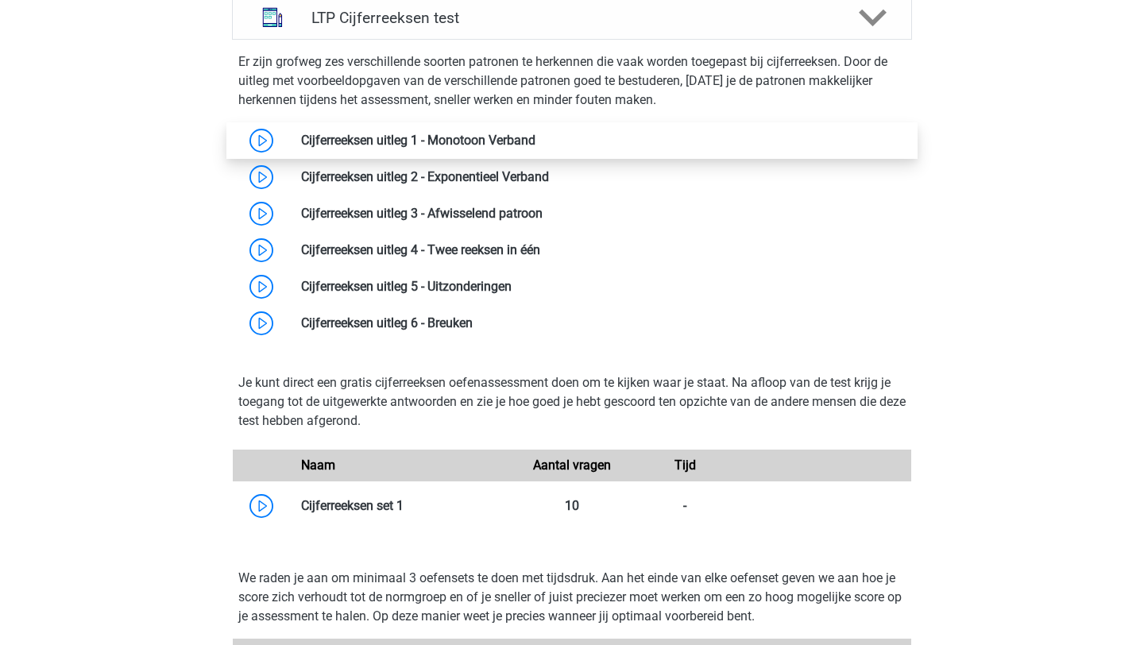
scroll to position [1081, 0]
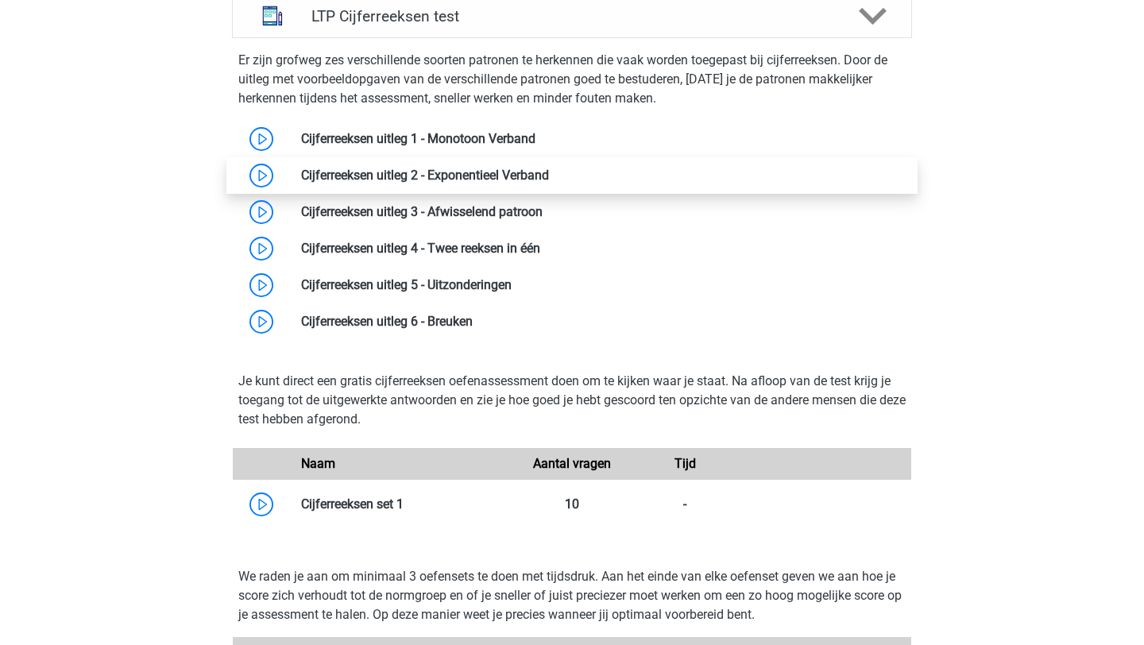
click at [549, 176] on link at bounding box center [549, 175] width 0 height 15
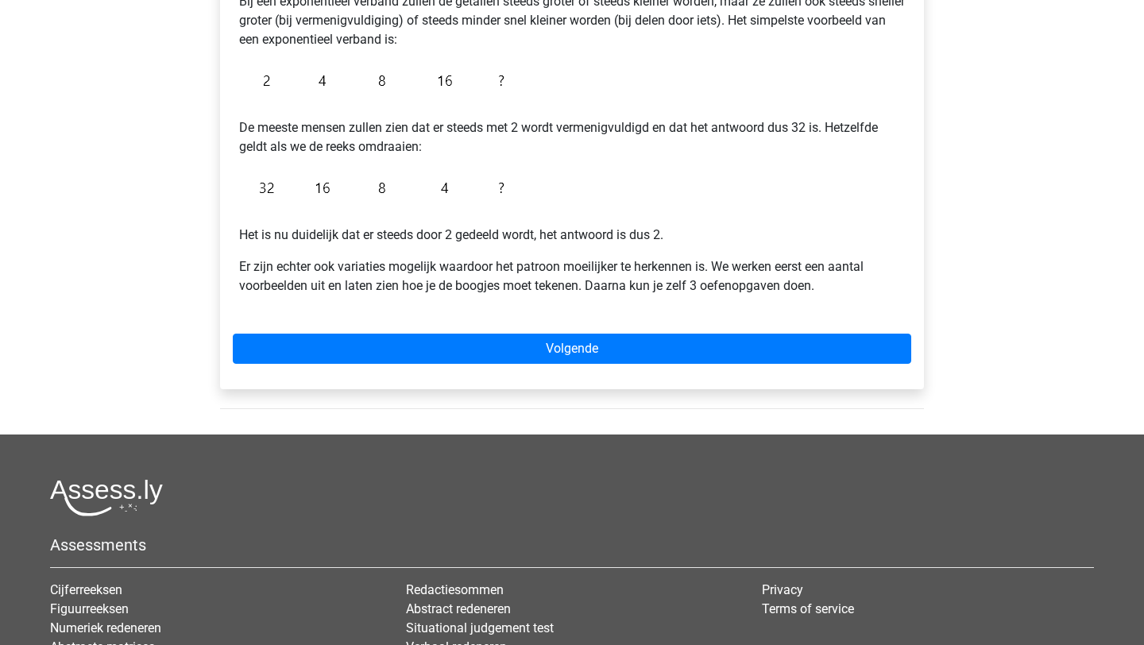
scroll to position [340, 0]
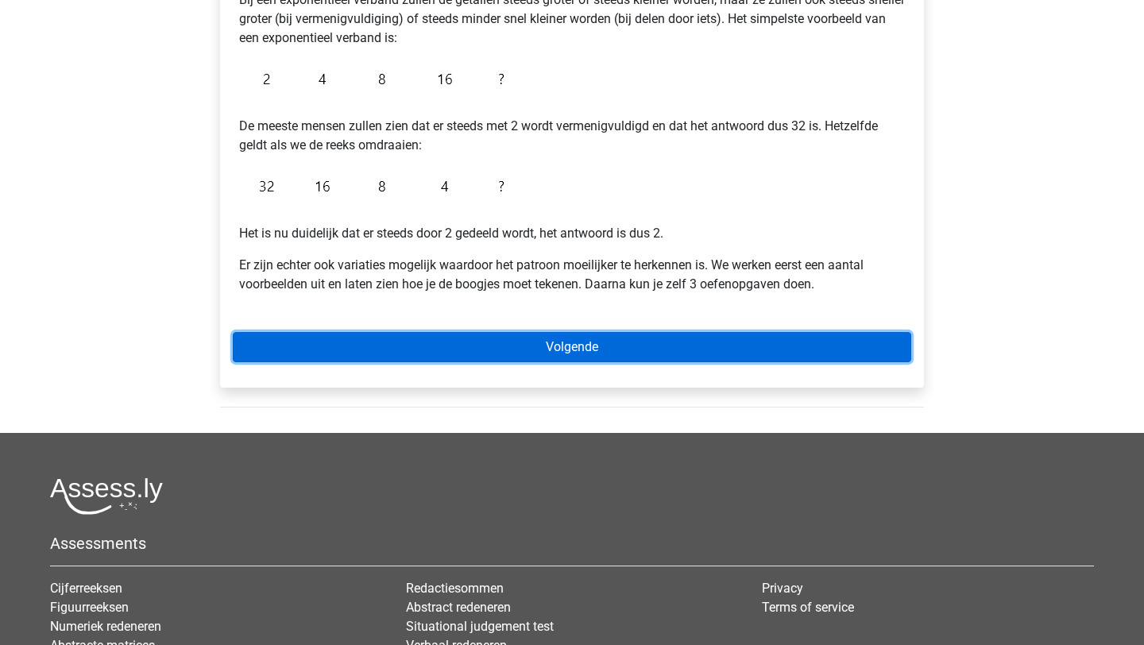
click at [482, 346] on link "Volgende" at bounding box center [572, 347] width 678 height 30
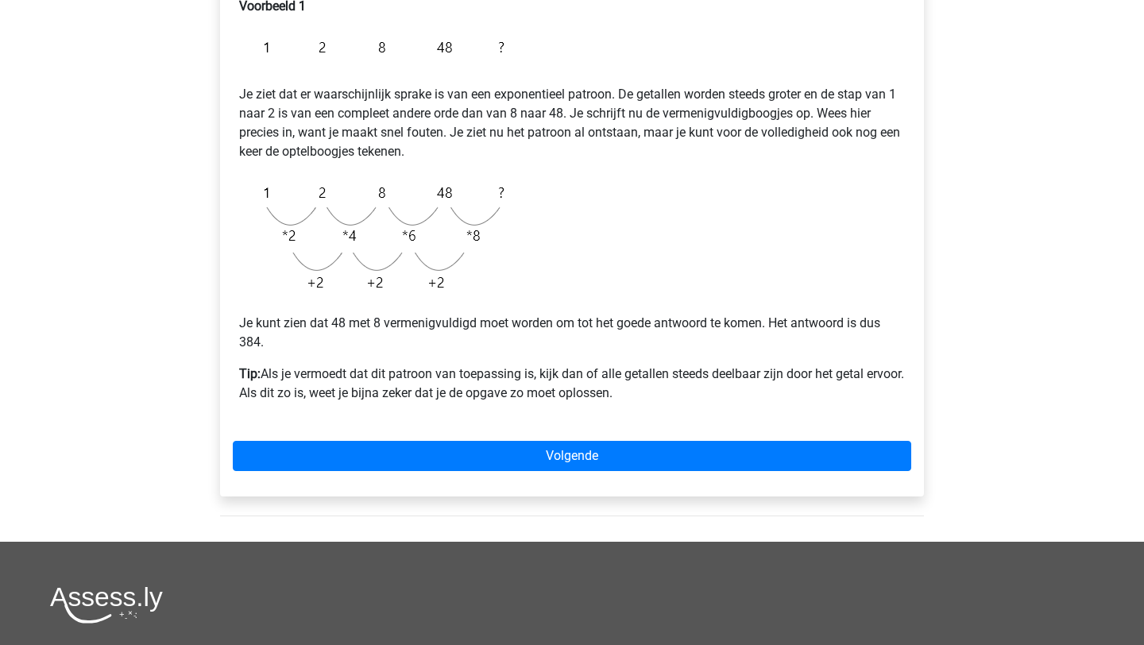
scroll to position [297, 0]
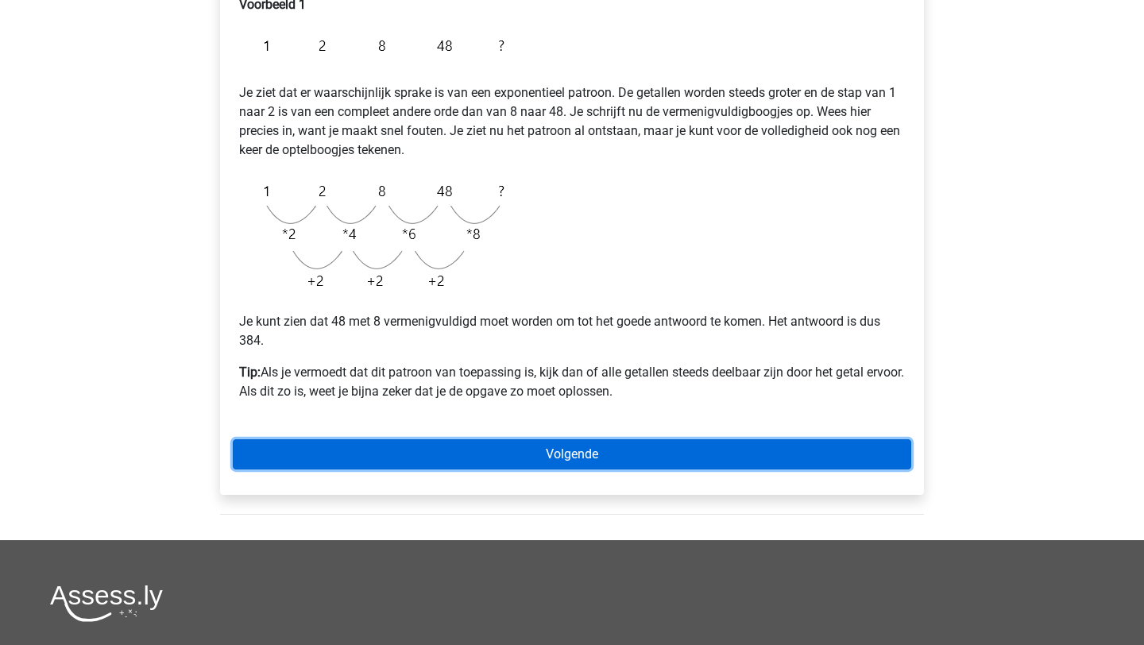
click at [512, 464] on link "Volgende" at bounding box center [572, 454] width 678 height 30
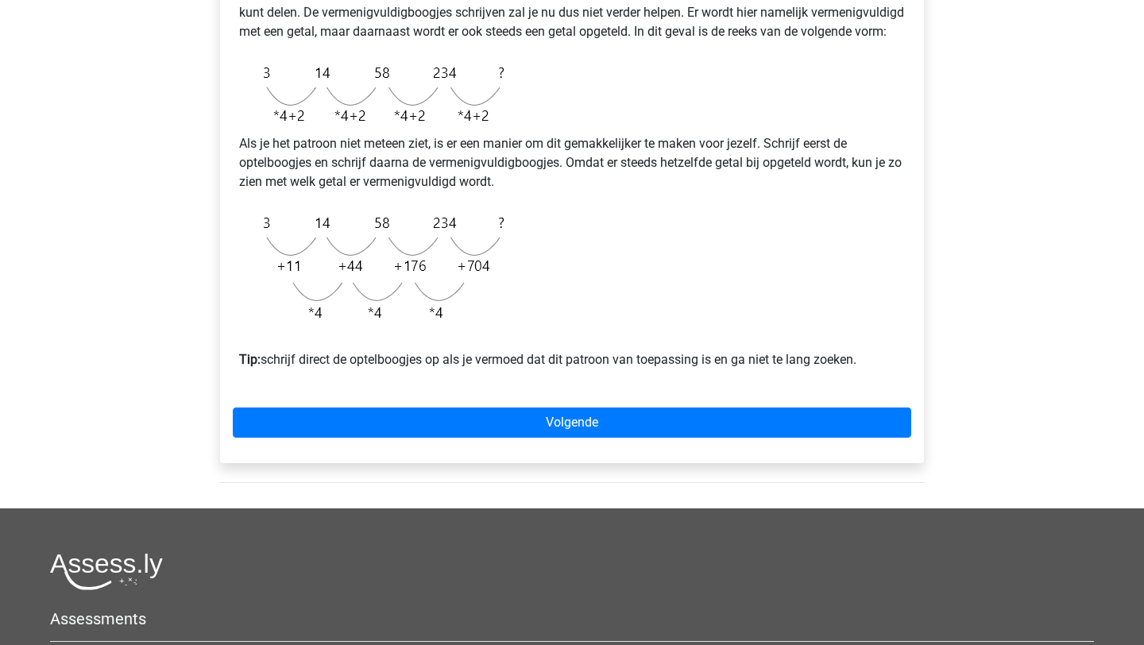
scroll to position [415, 0]
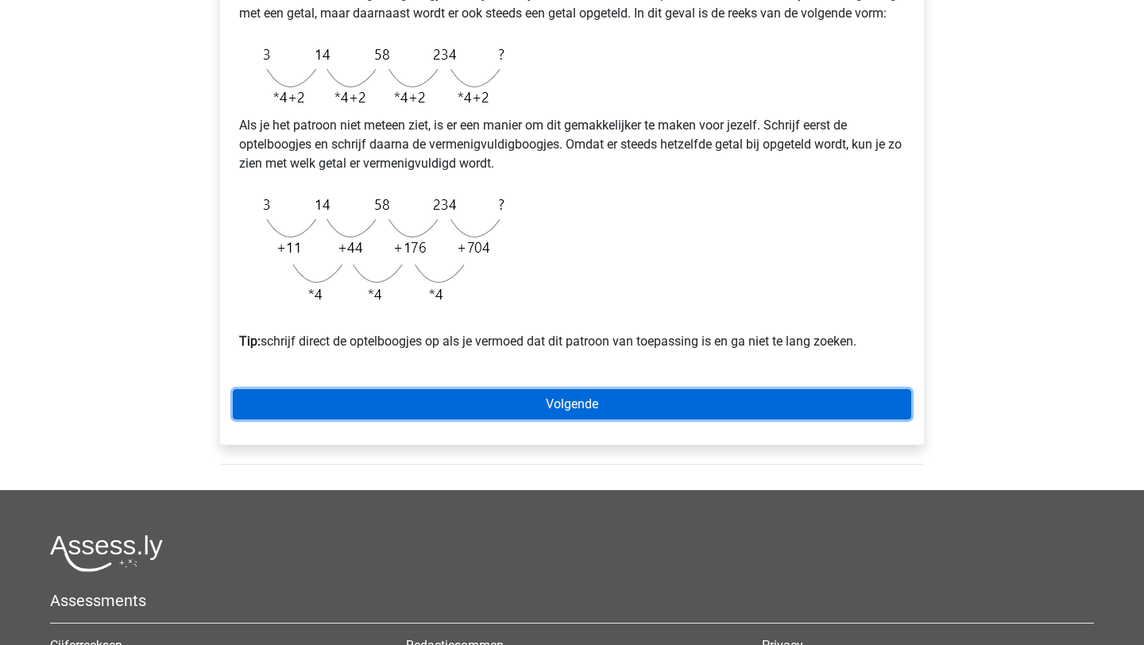
click at [562, 419] on link "Volgende" at bounding box center [572, 404] width 678 height 30
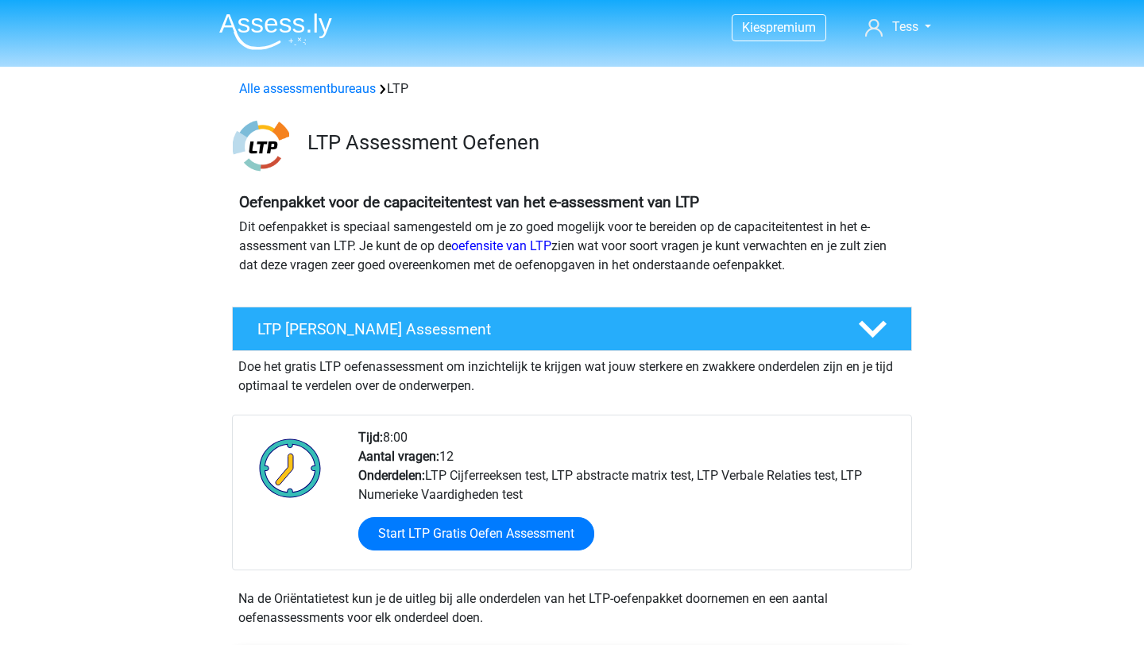
scroll to position [1081, 0]
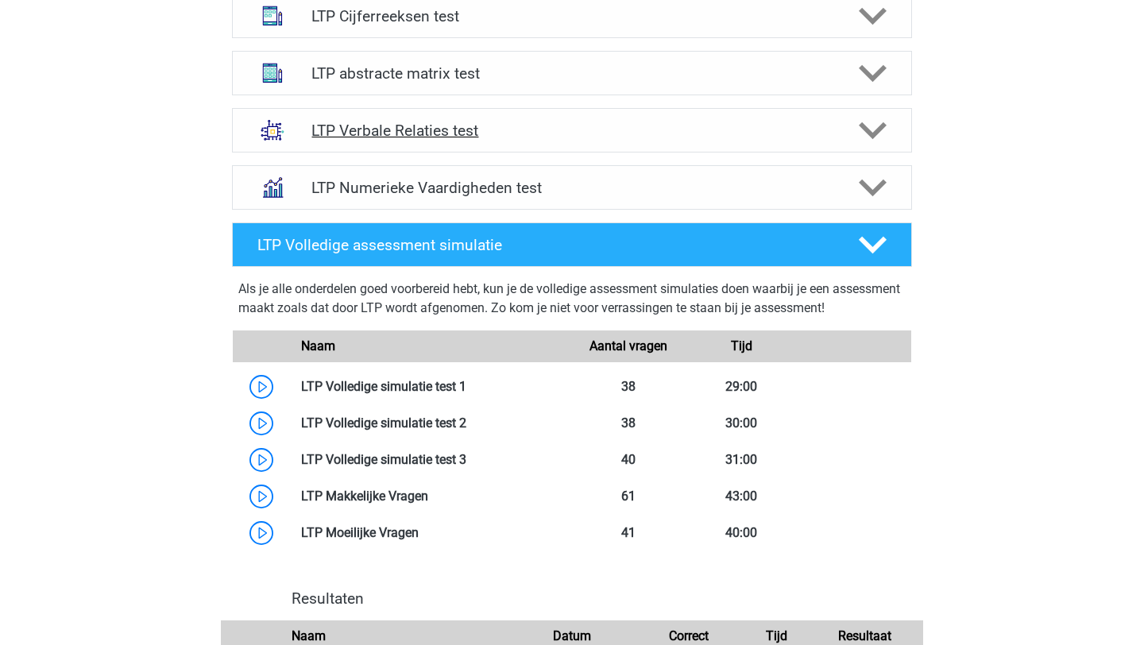
click at [439, 124] on h4 "LTP Verbale Relaties test" at bounding box center [571, 131] width 520 height 18
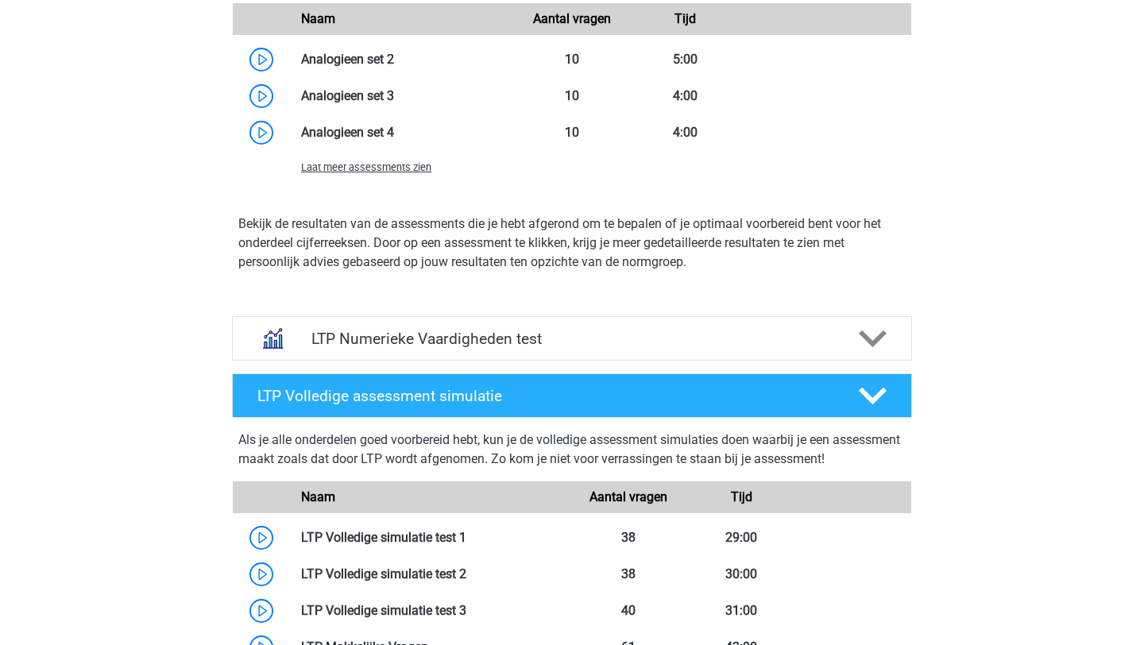
scroll to position [1984, 0]
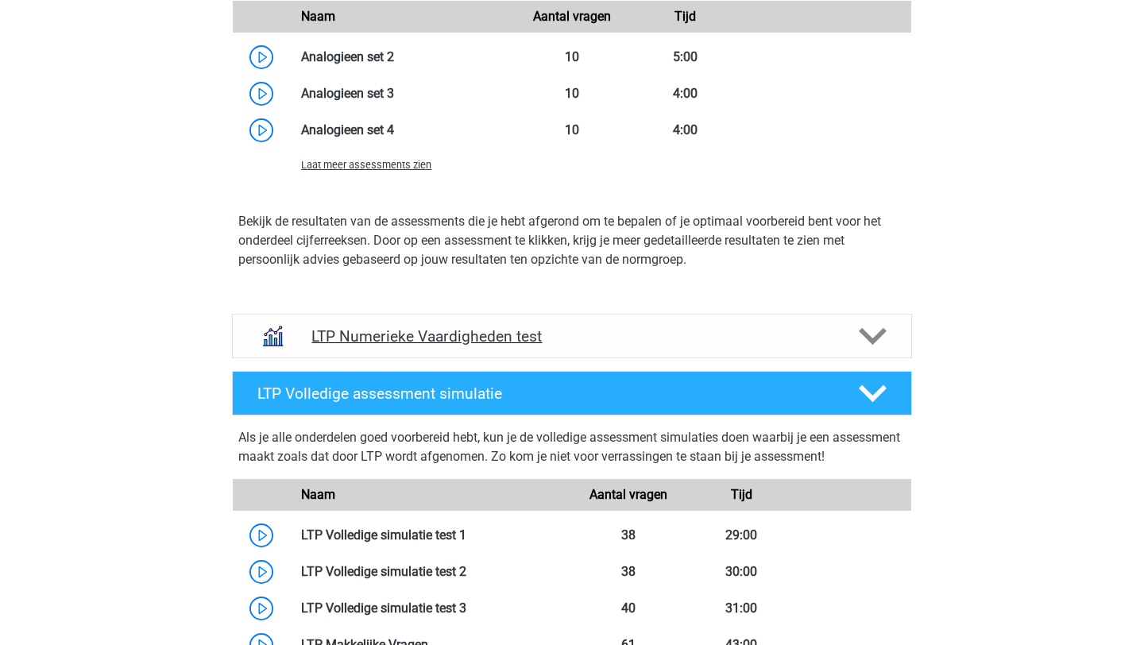
click at [427, 324] on div "LTP Numerieke Vaardigheden test" at bounding box center [572, 336] width 680 height 44
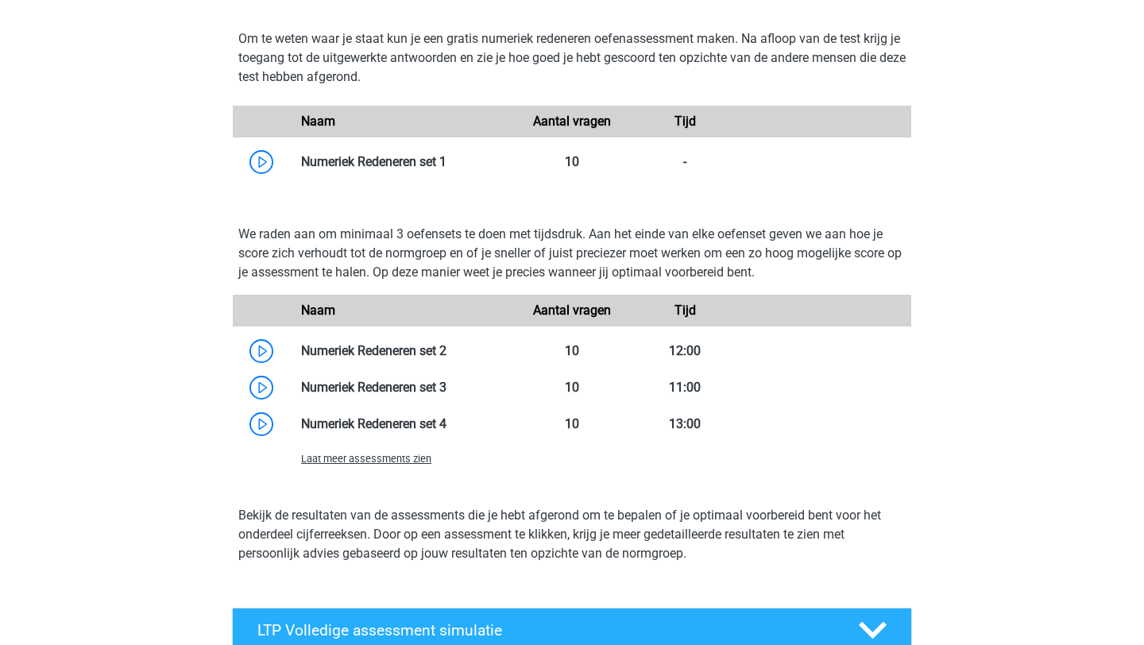
scroll to position [2423, 0]
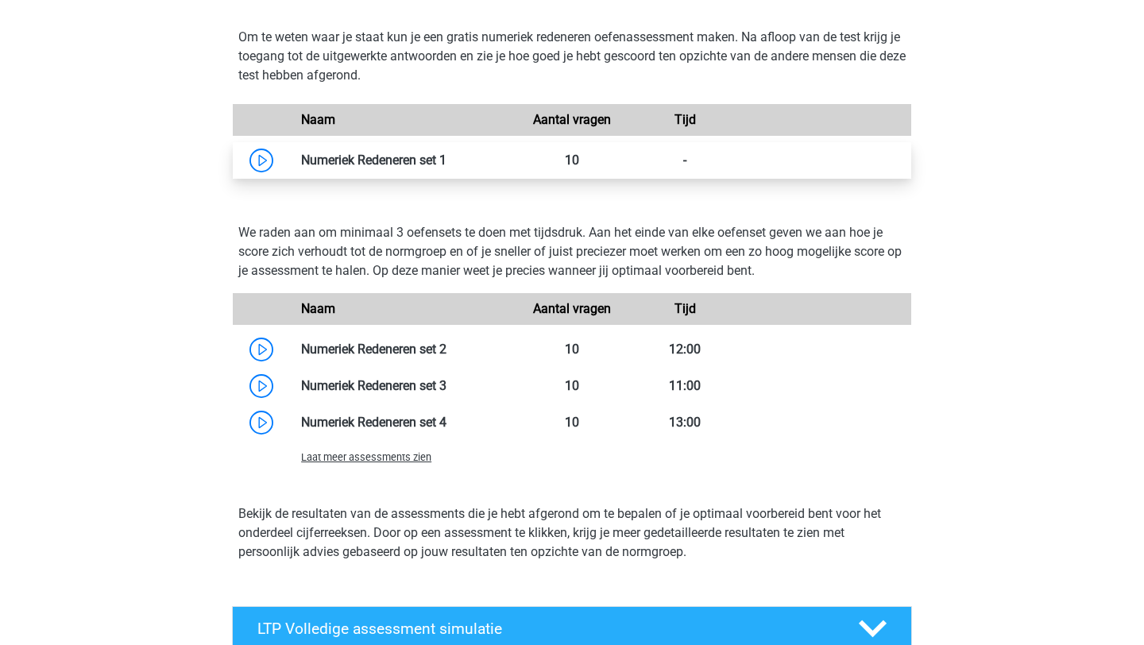
click at [446, 164] on link at bounding box center [446, 160] width 0 height 15
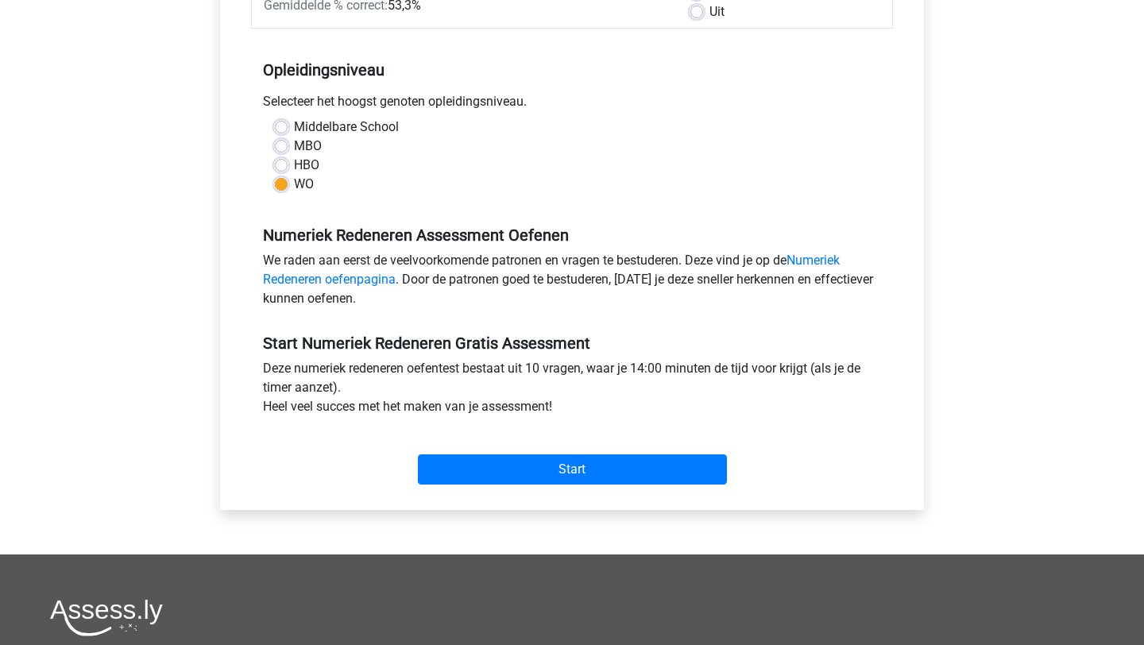
scroll to position [288, 0]
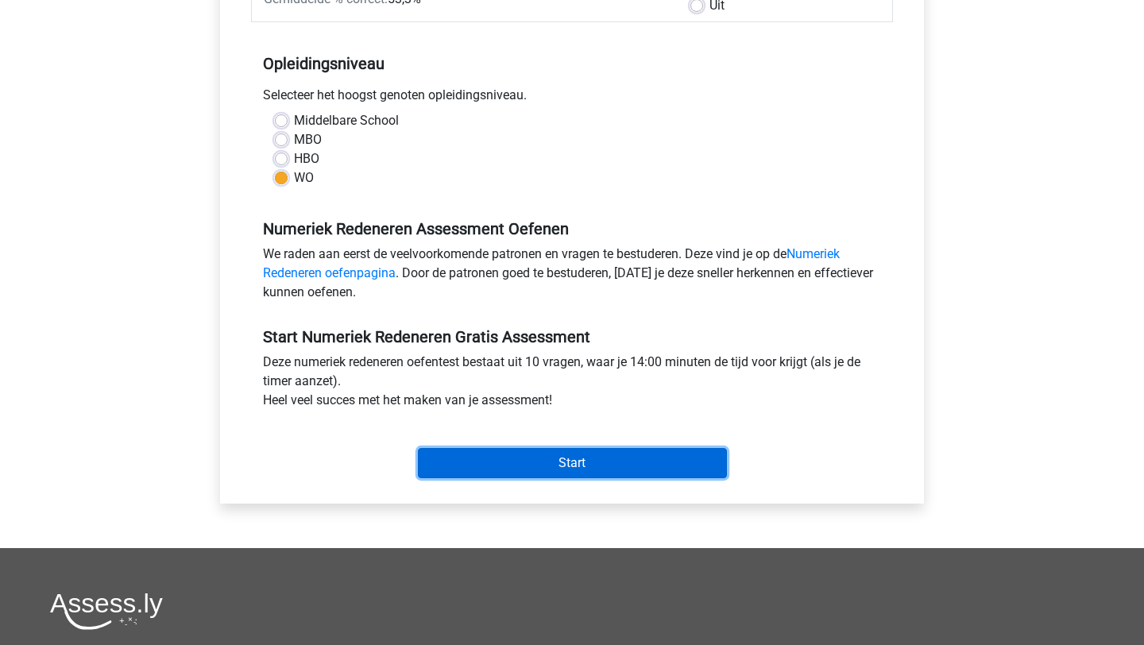
click at [559, 464] on input "Start" at bounding box center [572, 463] width 309 height 30
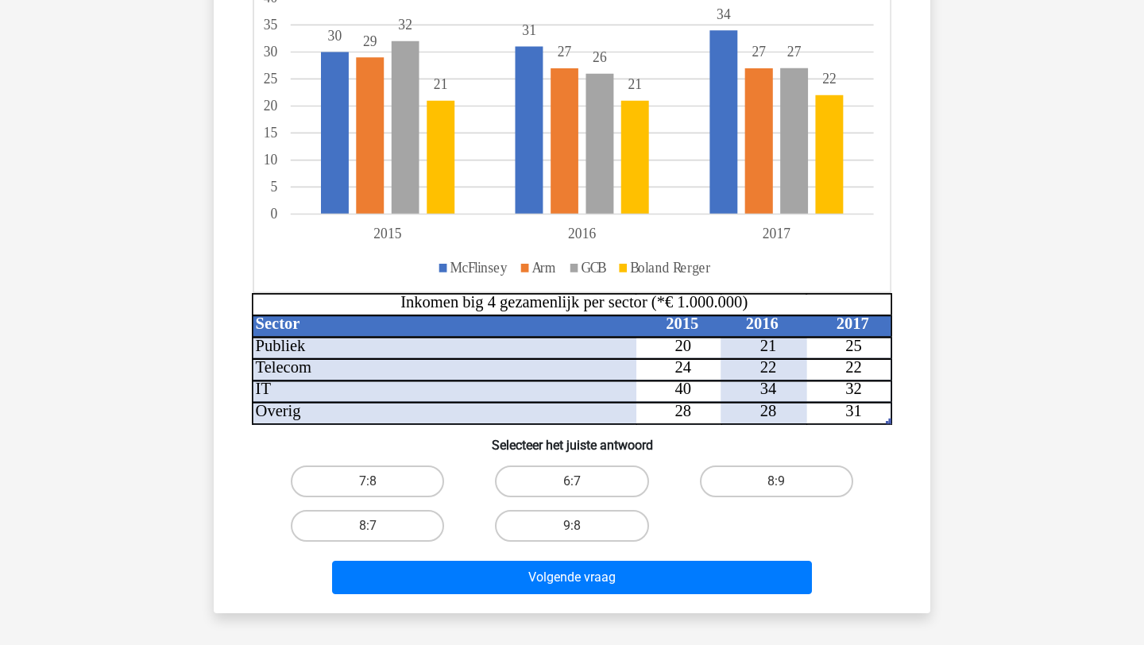
scroll to position [253, 0]
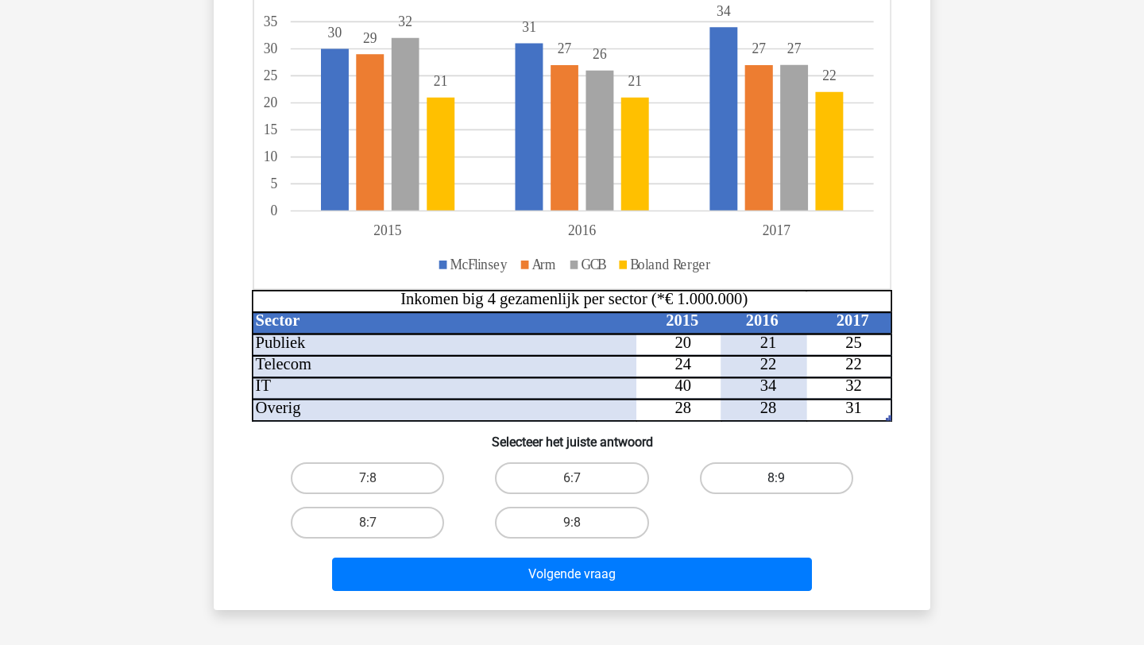
click at [780, 468] on label "8:9" at bounding box center [776, 478] width 153 height 32
click at [780, 478] on input "8:9" at bounding box center [781, 483] width 10 height 10
radio input "true"
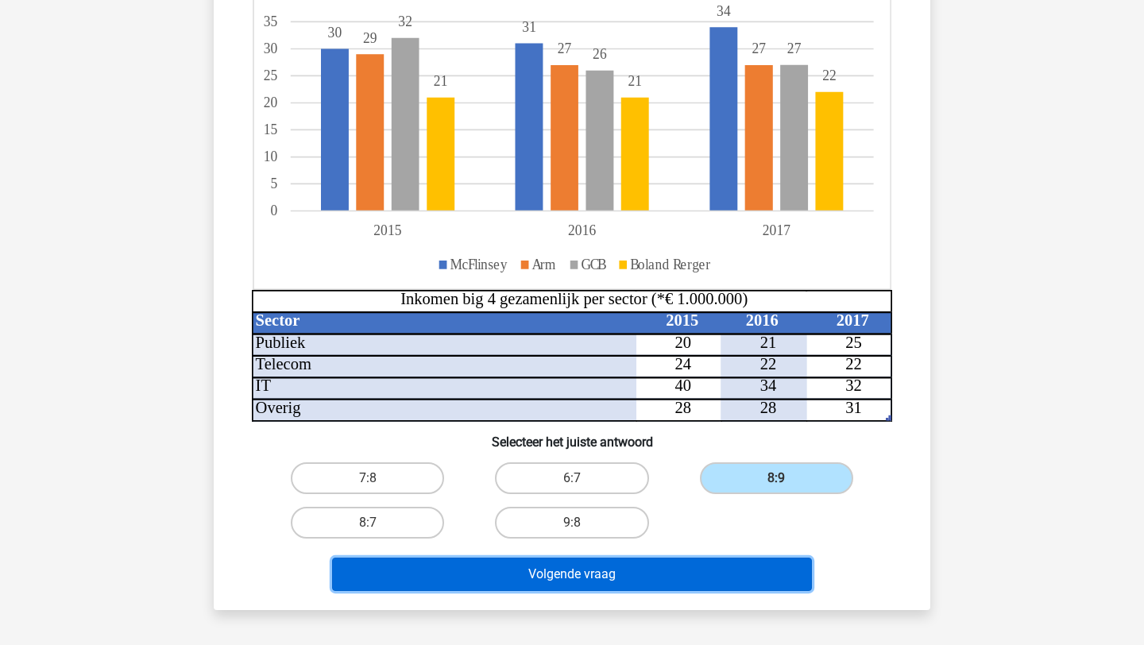
click at [459, 563] on button "Volgende vraag" at bounding box center [572, 574] width 481 height 33
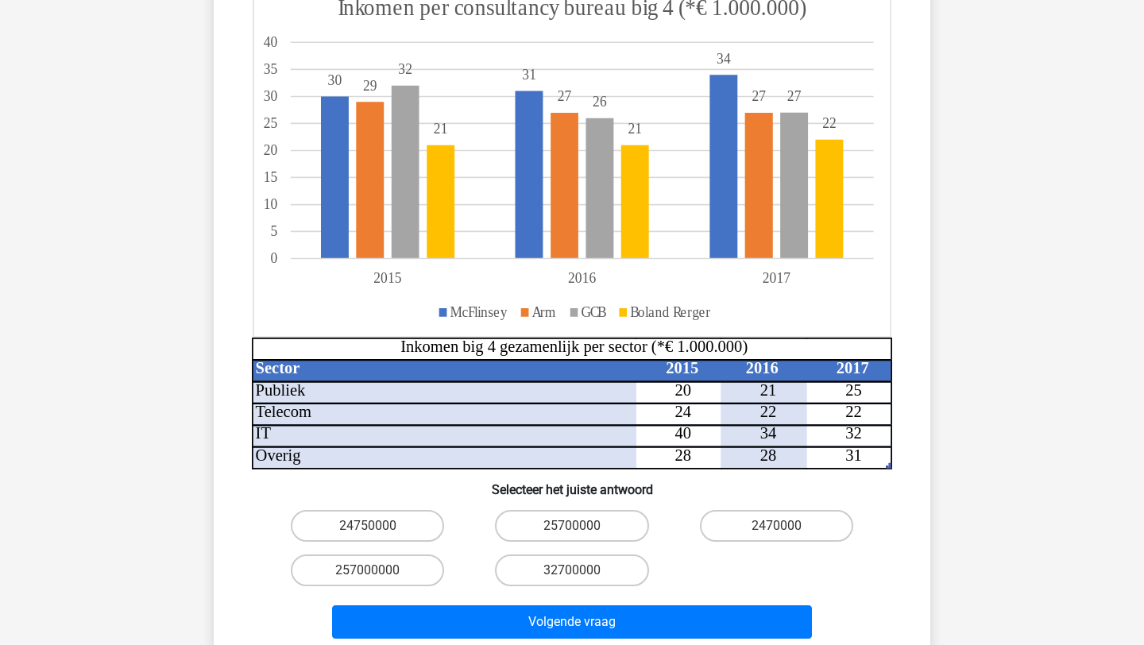
scroll to position [273, 0]
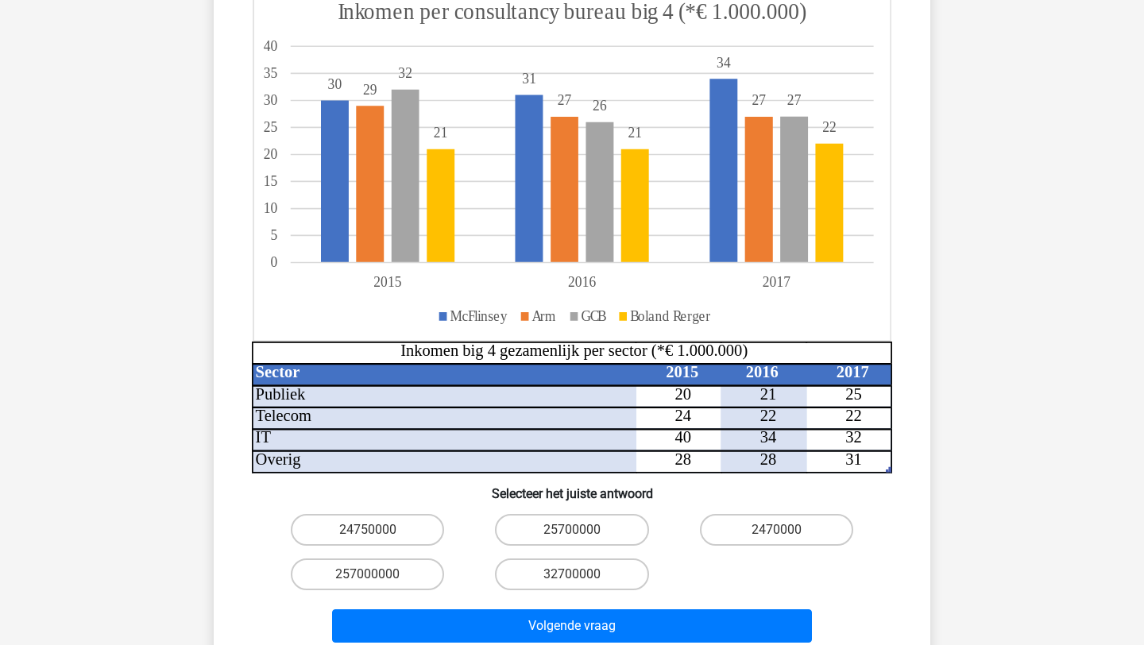
click at [578, 530] on input "25700000" at bounding box center [577, 535] width 10 height 10
radio input "true"
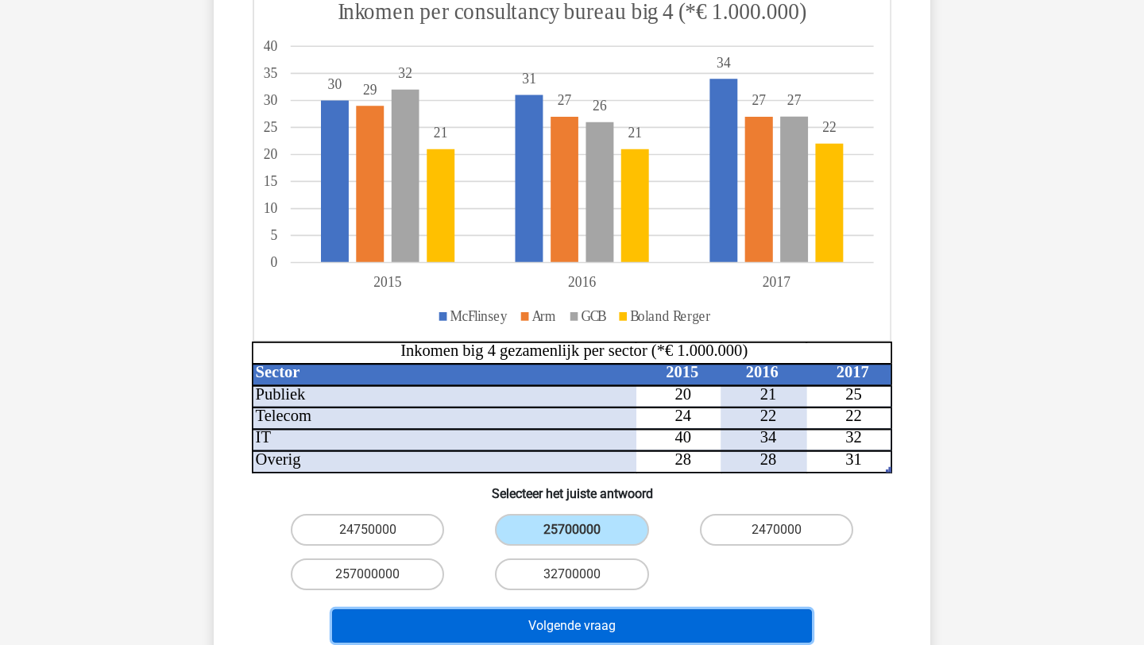
click at [582, 615] on button "Volgende vraag" at bounding box center [572, 625] width 481 height 33
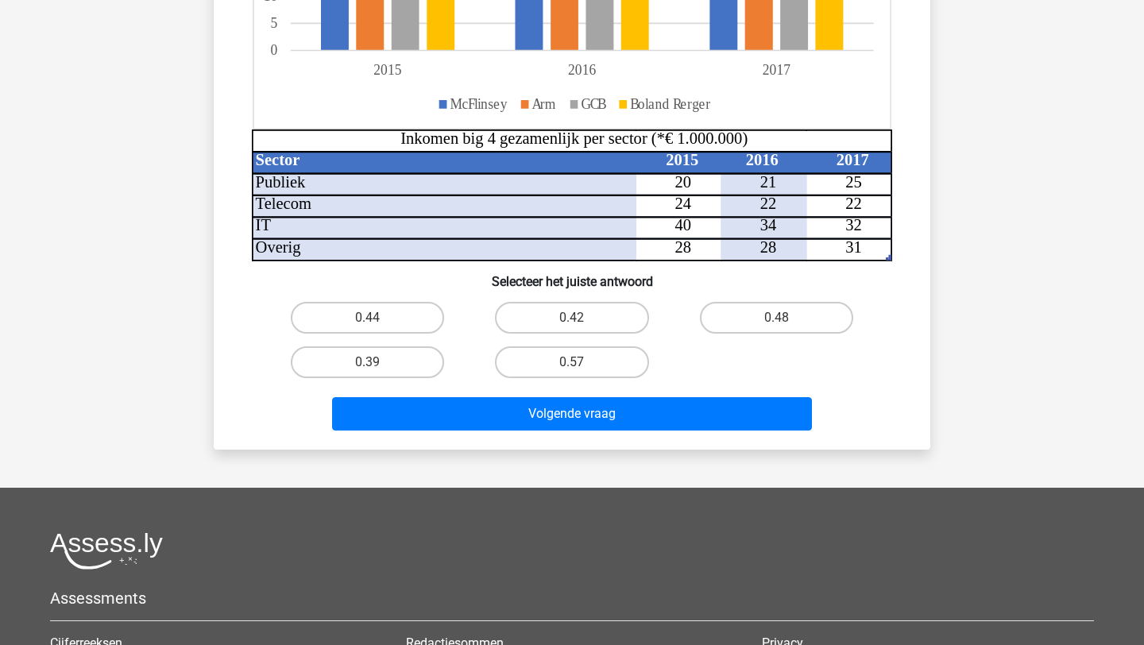
scroll to position [439, 0]
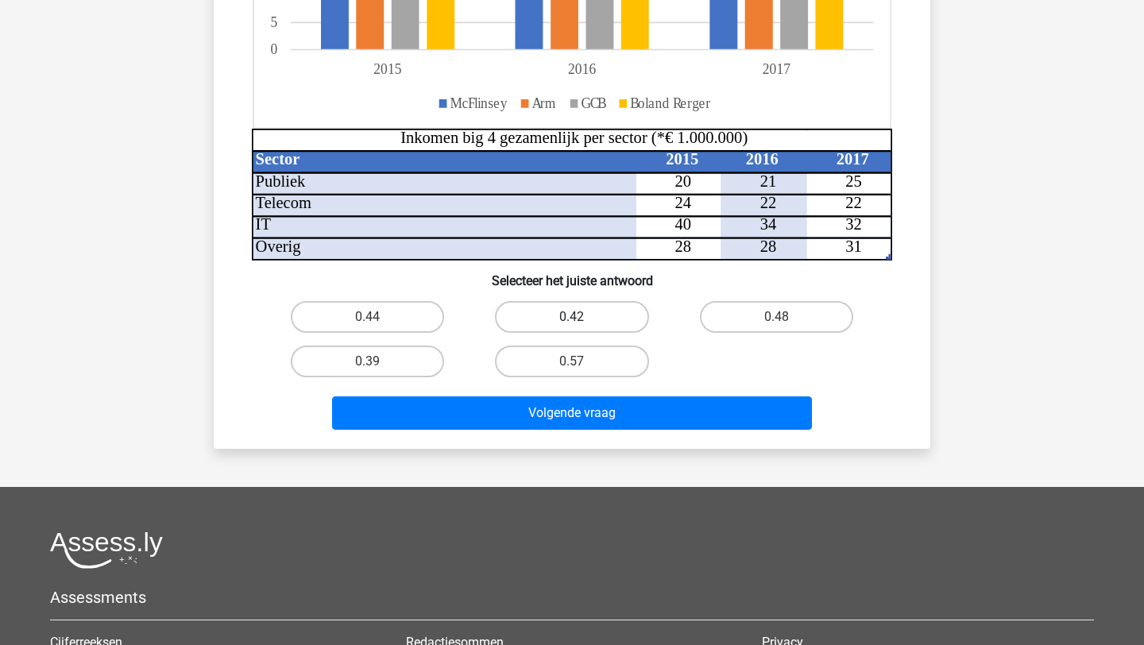
click at [558, 313] on label "0.42" at bounding box center [571, 317] width 153 height 32
click at [572, 317] on input "0.42" at bounding box center [577, 322] width 10 height 10
radio input "true"
click at [548, 394] on div "Volgende vraag" at bounding box center [572, 410] width 666 height 52
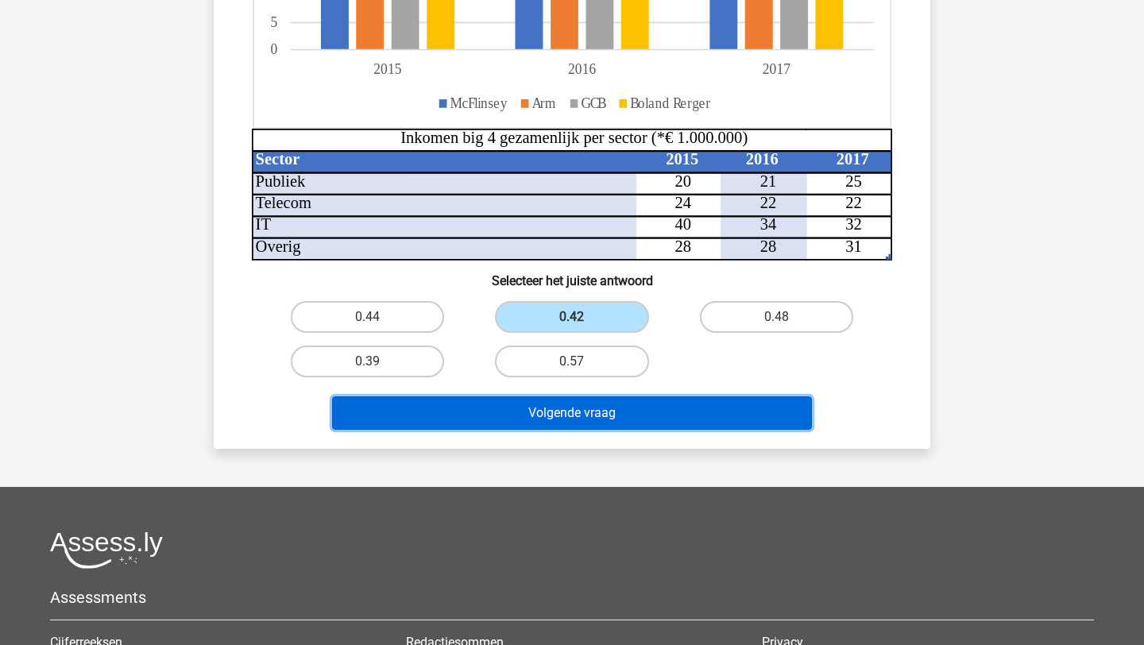
click at [548, 423] on button "Volgende vraag" at bounding box center [572, 412] width 481 height 33
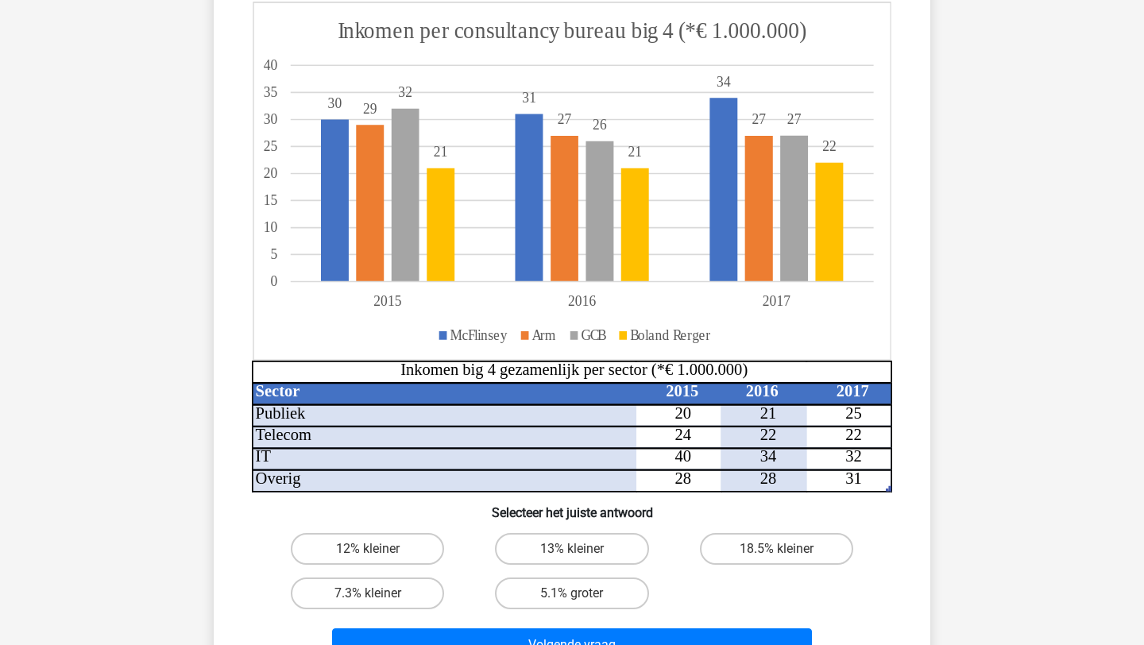
scroll to position [234, 0]
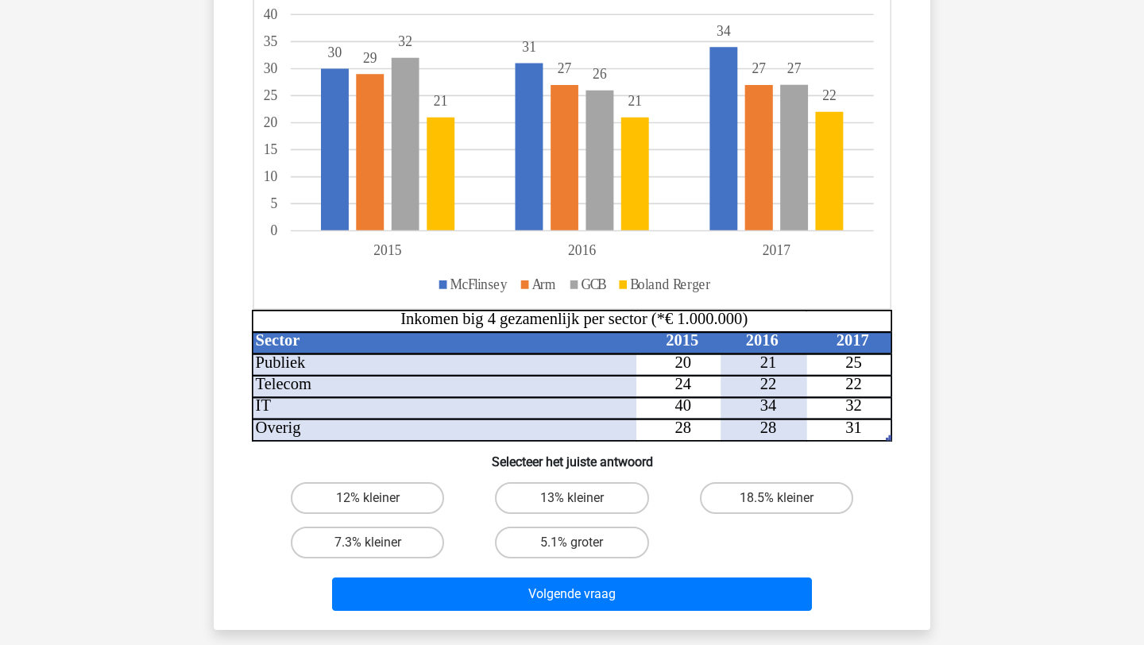
click at [582, 499] on input "13% kleiner" at bounding box center [577, 503] width 10 height 10
radio input "true"
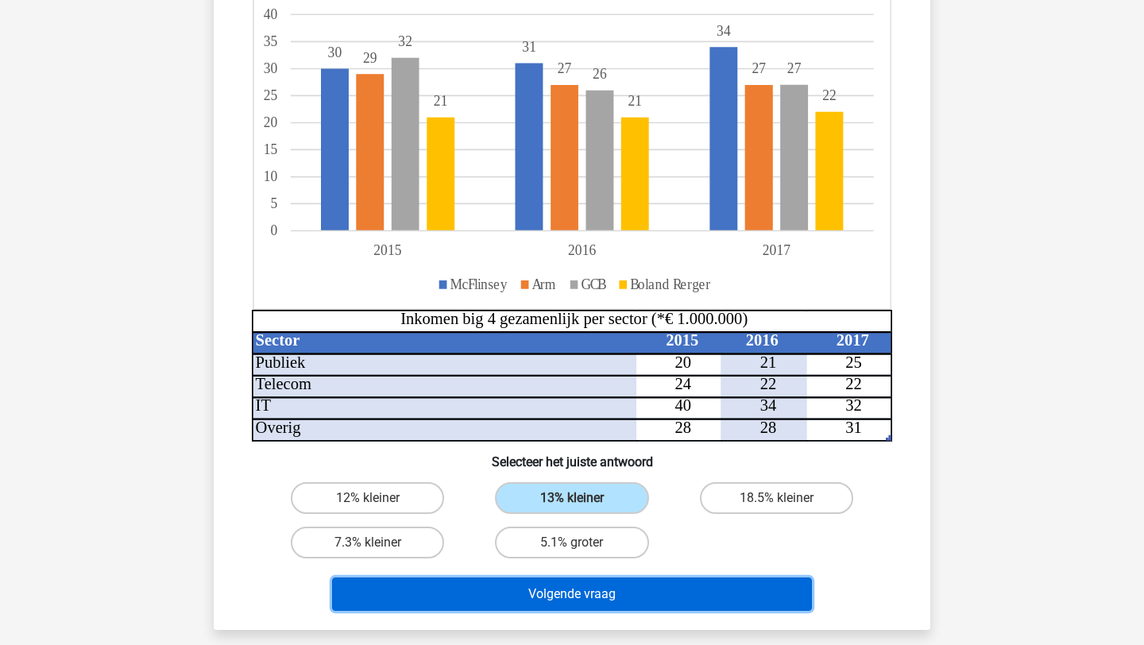
click at [588, 604] on button "Volgende vraag" at bounding box center [572, 594] width 481 height 33
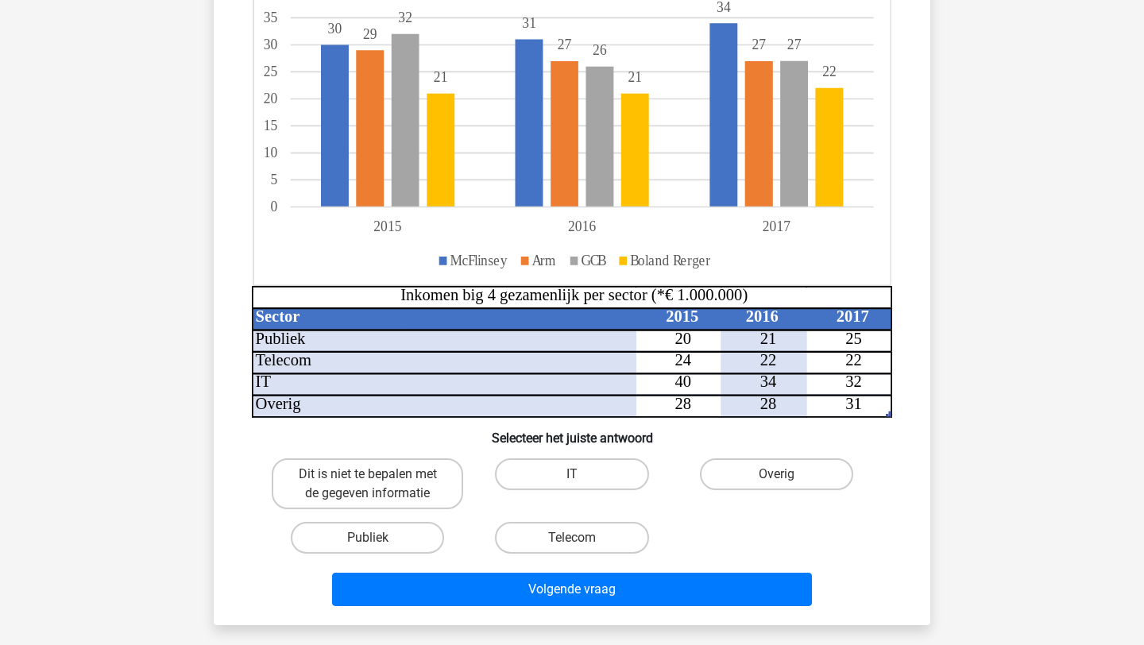
scroll to position [258, 0]
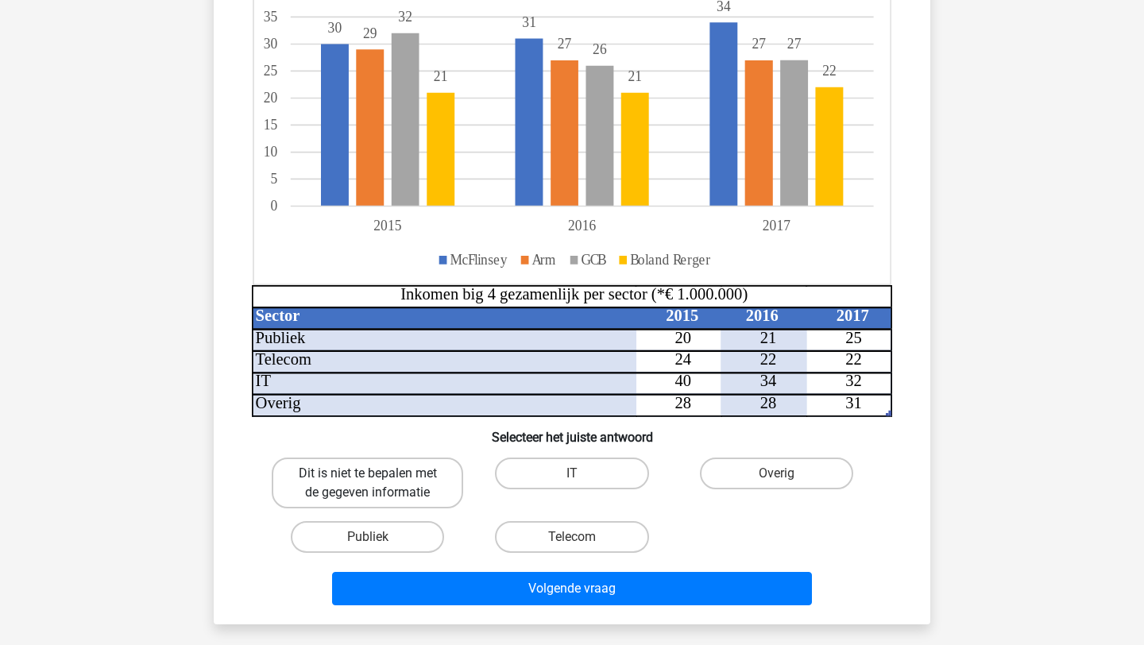
click at [401, 478] on label "Dit is niet te bepalen met de gegeven informatie" at bounding box center [367, 483] width 191 height 51
click at [378, 478] on input "Dit is niet te bepalen met de gegeven informatie" at bounding box center [373, 478] width 10 height 10
radio input "true"
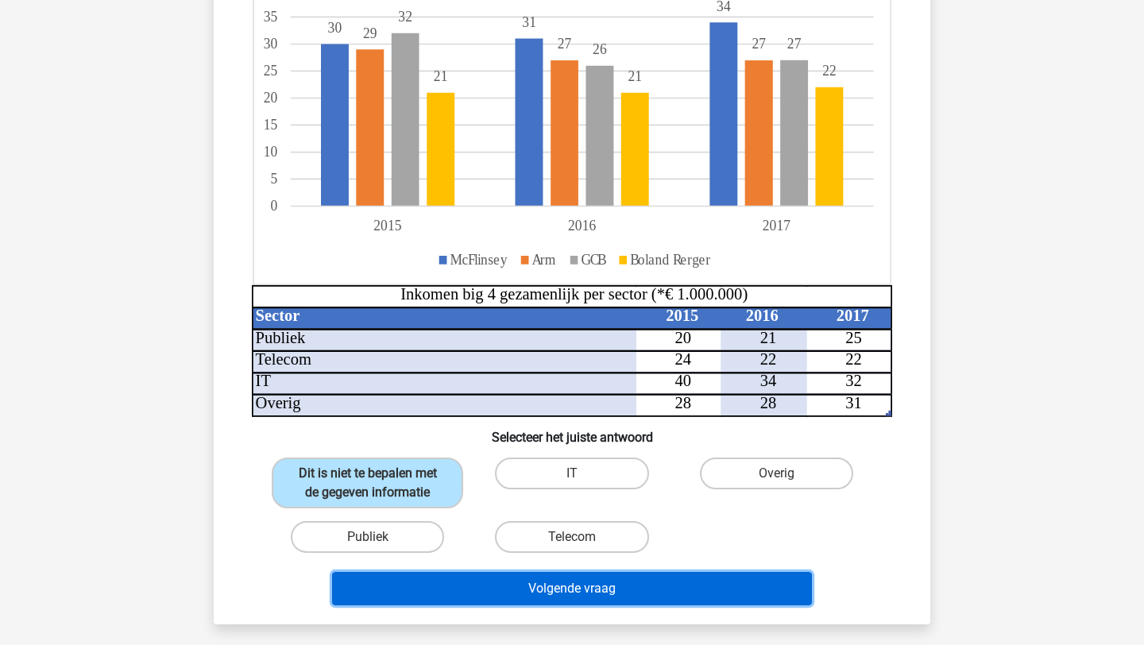
click at [518, 582] on button "Volgende vraag" at bounding box center [572, 588] width 481 height 33
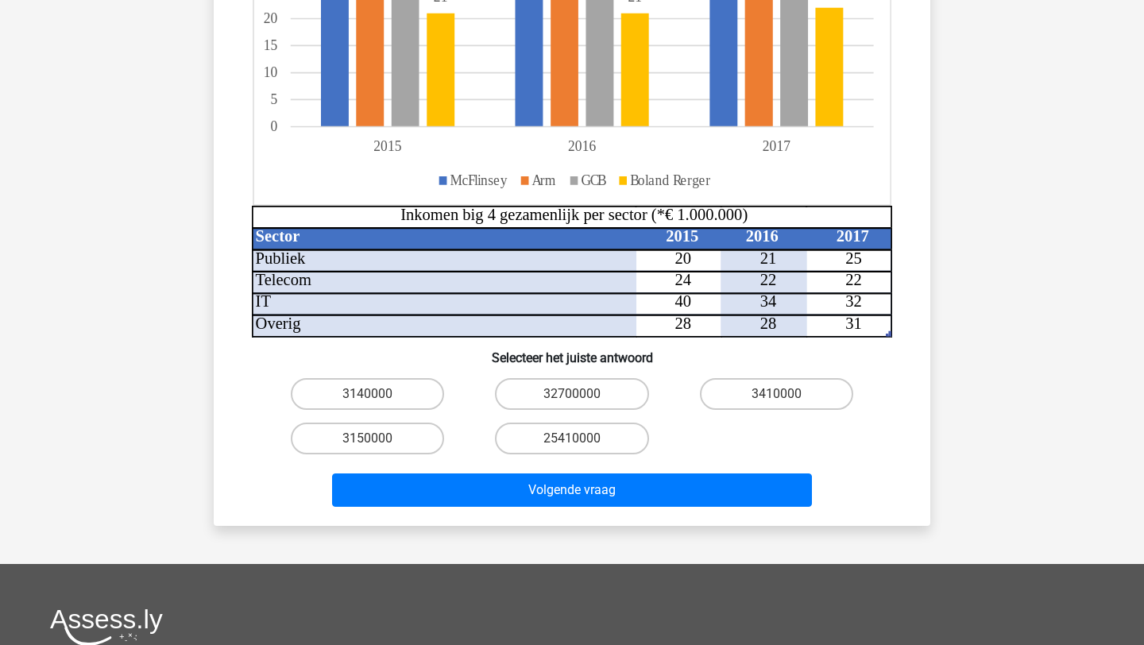
scroll to position [370, 0]
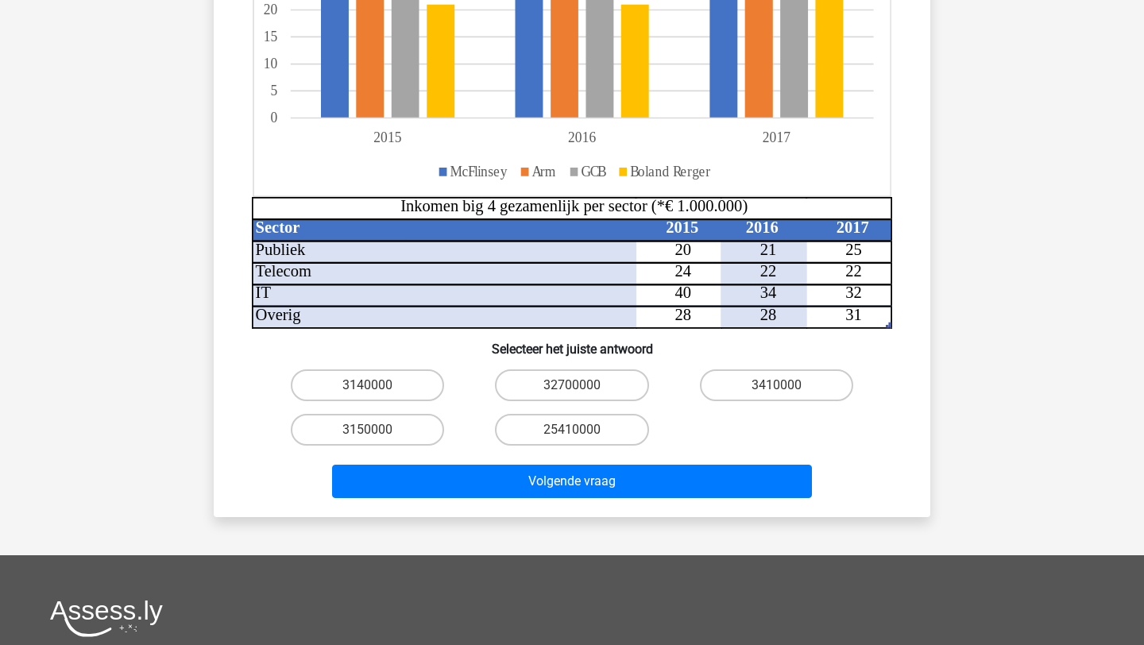
click at [579, 431] on input "25410000" at bounding box center [577, 435] width 10 height 10
radio input "true"
click at [409, 423] on label "3150000" at bounding box center [367, 430] width 153 height 32
click at [378, 430] on input "3150000" at bounding box center [373, 435] width 10 height 10
radio input "true"
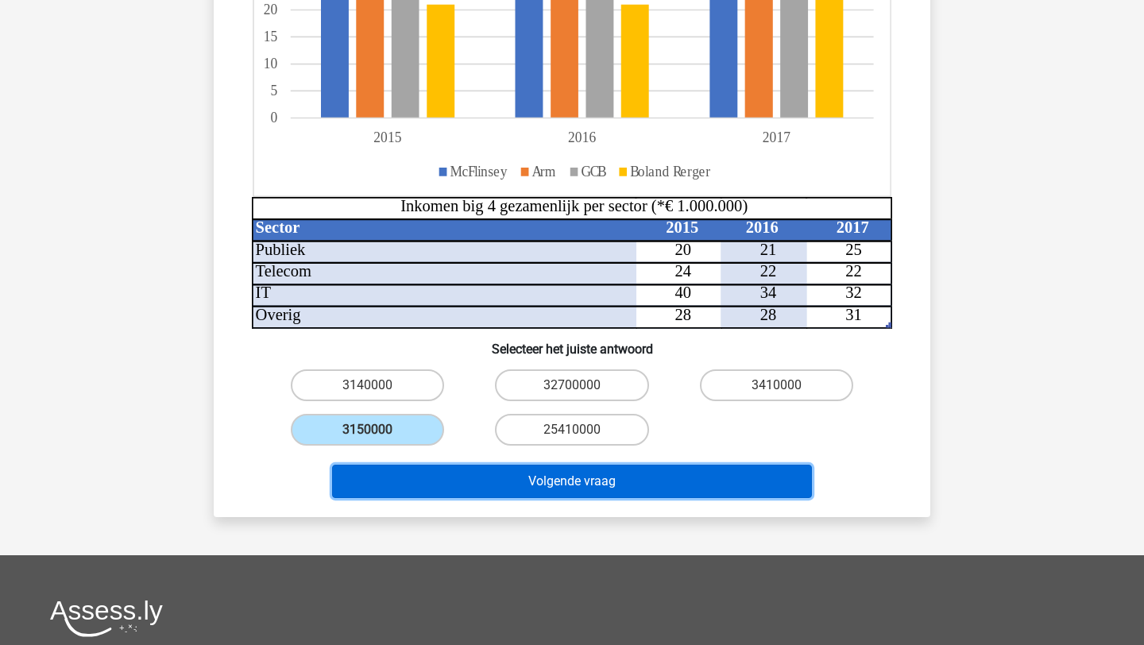
click at [467, 474] on button "Volgende vraag" at bounding box center [572, 481] width 481 height 33
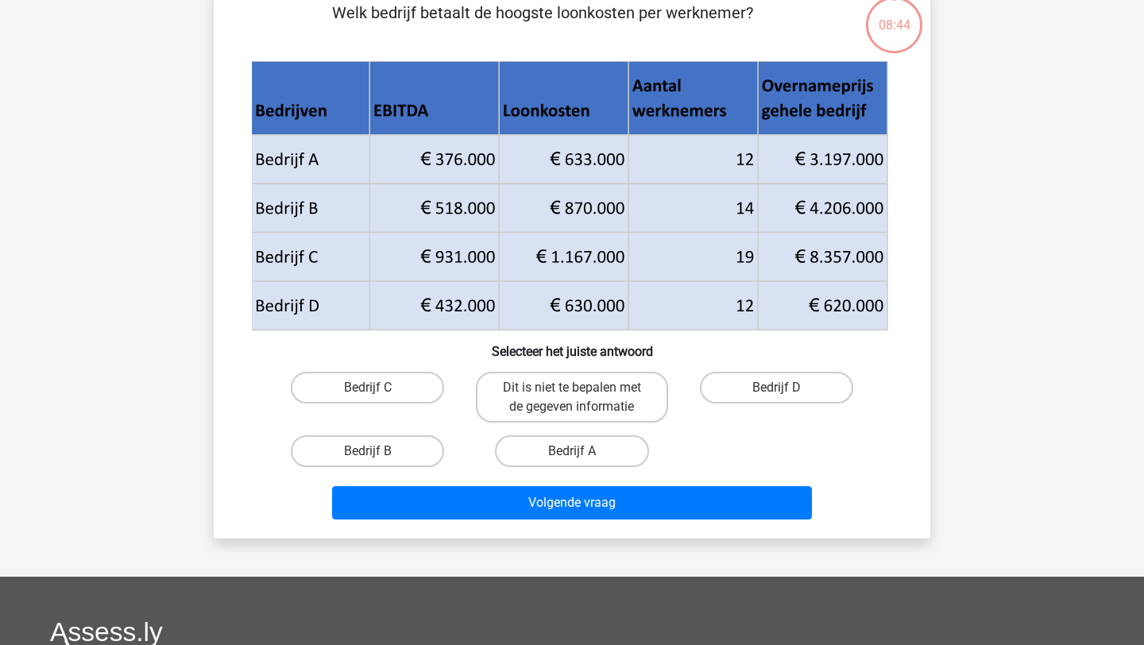
scroll to position [79, 0]
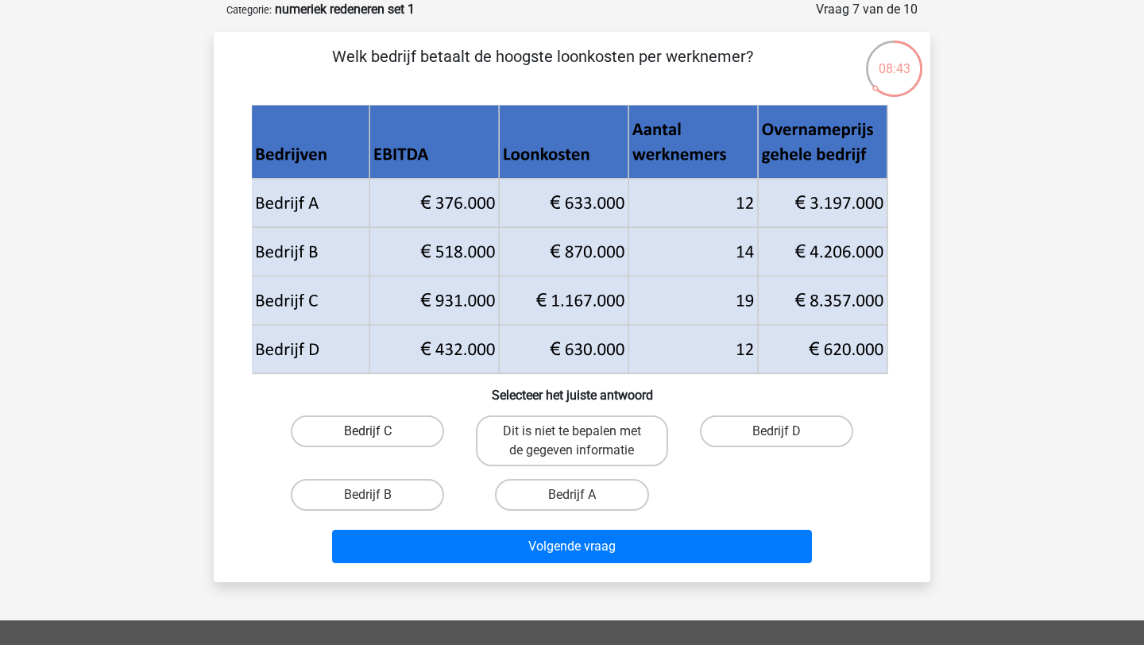
click at [408, 431] on label "Bedrijf C" at bounding box center [367, 431] width 153 height 32
click at [378, 431] on input "Bedrijf C" at bounding box center [373, 436] width 10 height 10
radio input "true"
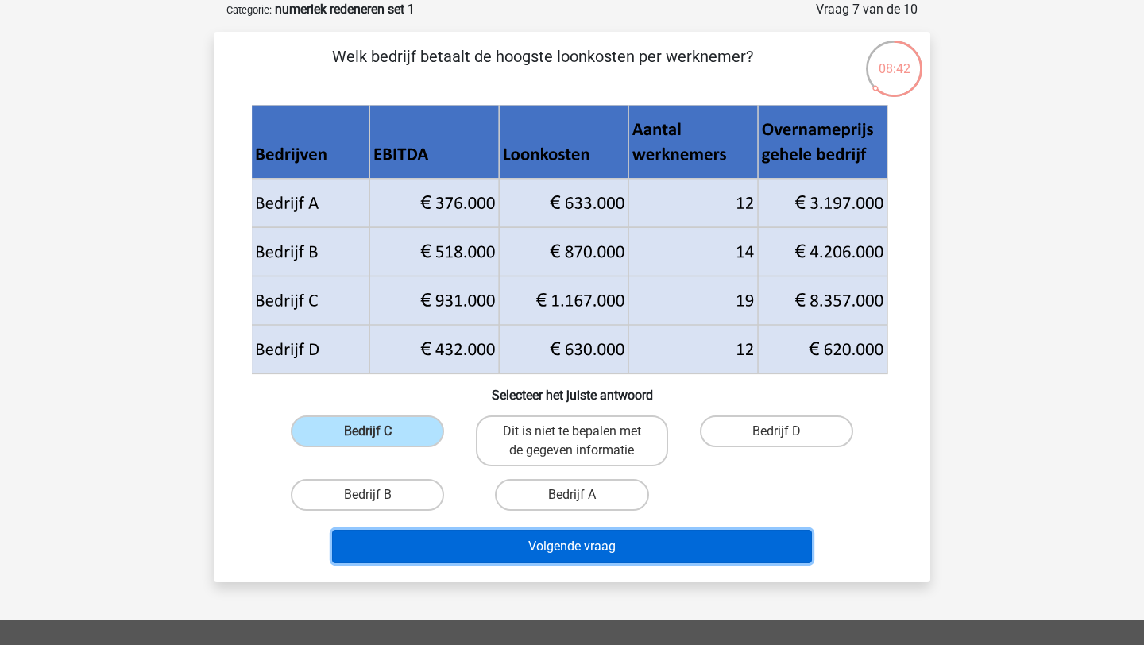
click at [487, 544] on button "Volgende vraag" at bounding box center [572, 546] width 481 height 33
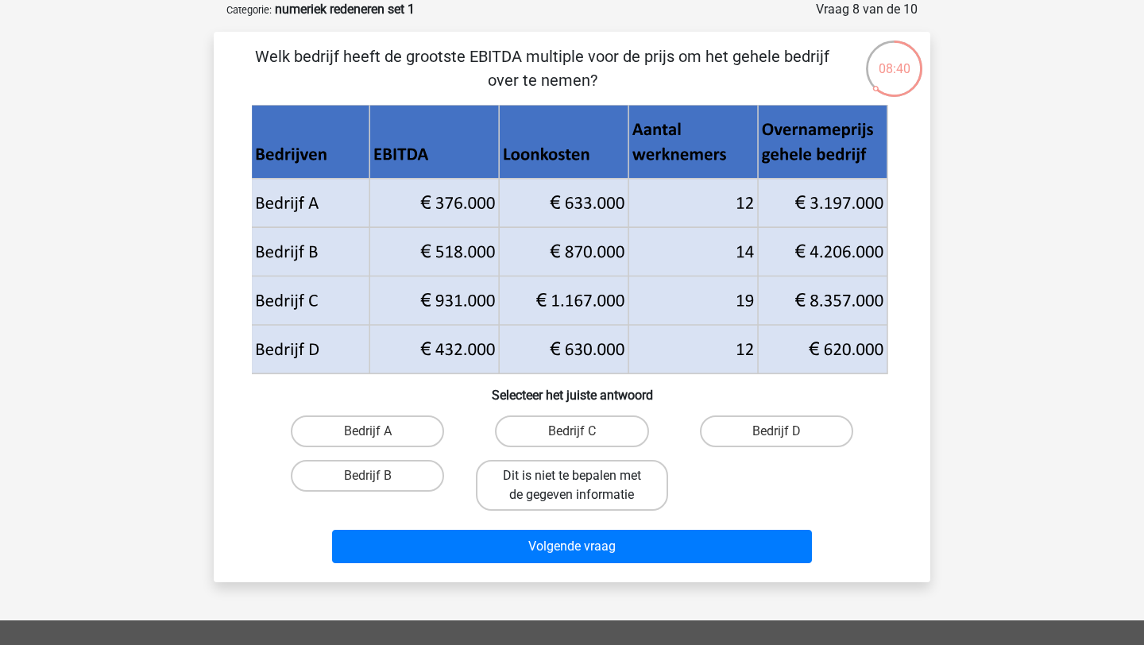
click at [625, 470] on label "Dit is niet te bepalen met de gegeven informatie" at bounding box center [571, 485] width 191 height 51
click at [582, 476] on input "Dit is niet te bepalen met de gegeven informatie" at bounding box center [577, 481] width 10 height 10
radio input "true"
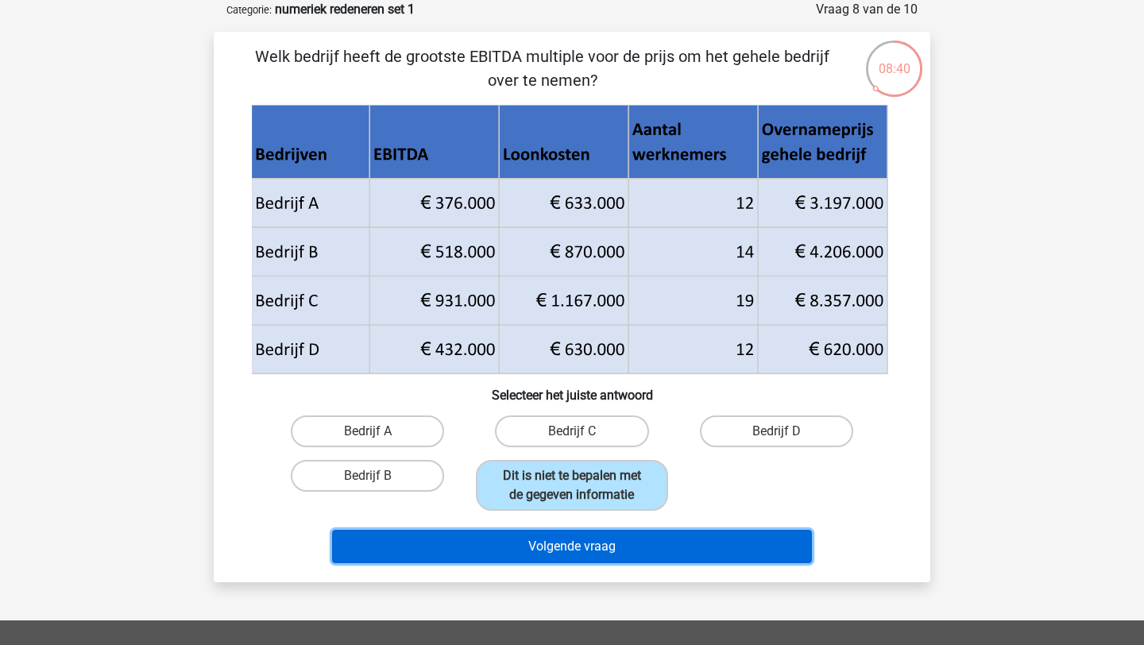
click at [612, 542] on button "Volgende vraag" at bounding box center [572, 546] width 481 height 33
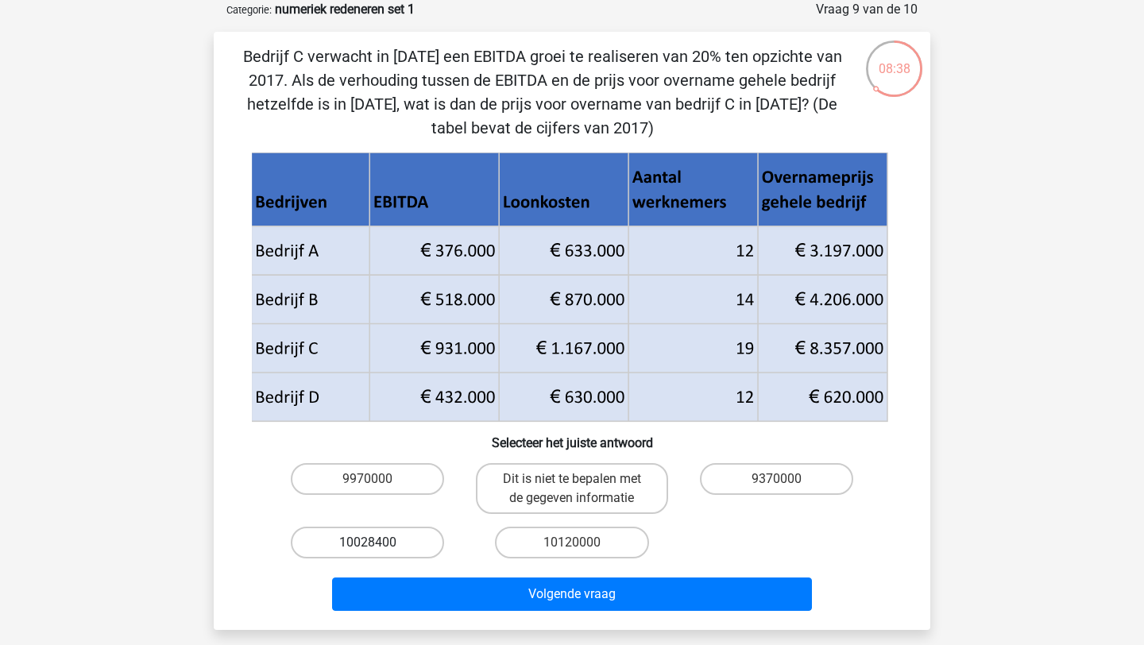
click at [400, 541] on label "10028400" at bounding box center [367, 543] width 153 height 32
click at [378, 543] on input "10028400" at bounding box center [373, 548] width 10 height 10
radio input "true"
click at [458, 624] on div "Bedrijf C verwacht in 2018 een EBITDA groei te realiseren van 20% ten opzichte …" at bounding box center [572, 331] width 717 height 598
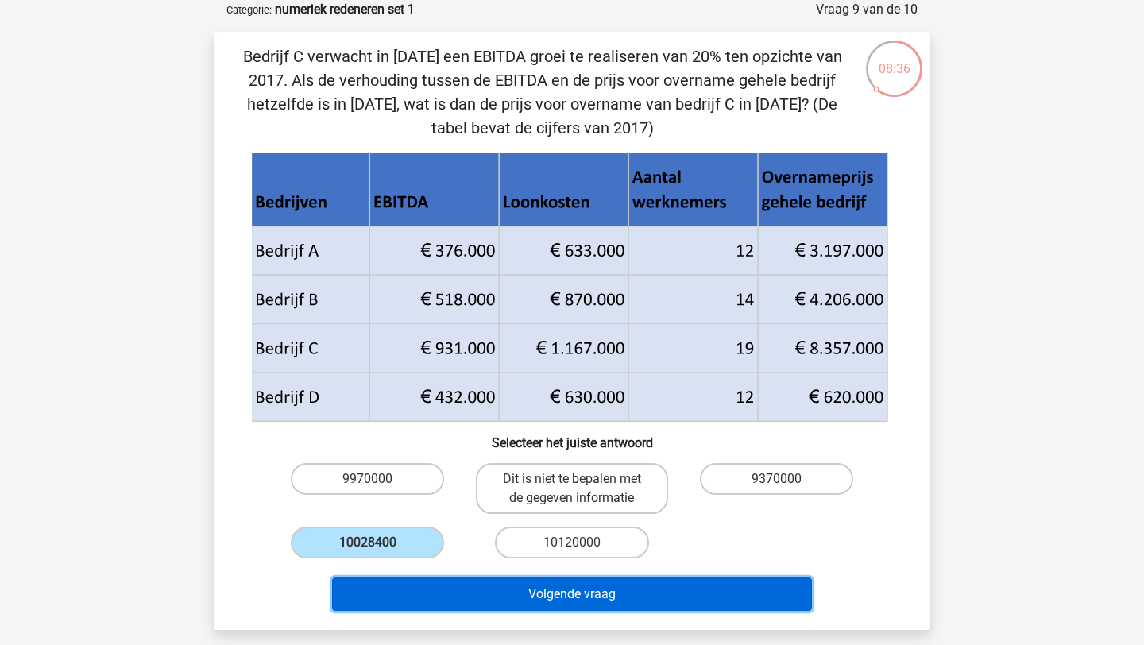
click at [477, 607] on button "Volgende vraag" at bounding box center [572, 594] width 481 height 33
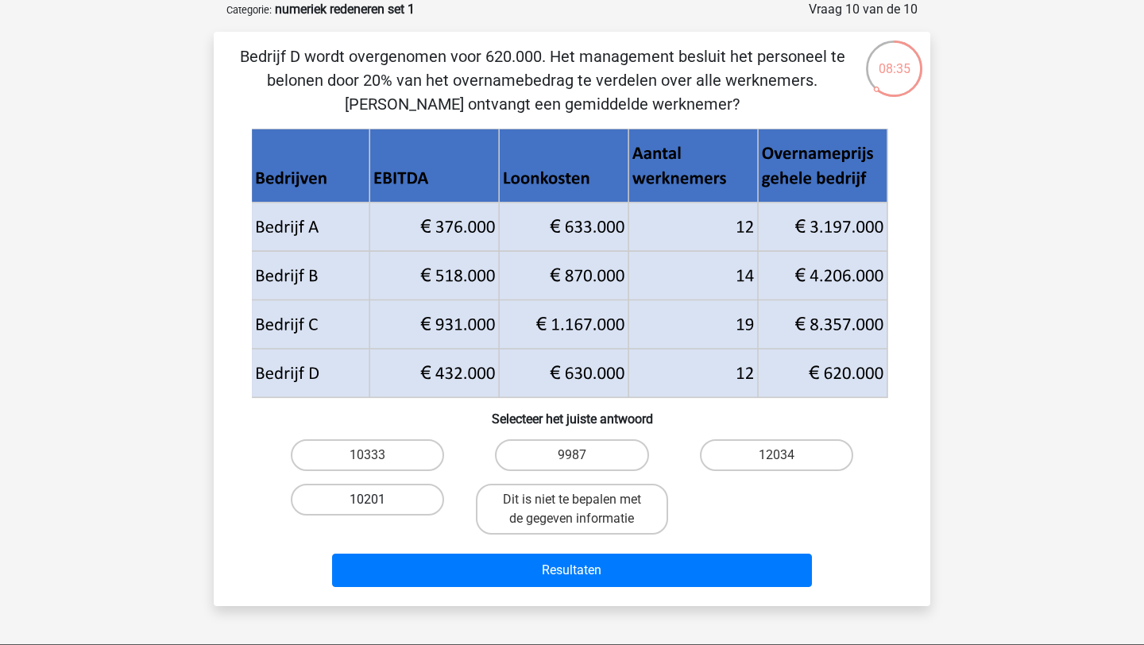
click at [396, 491] on label "10201" at bounding box center [367, 500] width 153 height 32
click at [378, 500] on input "10201" at bounding box center [373, 505] width 10 height 10
radio input "true"
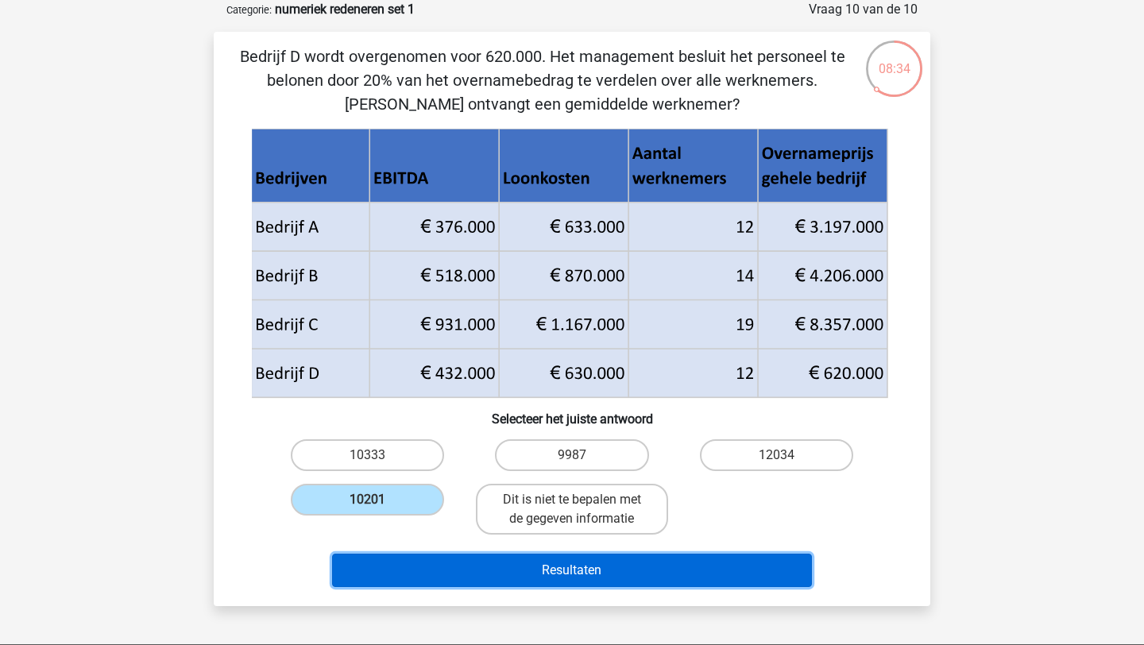
click at [493, 570] on button "Resultaten" at bounding box center [572, 570] width 481 height 33
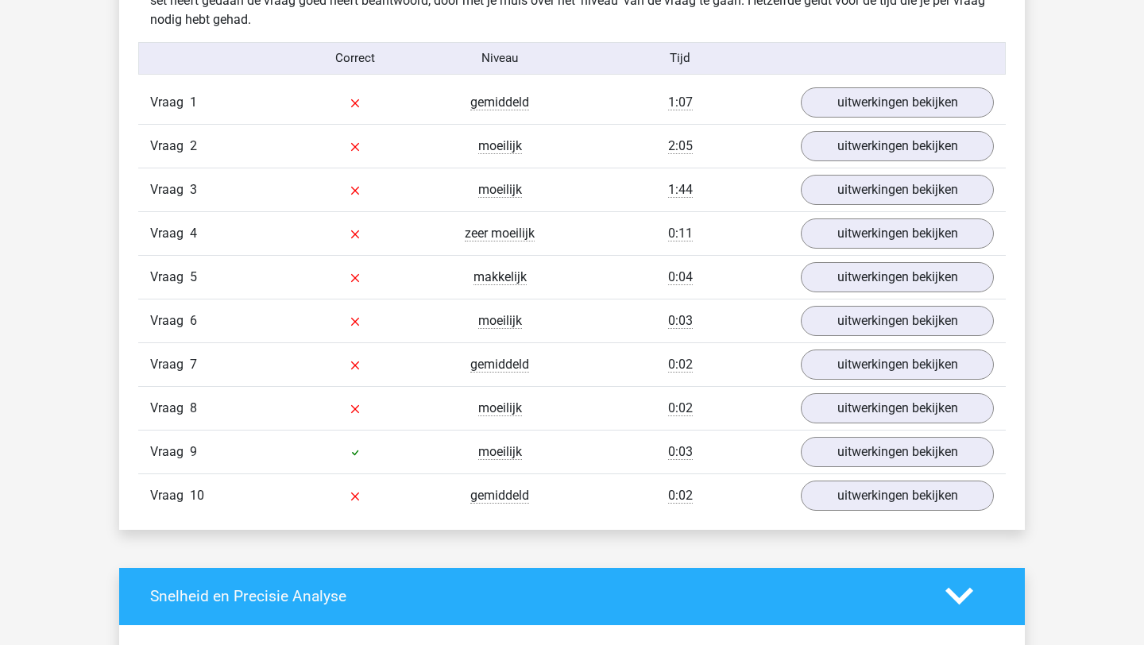
scroll to position [1291, 0]
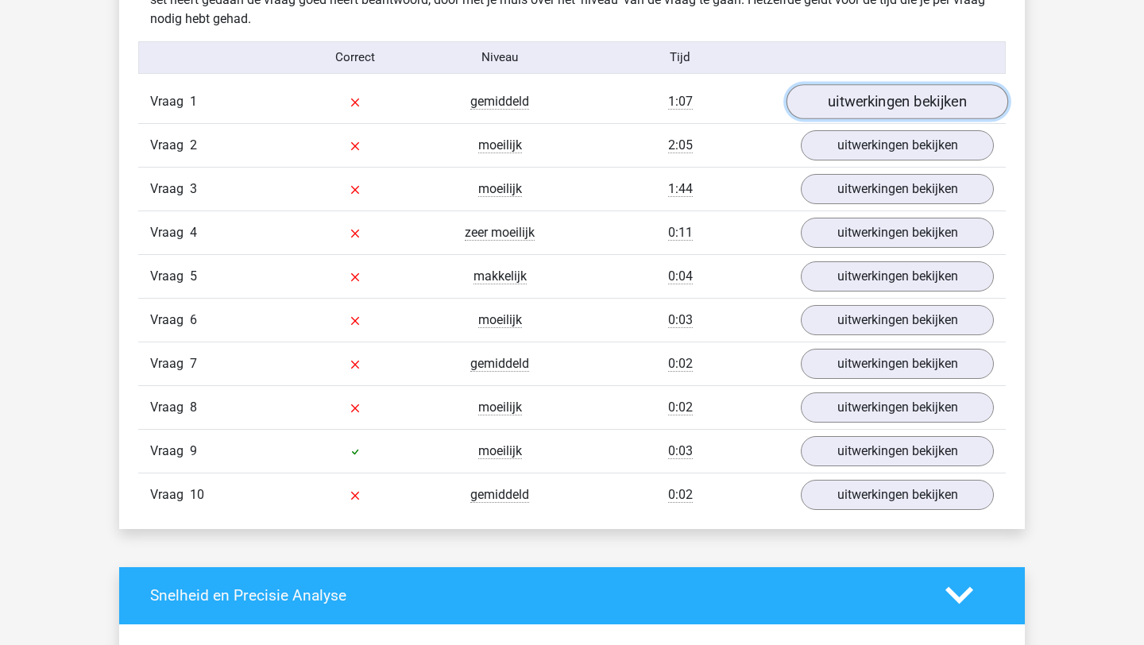
click at [928, 107] on link "uitwerkingen bekijken" at bounding box center [897, 101] width 222 height 35
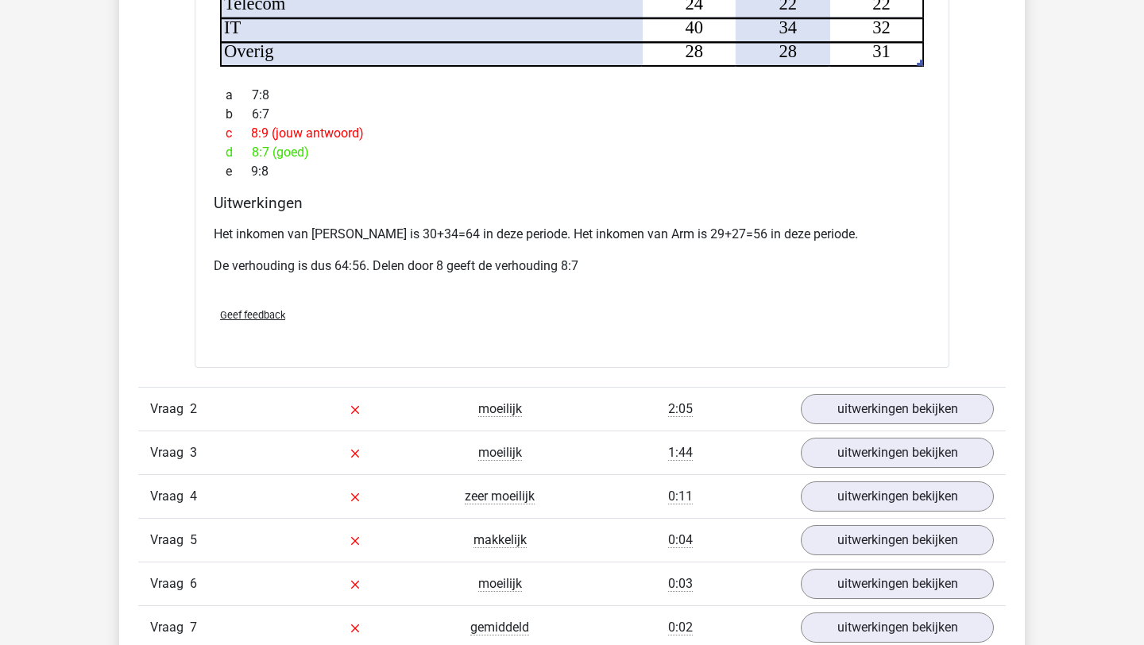
scroll to position [1981, 0]
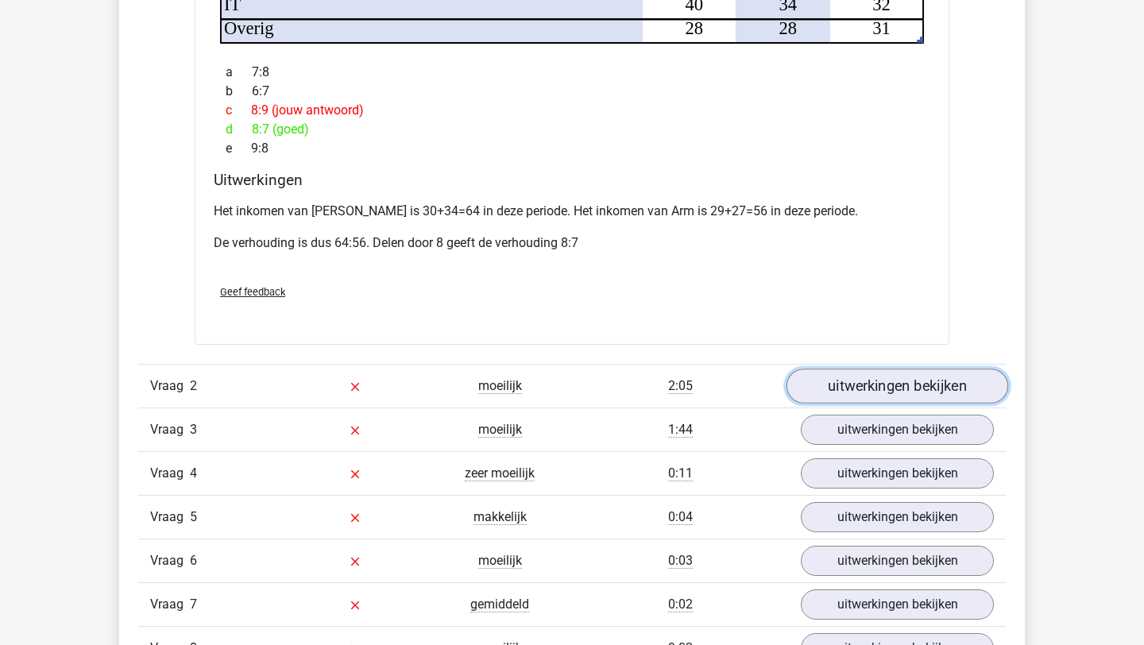
click at [853, 369] on link "uitwerkingen bekijken" at bounding box center [897, 386] width 222 height 35
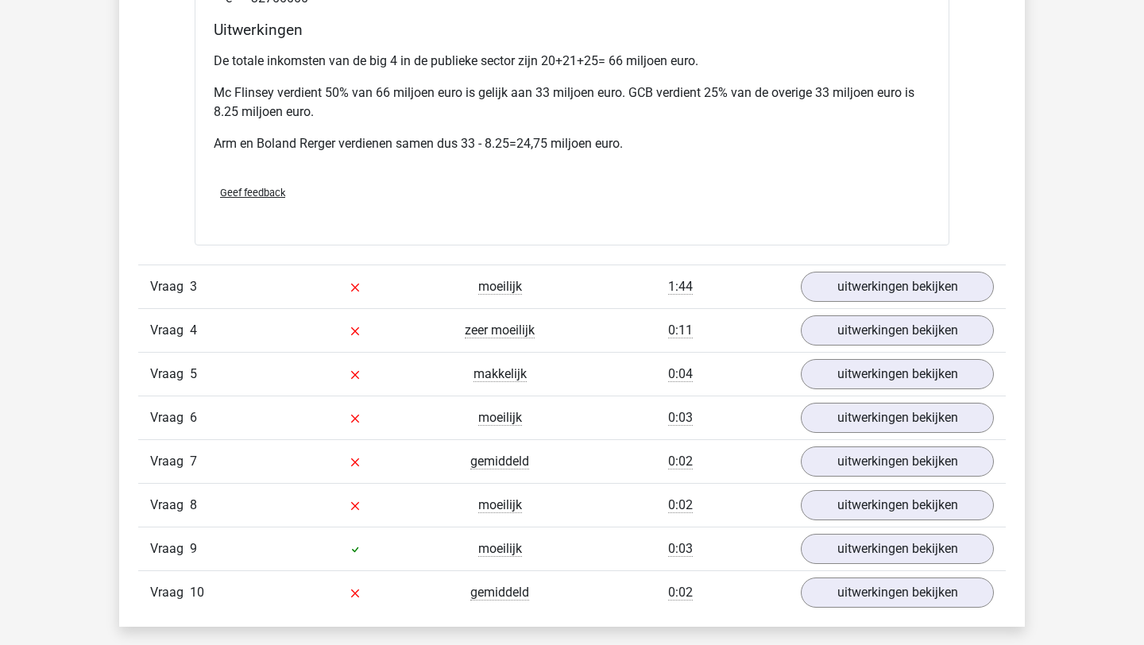
scroll to position [3168, 0]
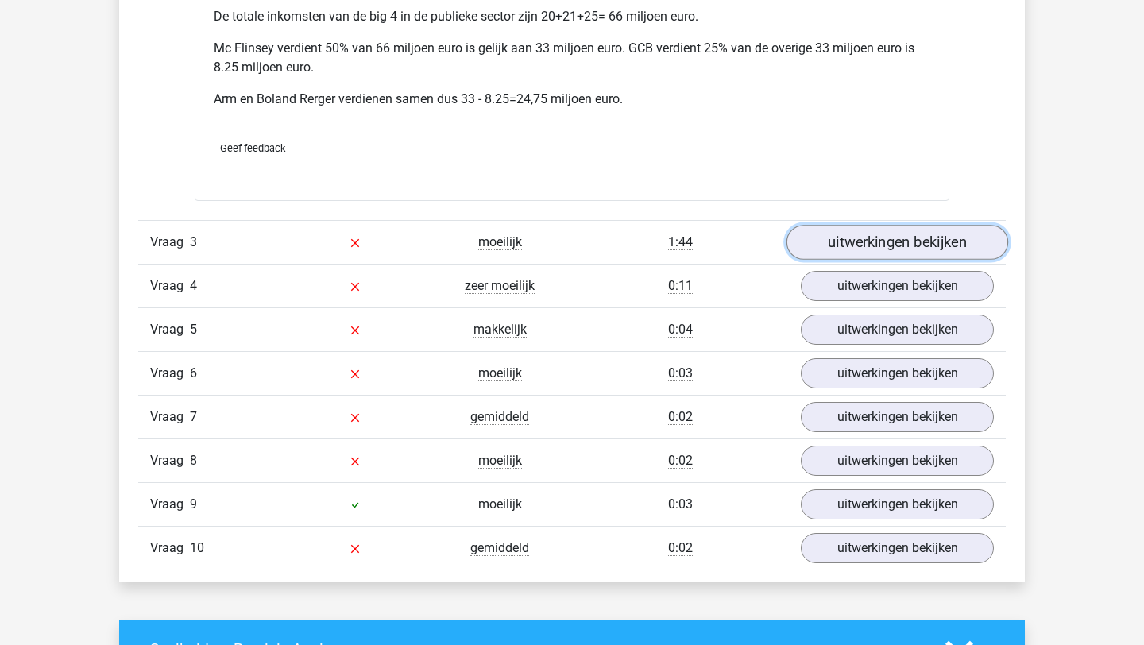
click at [930, 225] on link "uitwerkingen bekijken" at bounding box center [897, 242] width 222 height 35
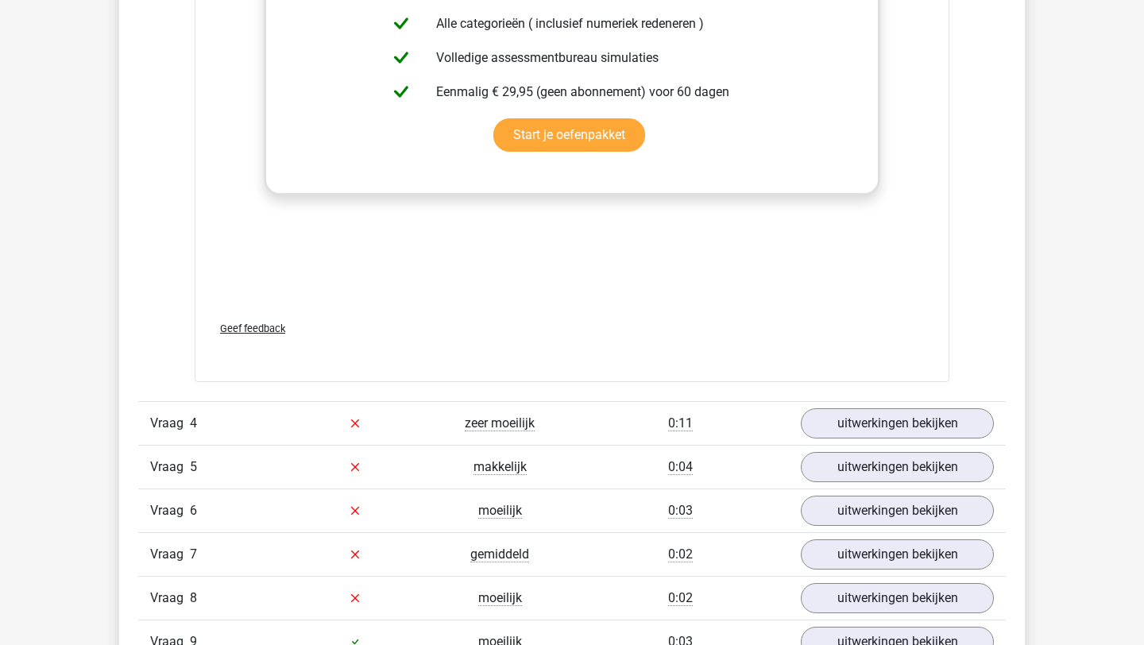
scroll to position [4406, 0]
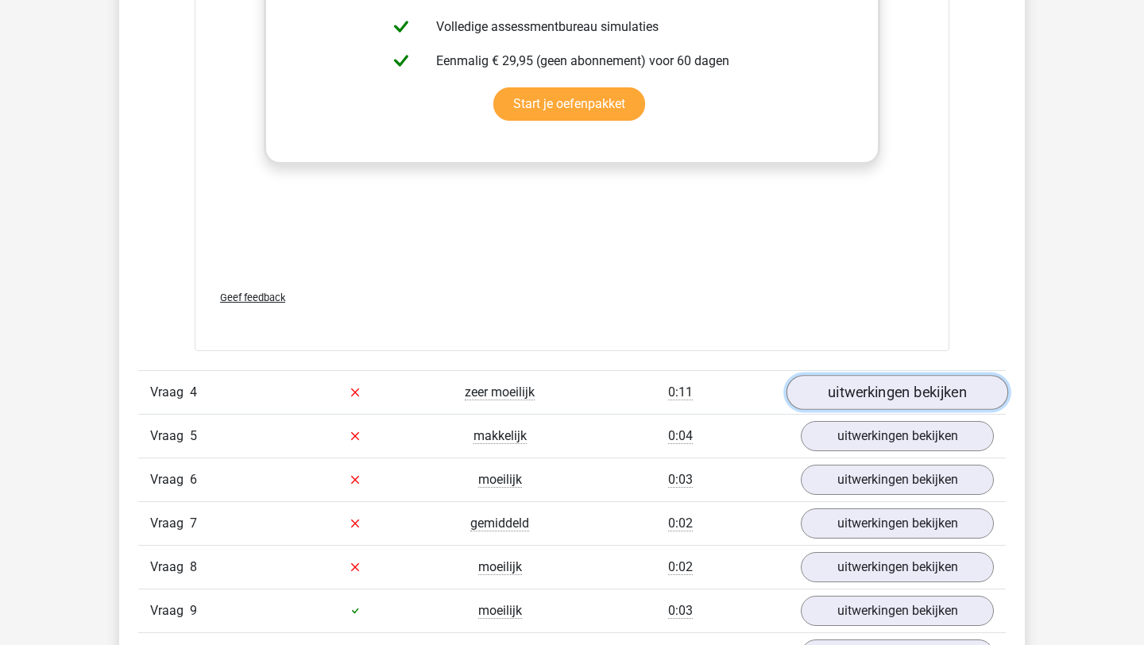
click at [893, 376] on link "uitwerkingen bekijken" at bounding box center [897, 392] width 222 height 35
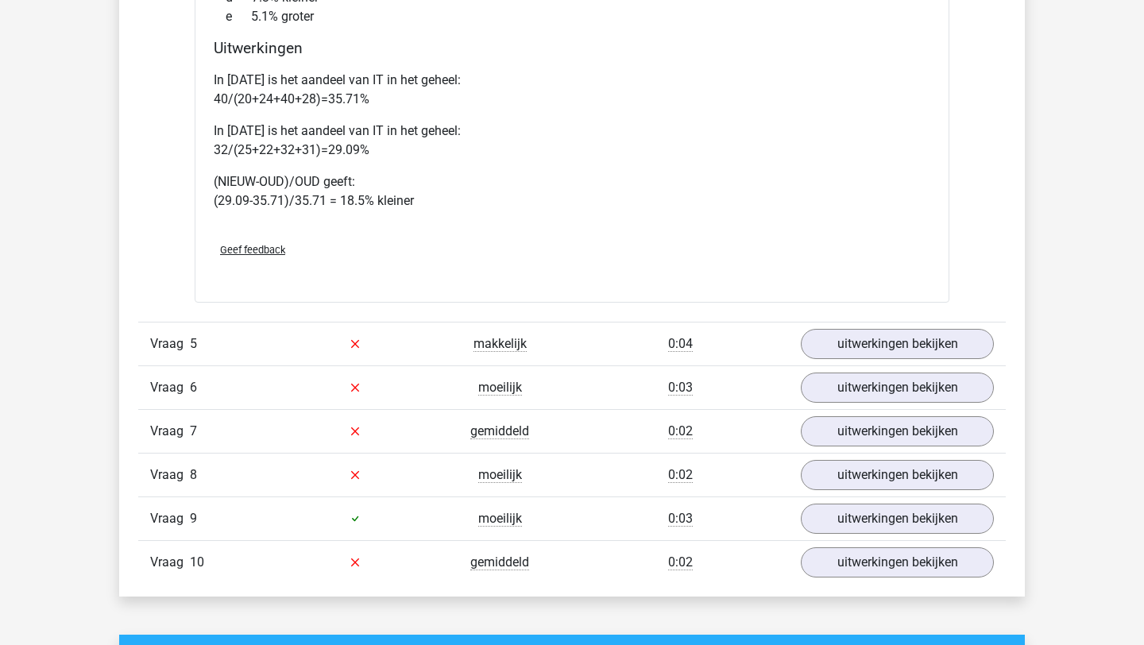
scroll to position [5501, 0]
